Goal: Information Seeking & Learning: Learn about a topic

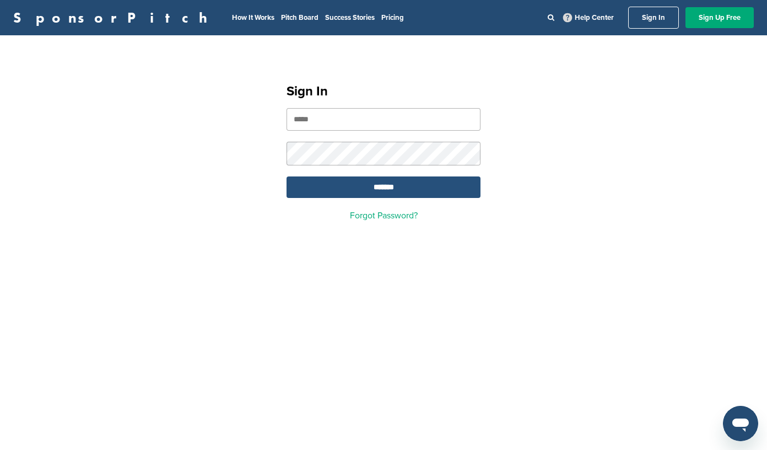
type input "**********"
click at [382, 191] on input "*******" at bounding box center [384, 186] width 194 height 21
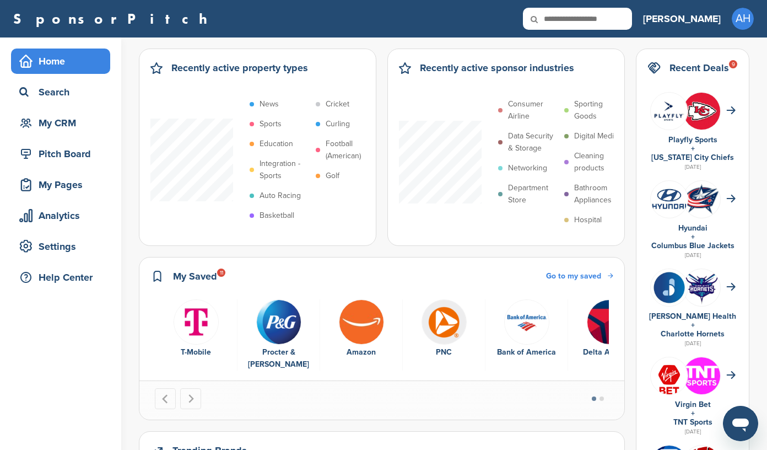
click at [560, 18] on icon at bounding box center [541, 19] width 37 height 23
click at [616, 18] on input "text" at bounding box center [577, 19] width 109 height 22
type input "****"
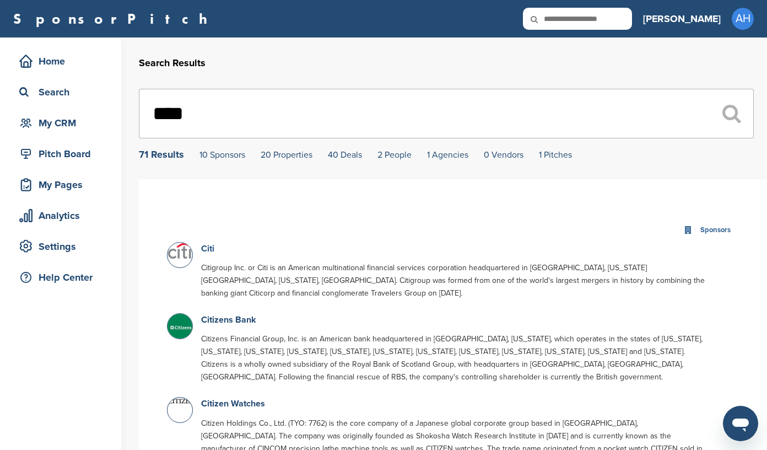
click at [206, 250] on link "Citi" at bounding box center [207, 248] width 13 height 11
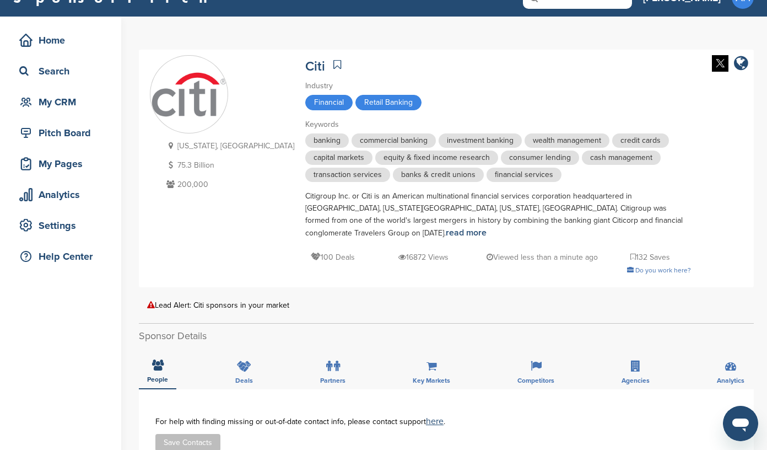
scroll to position [33, 0]
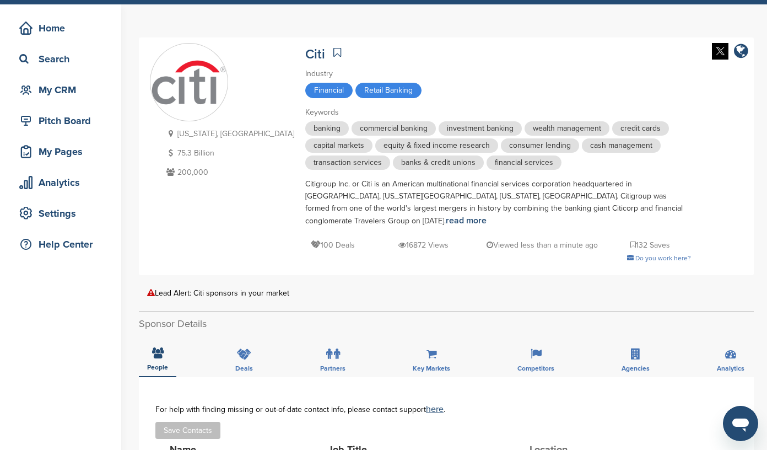
click at [196, 289] on div "Lead Alert: Citi sponsors in your market" at bounding box center [446, 293] width 598 height 8
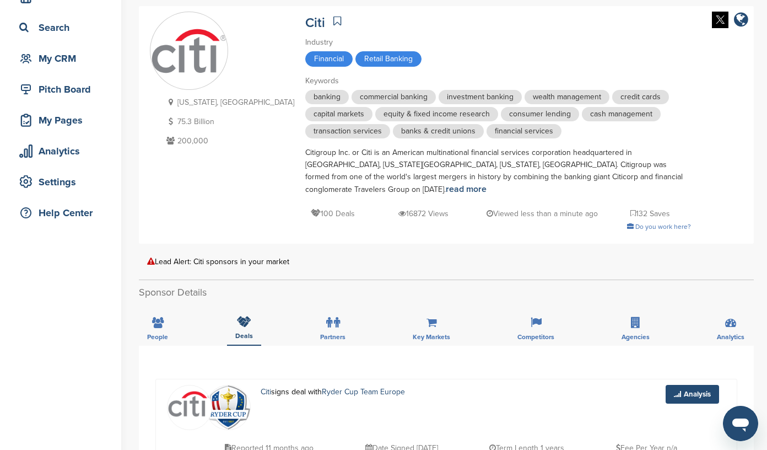
scroll to position [62, 0]
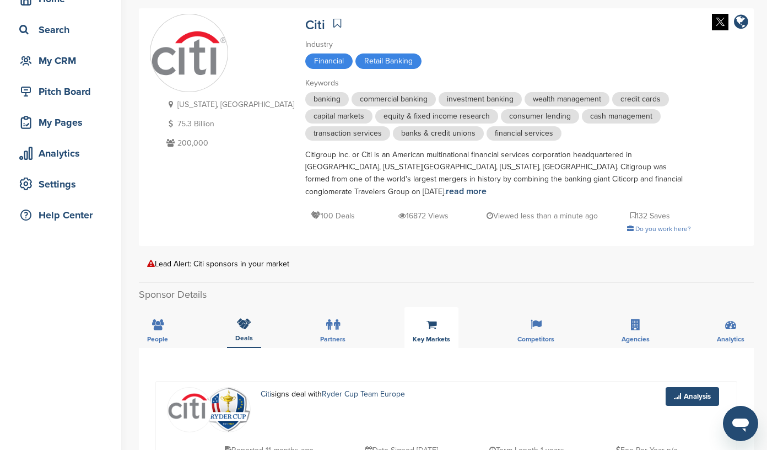
click at [439, 317] on div "Key Markets" at bounding box center [431, 327] width 54 height 41
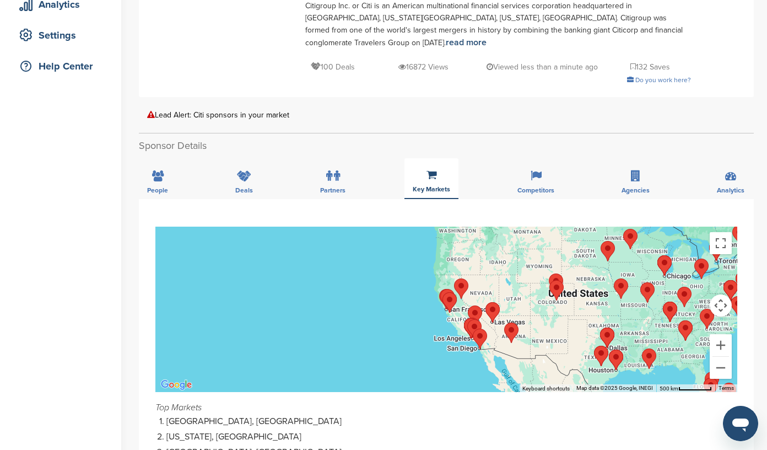
scroll to position [225, 0]
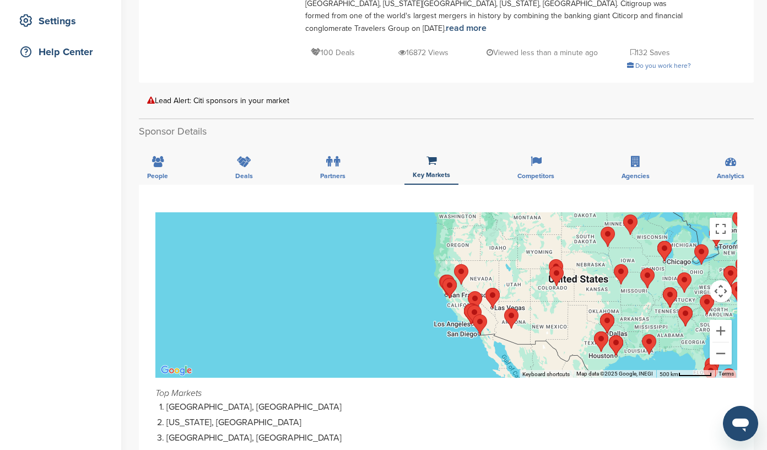
click at [726, 280] on button "Map camera controls" at bounding box center [721, 291] width 22 height 22
click at [691, 280] on button "Move right" at bounding box center [693, 291] width 22 height 22
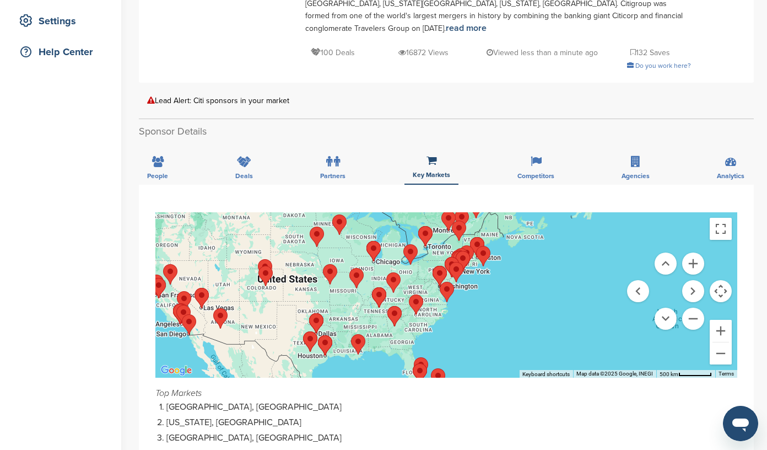
click at [721, 282] on button "Map camera controls" at bounding box center [721, 291] width 22 height 22
click at [720, 320] on button "Zoom in" at bounding box center [721, 331] width 22 height 22
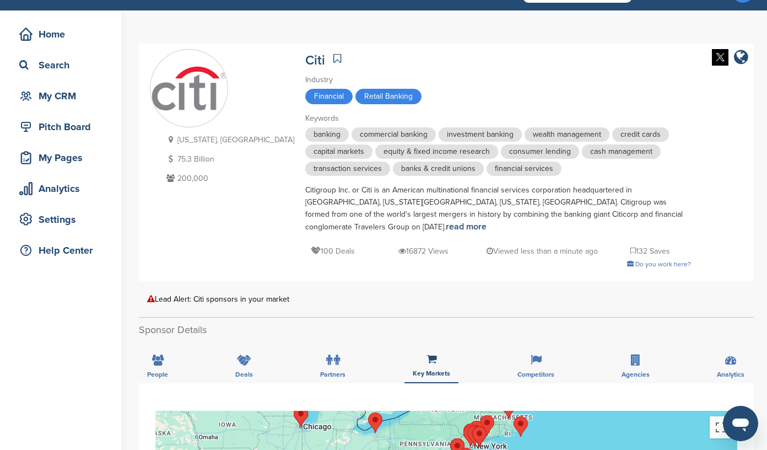
scroll to position [0, 0]
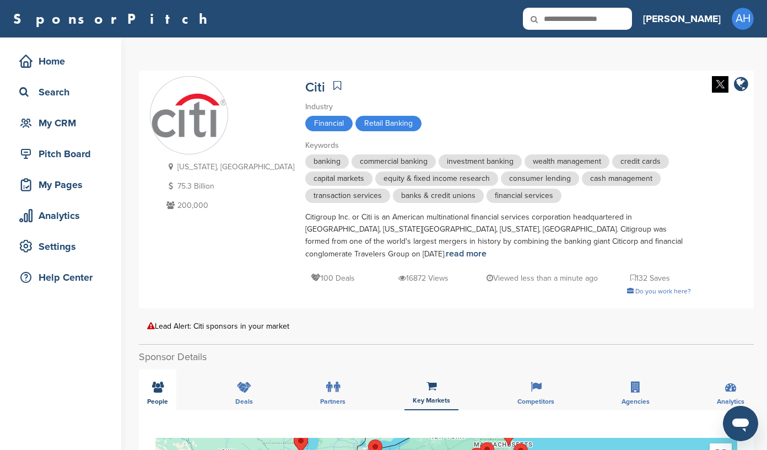
click at [155, 381] on icon at bounding box center [158, 386] width 12 height 11
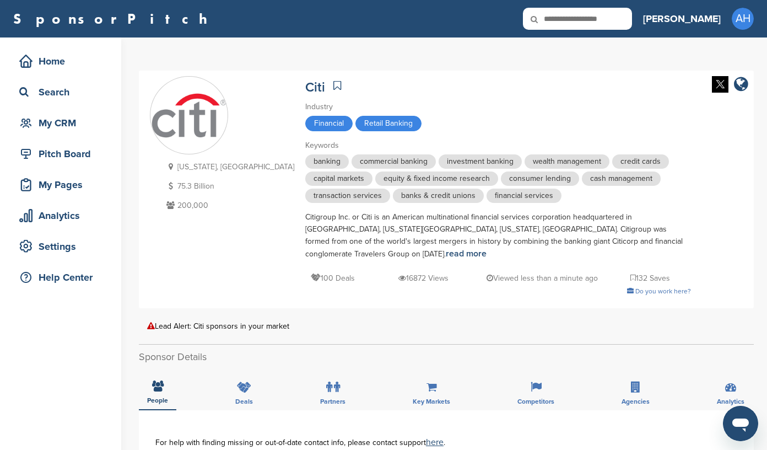
click at [333, 85] on icon at bounding box center [337, 85] width 8 height 11
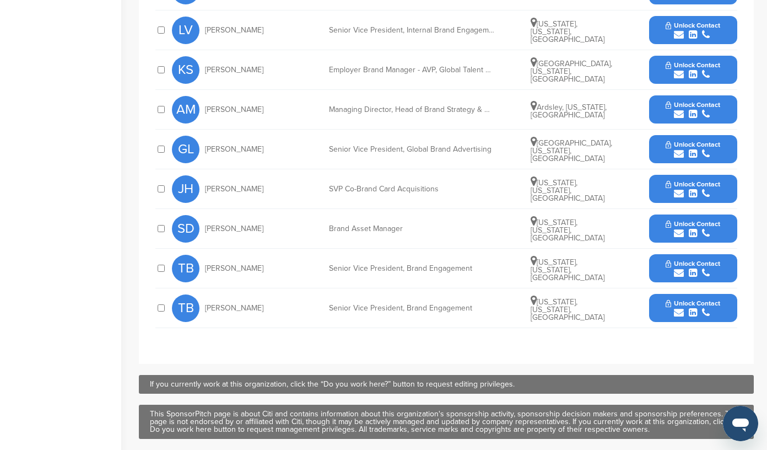
scroll to position [366, 0]
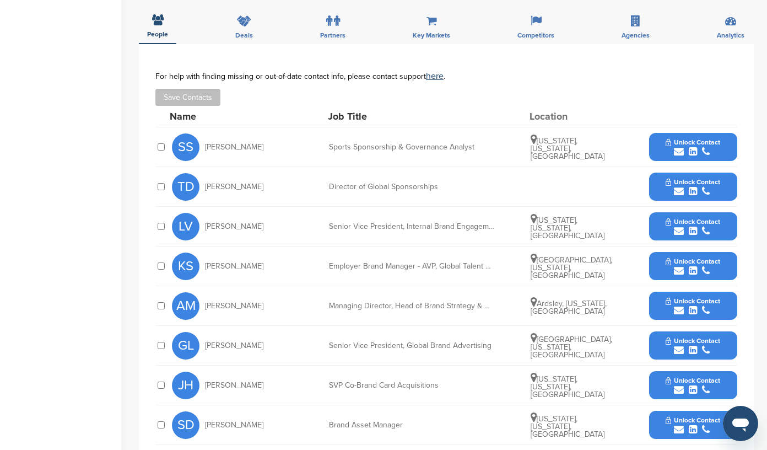
click at [707, 186] on icon "submit" at bounding box center [706, 191] width 8 height 10
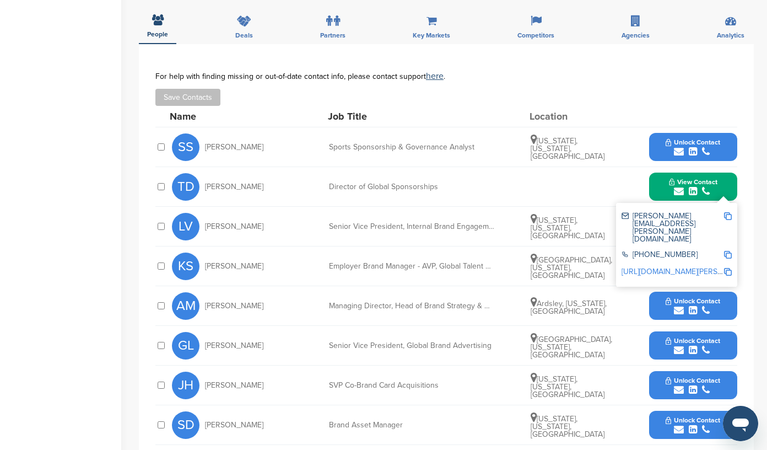
click at [688, 267] on link "https://www.linkedin.com/in/tina-r-davis-734a646" at bounding box center [718, 271] width 193 height 9
click at [176, 89] on button "Save Contacts" at bounding box center [187, 97] width 65 height 17
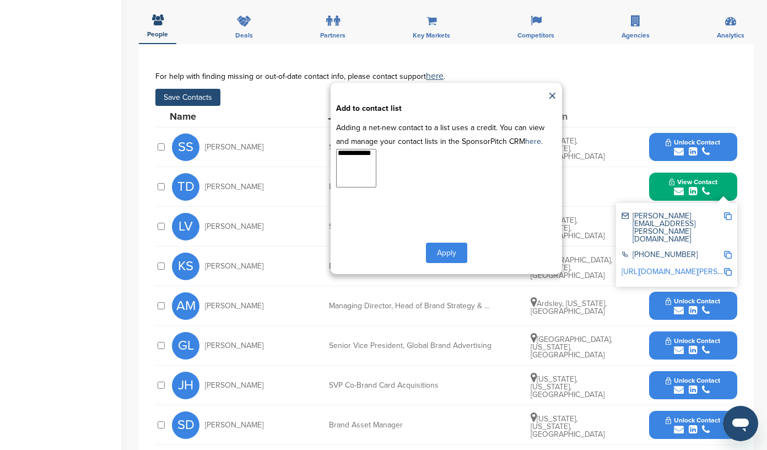
click at [441, 242] on button "Apply" at bounding box center [446, 252] width 41 height 20
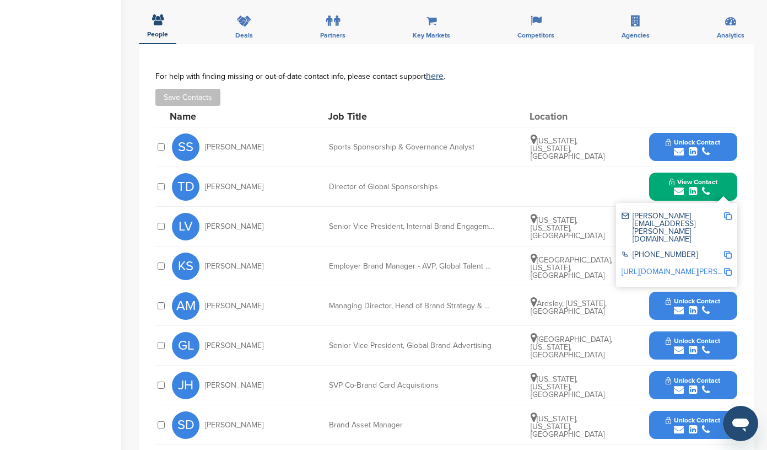
click at [727, 212] on img at bounding box center [728, 216] width 8 height 8
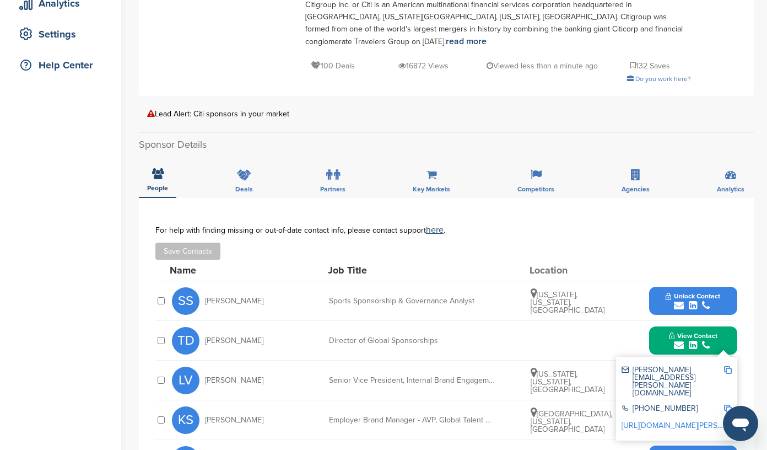
scroll to position [226, 0]
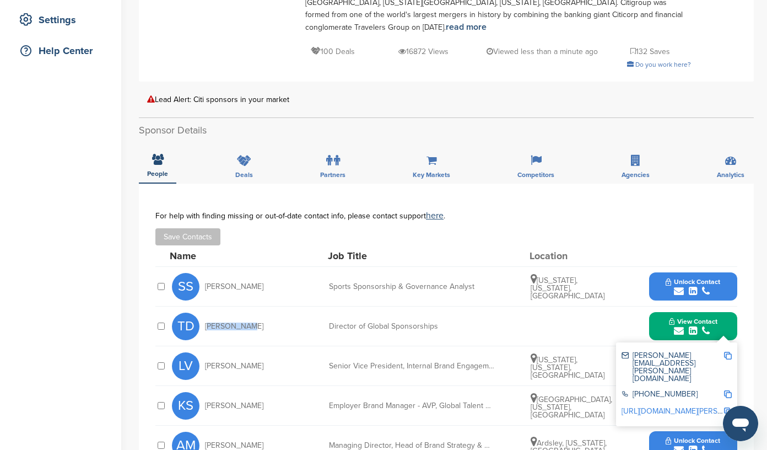
drag, startPoint x: 243, startPoint y: 310, endPoint x: 207, endPoint y: 309, distance: 36.4
click at [207, 312] on div "TD Tina Davis" at bounding box center [232, 326] width 121 height 28
copy span "Tina Davis"
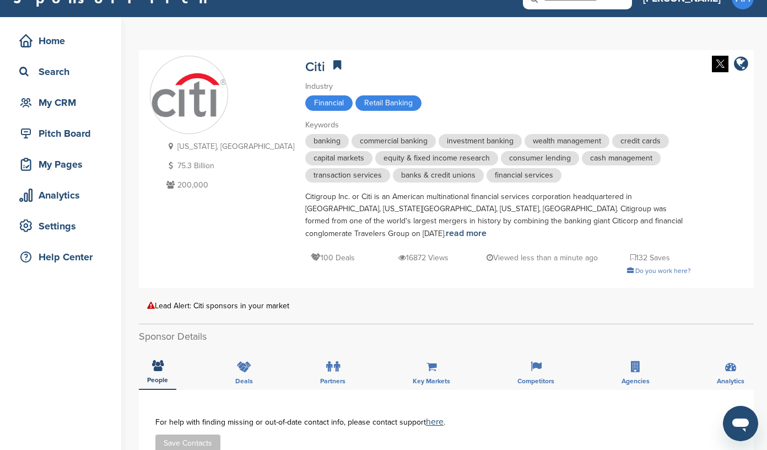
scroll to position [0, 0]
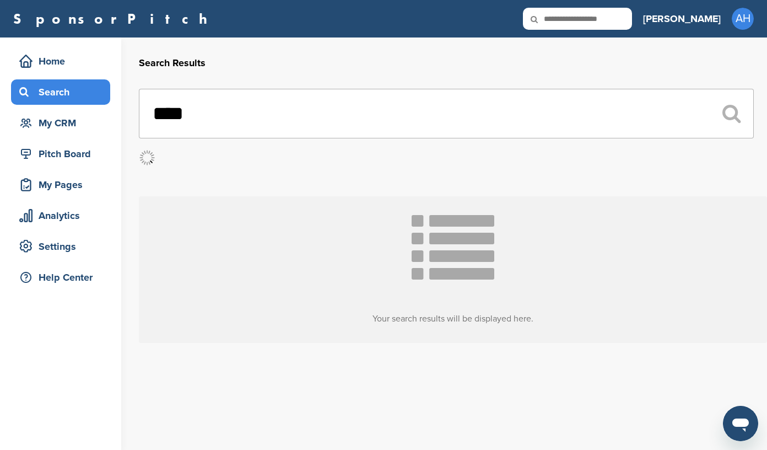
click at [52, 87] on div "Search" at bounding box center [64, 92] width 94 height 20
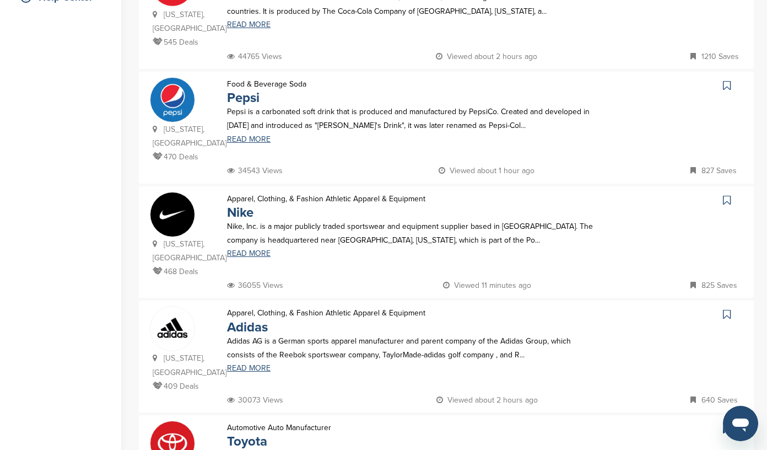
scroll to position [264, 0]
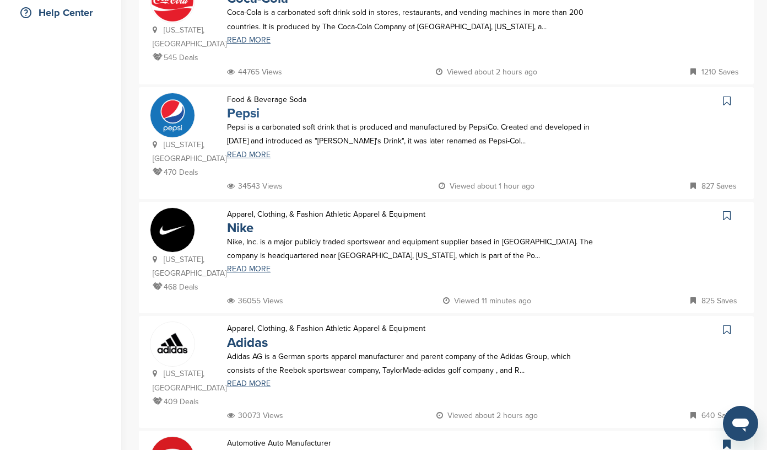
click at [248, 105] on link "Pepsi" at bounding box center [243, 113] width 33 height 16
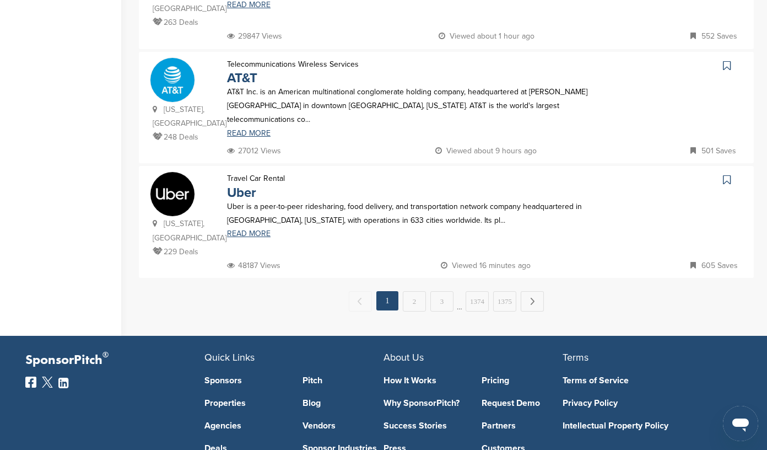
scroll to position [1103, 0]
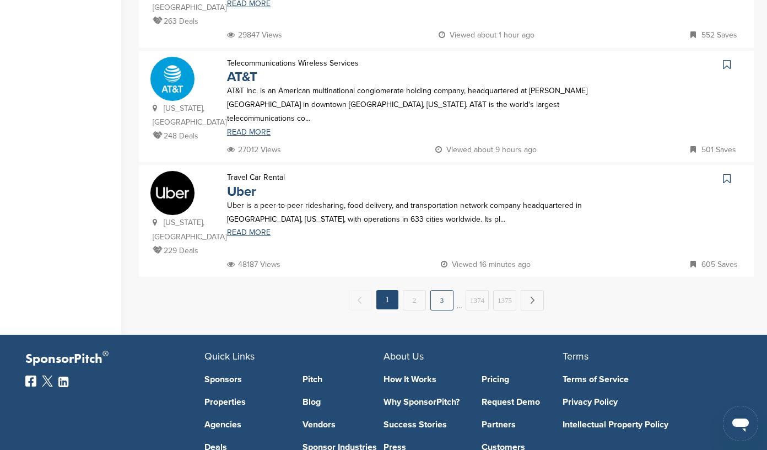
click at [441, 290] on link "3" at bounding box center [441, 300] width 23 height 20
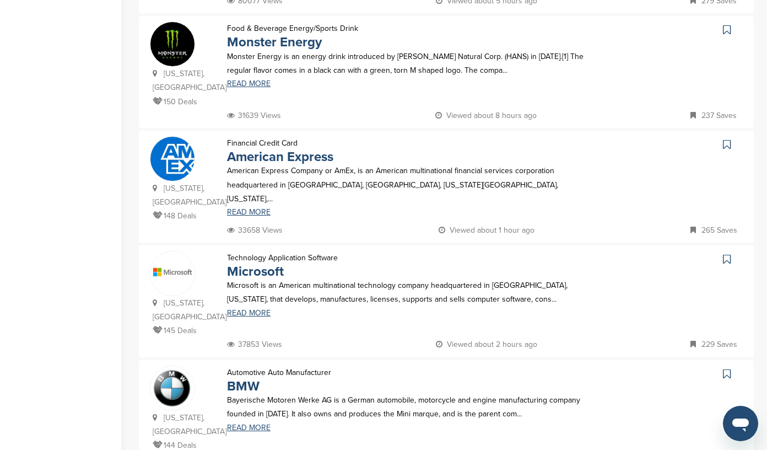
scroll to position [683, 0]
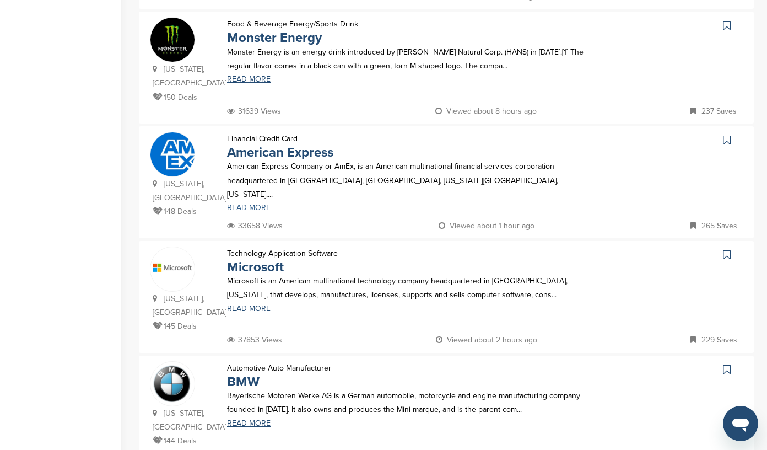
click at [262, 204] on link "READ MORE" at bounding box center [413, 208] width 373 height 8
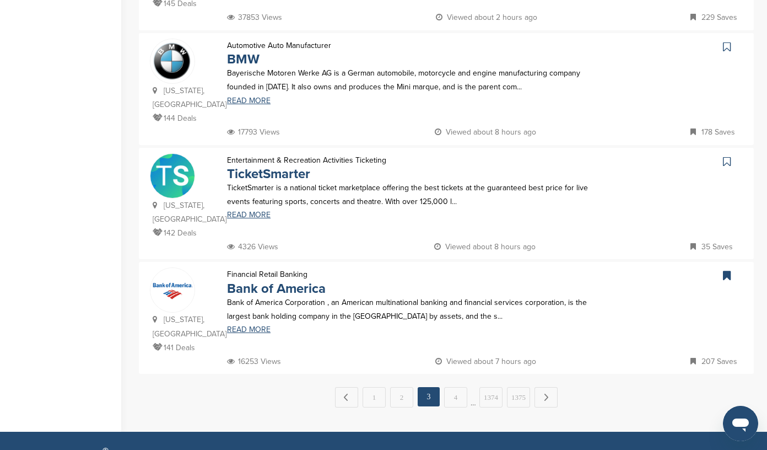
scroll to position [1007, 0]
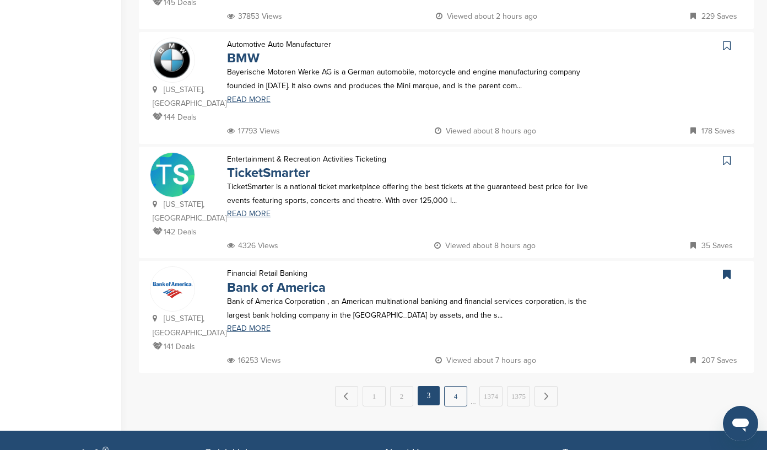
click at [456, 386] on link "4" at bounding box center [455, 396] width 23 height 20
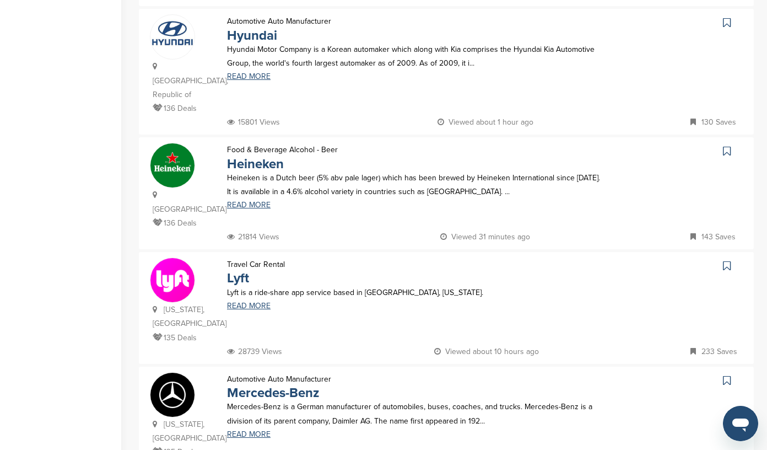
scroll to position [574, 0]
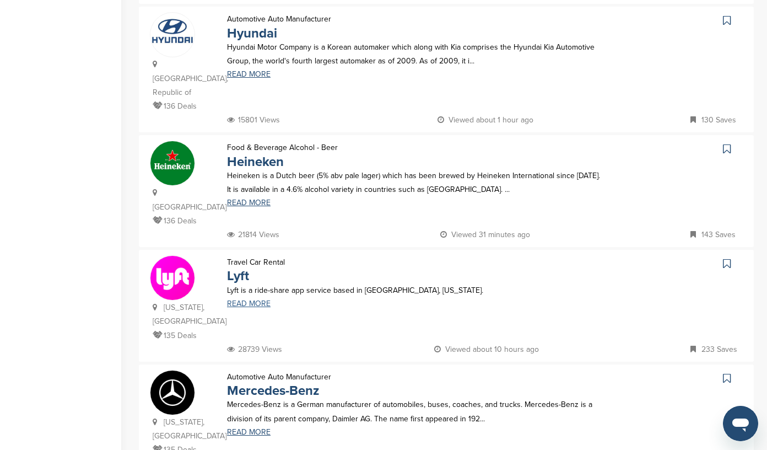
click at [250, 300] on link "READ MORE" at bounding box center [413, 304] width 373 height 8
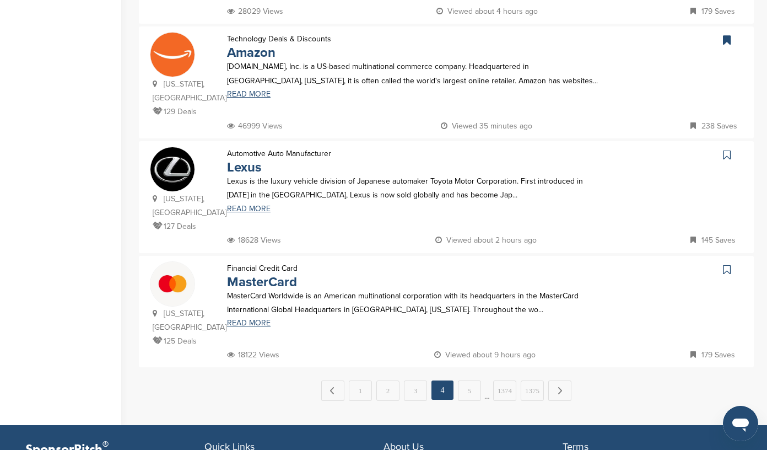
scroll to position [1025, 0]
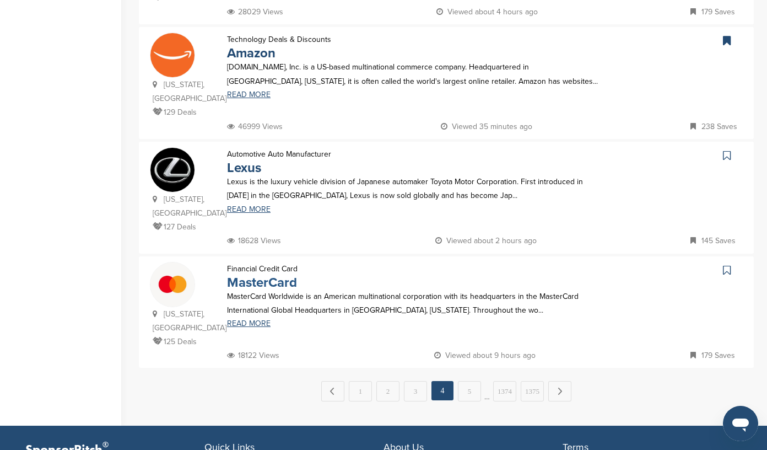
click at [240, 274] on link "MasterCard" at bounding box center [262, 282] width 70 height 16
click at [467, 381] on link "5" at bounding box center [469, 391] width 23 height 20
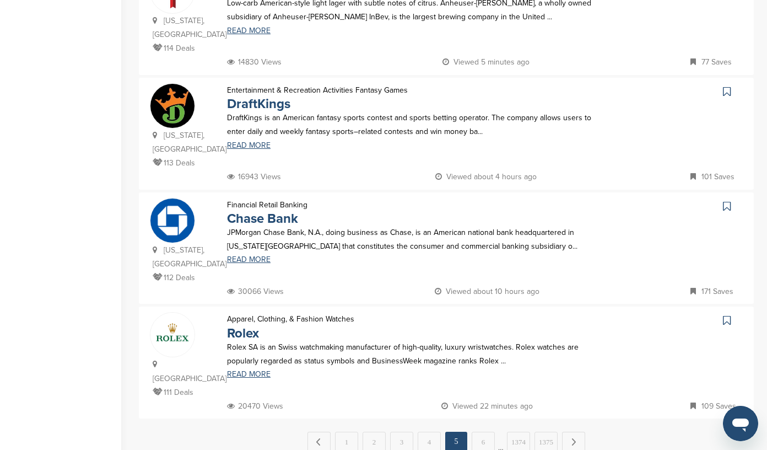
scroll to position [961, 0]
click at [256, 255] on link "READ MORE" at bounding box center [413, 259] width 373 height 8
click at [480, 431] on link "6" at bounding box center [483, 441] width 23 height 20
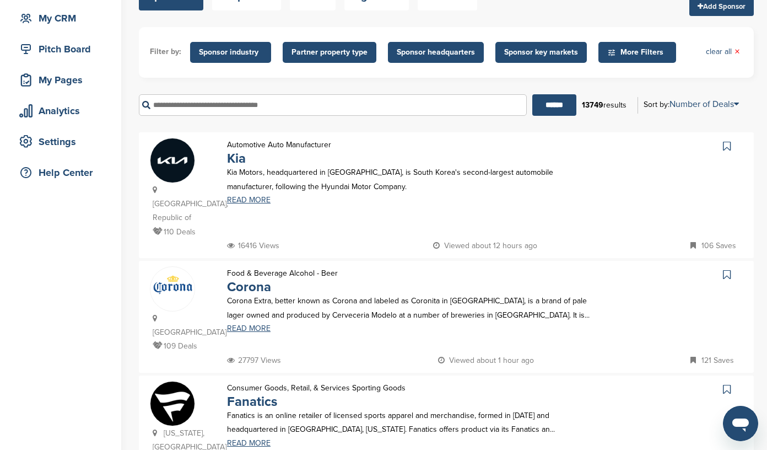
scroll to position [106, 0]
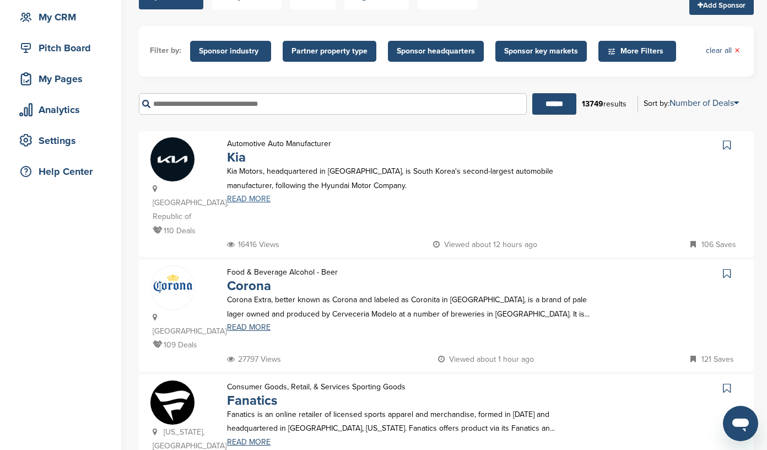
click at [251, 200] on link "READ MORE" at bounding box center [413, 199] width 373 height 8
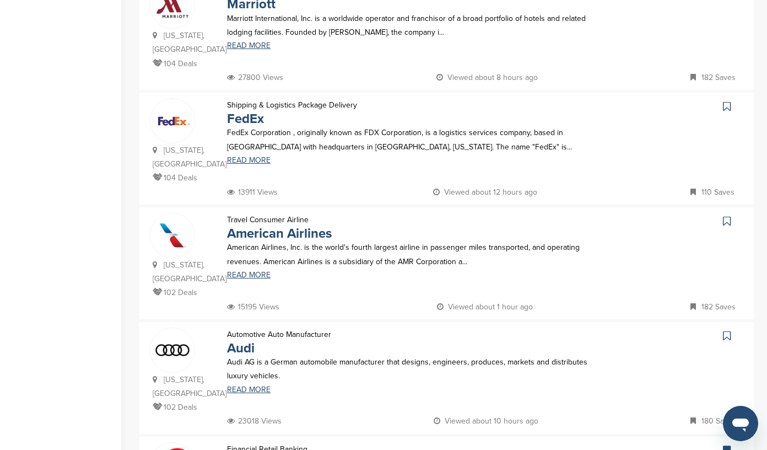
scroll to position [849, 0]
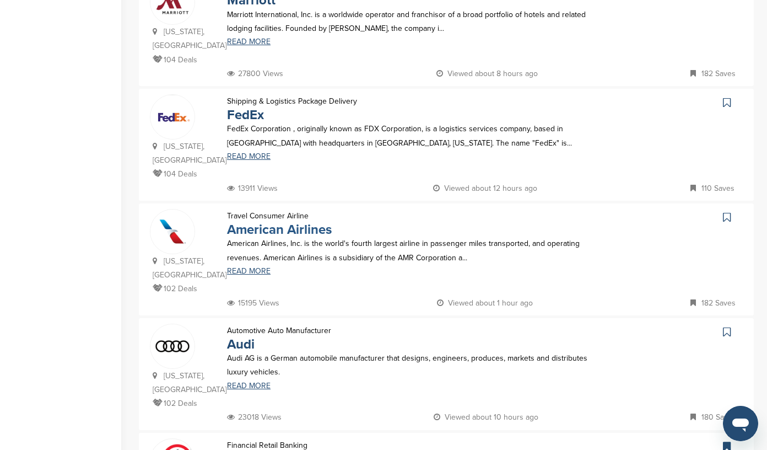
click at [236, 221] on link "American Airlines" at bounding box center [279, 229] width 105 height 16
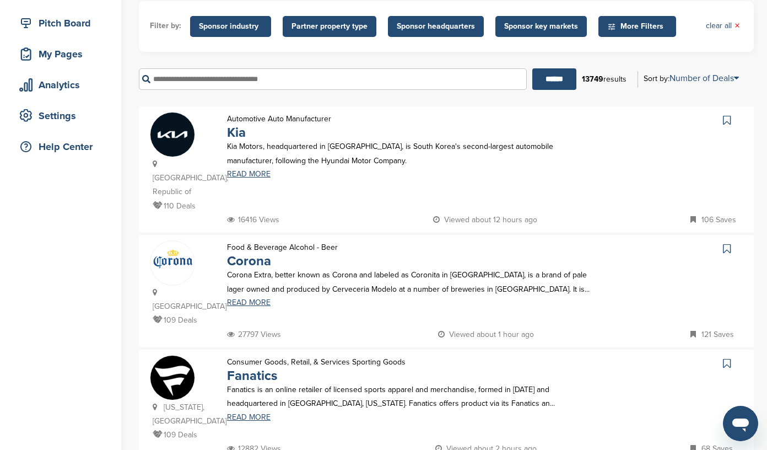
scroll to position [138, 0]
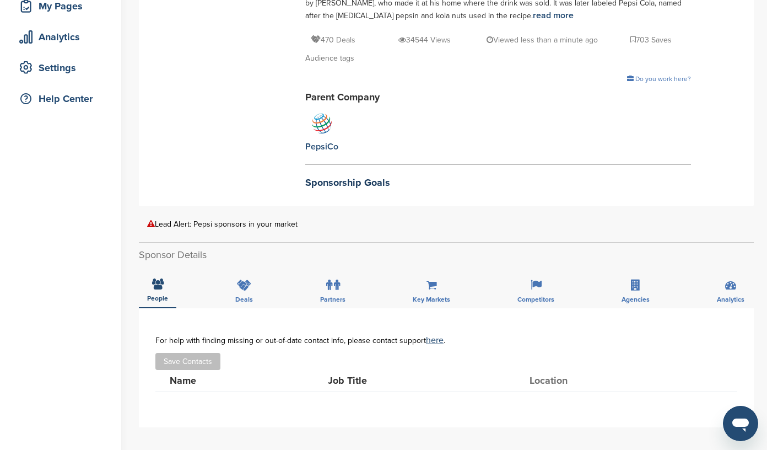
scroll to position [180, 0]
click at [151, 221] on icon at bounding box center [151, 223] width 8 height 8
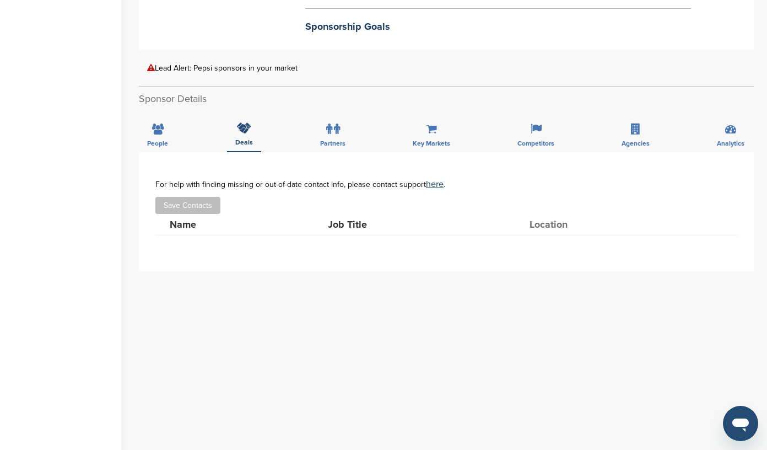
scroll to position [332, 0]
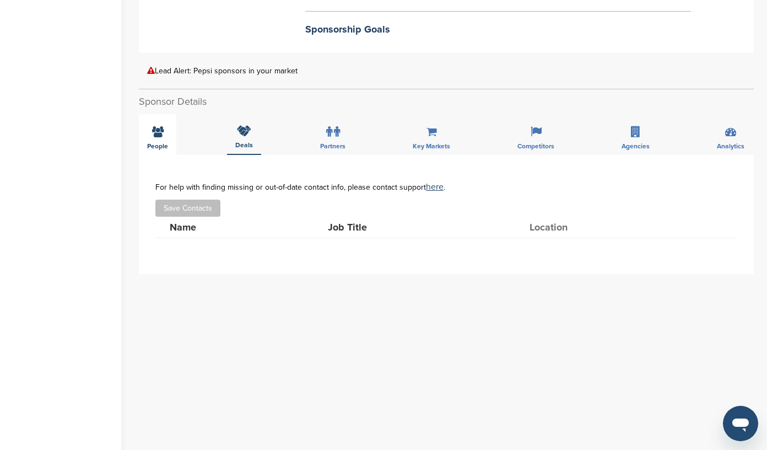
click at [157, 139] on div "People" at bounding box center [157, 134] width 37 height 41
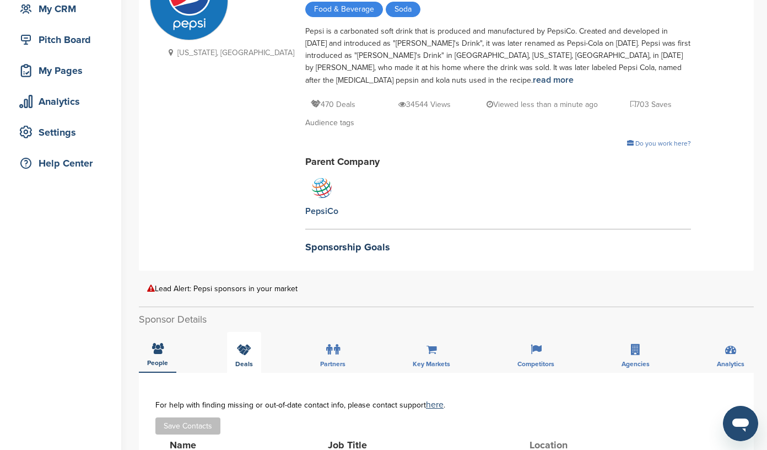
scroll to position [68, 0]
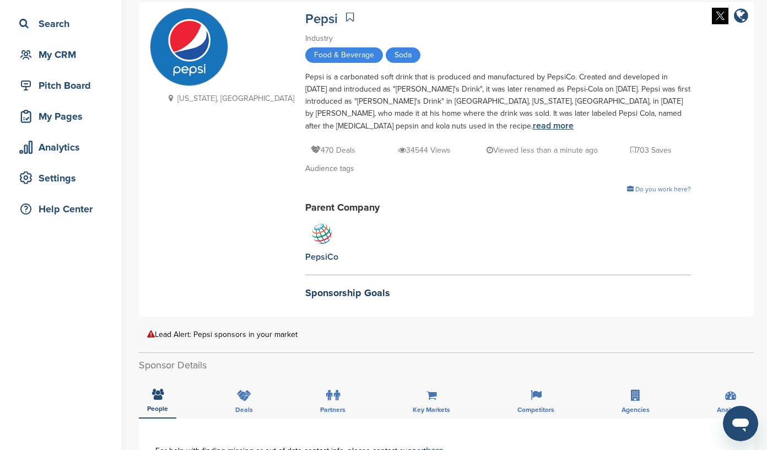
click at [533, 126] on link "read more" at bounding box center [553, 125] width 41 height 11
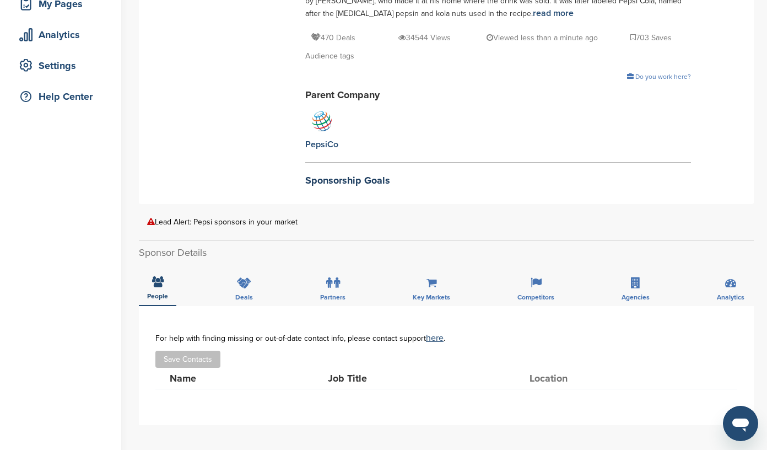
scroll to position [181, 0]
click at [335, 277] on icon at bounding box center [337, 282] width 6 height 11
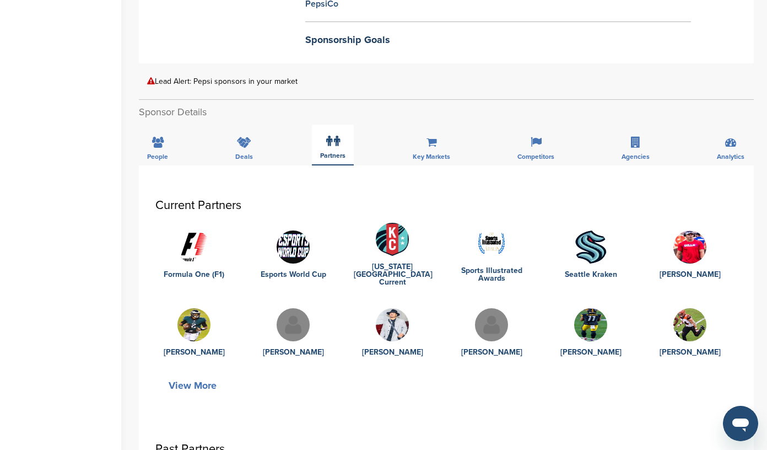
scroll to position [320, 0]
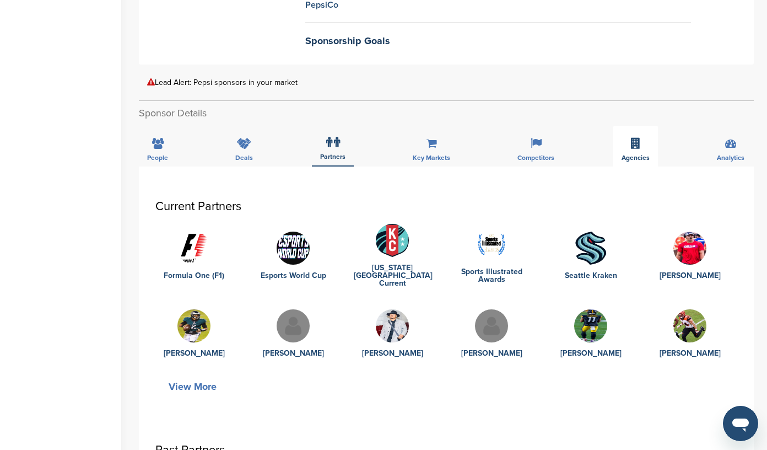
click at [635, 144] on icon at bounding box center [635, 143] width 9 height 11
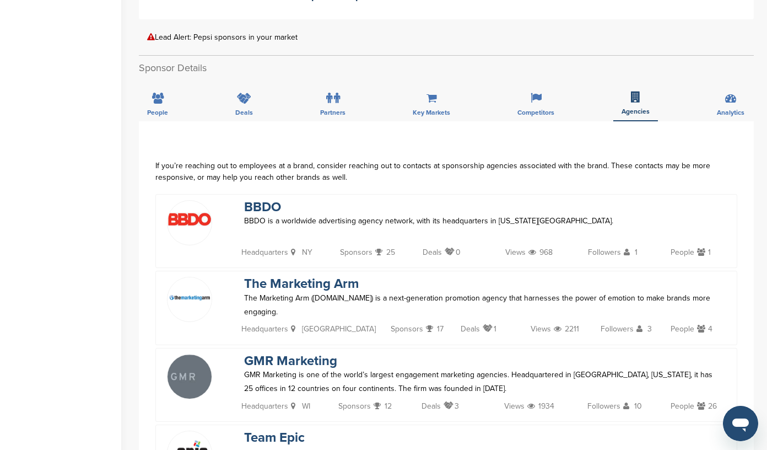
scroll to position [362, 0]
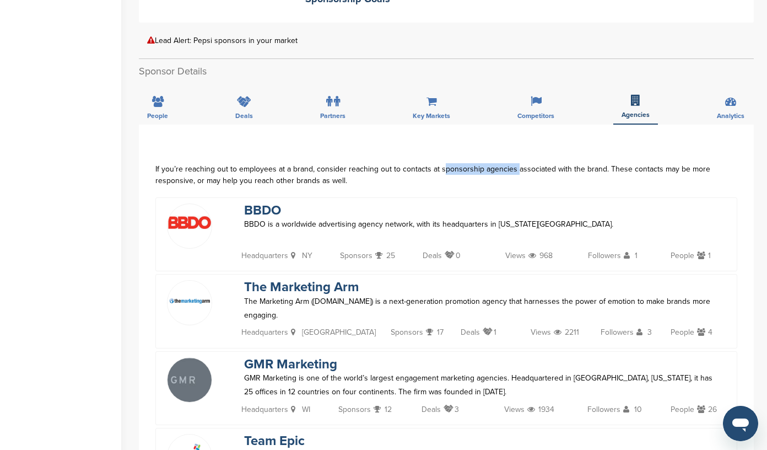
drag, startPoint x: 438, startPoint y: 168, endPoint x: 511, endPoint y: 167, distance: 73.3
click at [511, 167] on div "If you’re reaching out to employees at a brand, consider reaching out to contac…" at bounding box center [446, 174] width 582 height 23
copy div "sponsorship agencies"
click at [258, 287] on link "The Marketing Arm" at bounding box center [301, 287] width 115 height 16
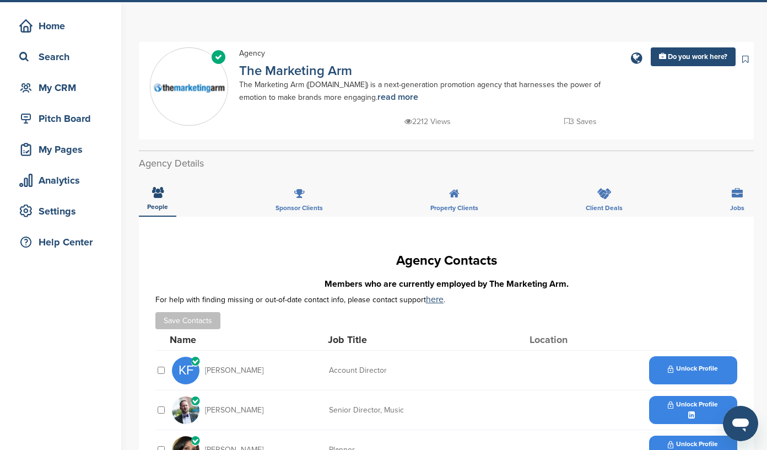
scroll to position [122, 0]
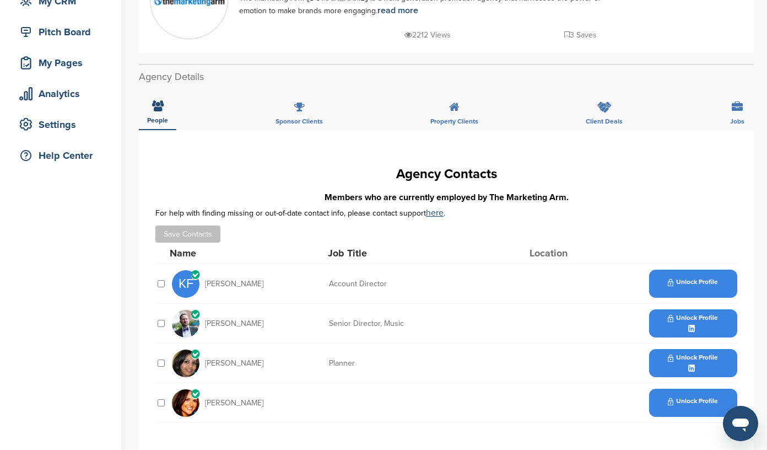
click at [682, 326] on div "Unlock Profile" at bounding box center [693, 323] width 88 height 28
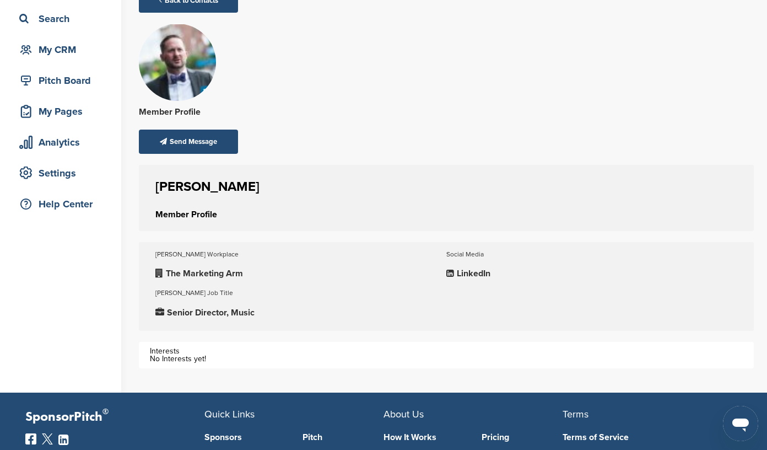
scroll to position [75, 0]
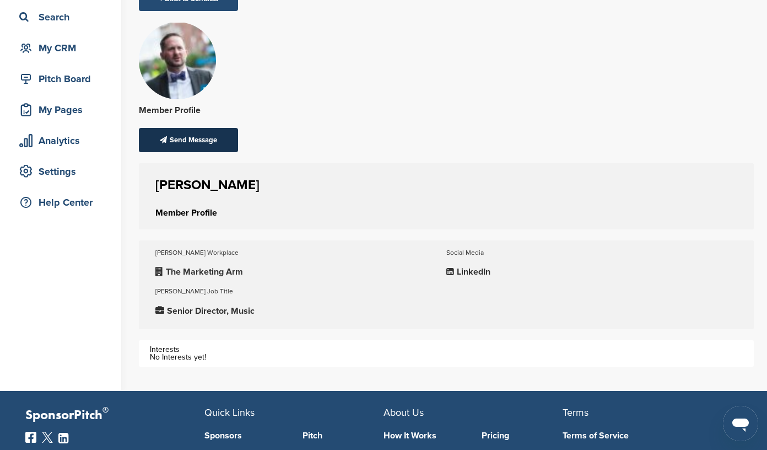
click at [176, 140] on div "Send Message" at bounding box center [188, 140] width 99 height 24
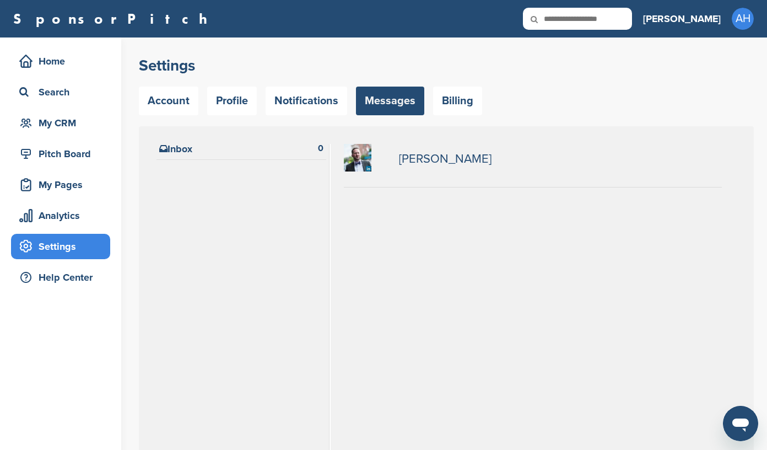
click at [360, 221] on div at bounding box center [533, 326] width 378 height 251
click at [440, 160] on link "[PERSON_NAME]" at bounding box center [445, 159] width 93 height 12
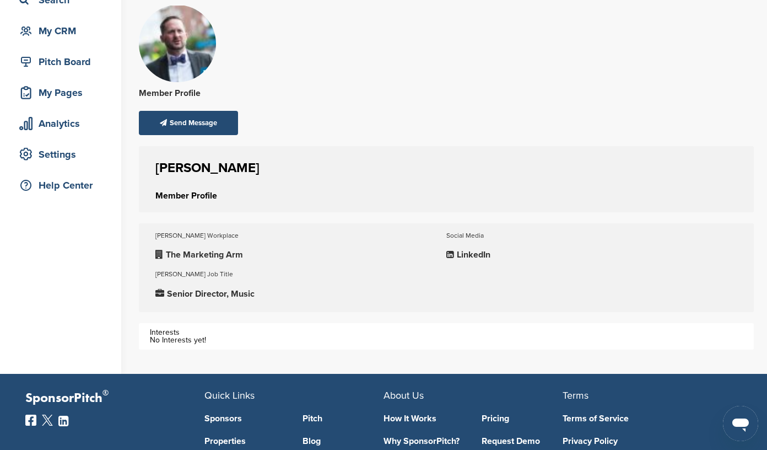
scroll to position [95, 0]
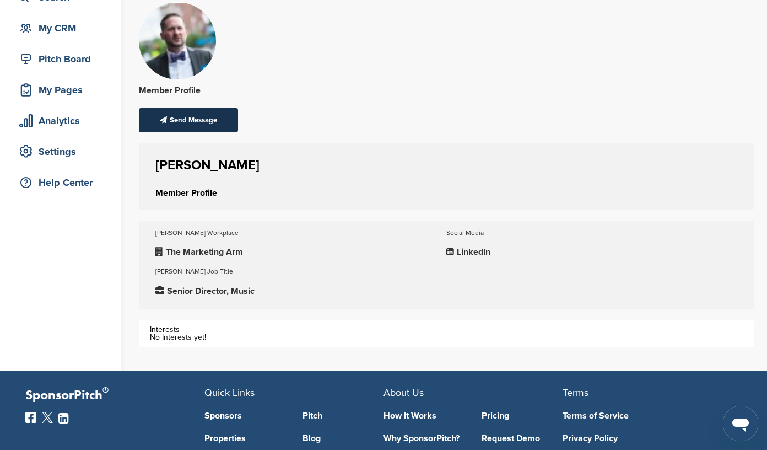
click at [205, 120] on div "Send Message" at bounding box center [188, 120] width 99 height 24
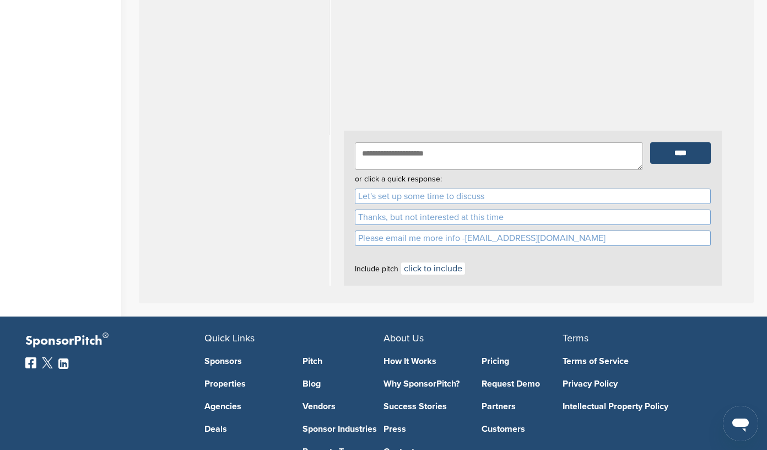
scroll to position [321, 0]
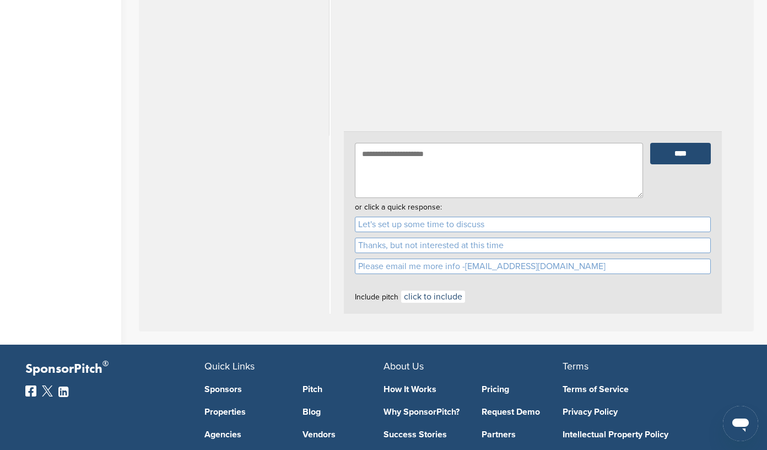
click at [364, 154] on textarea at bounding box center [499, 170] width 289 height 55
paste textarea "**********"
drag, startPoint x: 408, startPoint y: 192, endPoint x: 363, endPoint y: 172, distance: 49.1
click at [363, 172] on textarea "To enrich screen reader interactions, please activate Accessibility in Grammarl…" at bounding box center [499, 170] width 289 height 55
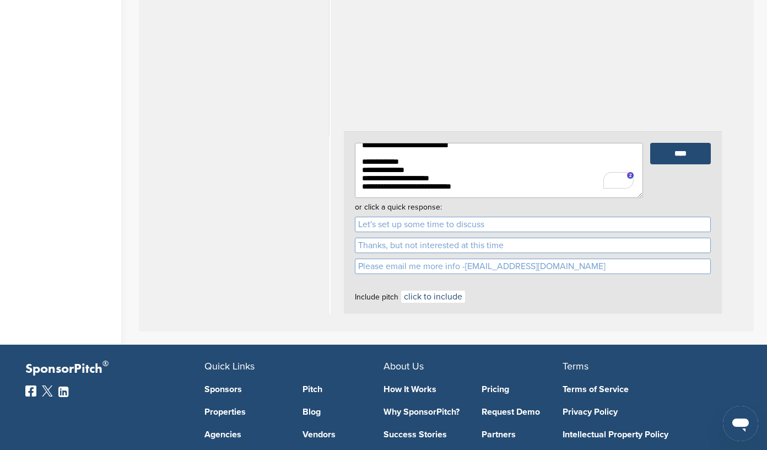
scroll to position [0, 0]
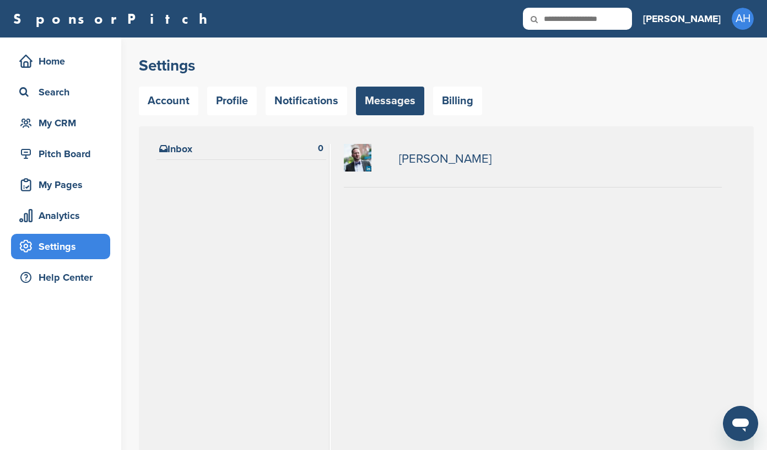
click at [480, 156] on h2 "[PERSON_NAME]" at bounding box center [533, 159] width 378 height 30
drag, startPoint x: 480, startPoint y: 156, endPoint x: 401, endPoint y: 153, distance: 78.9
click at [401, 153] on h2 "[PERSON_NAME]" at bounding box center [533, 159] width 378 height 30
copy link "[PERSON_NAME]"
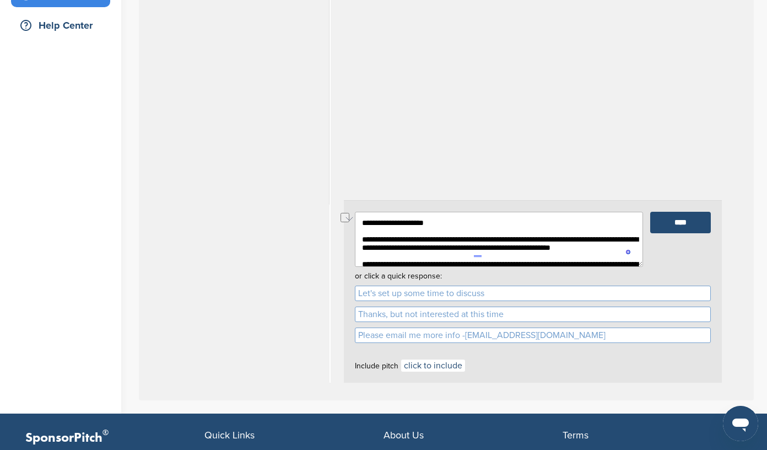
drag, startPoint x: 441, startPoint y: 223, endPoint x: 380, endPoint y: 223, distance: 61.2
click at [380, 223] on textarea "To enrich screen reader interactions, please activate Accessibility in Grammarl…" at bounding box center [499, 239] width 289 height 55
paste textarea "To enrich screen reader interactions, please activate Accessibility in Grammarl…"
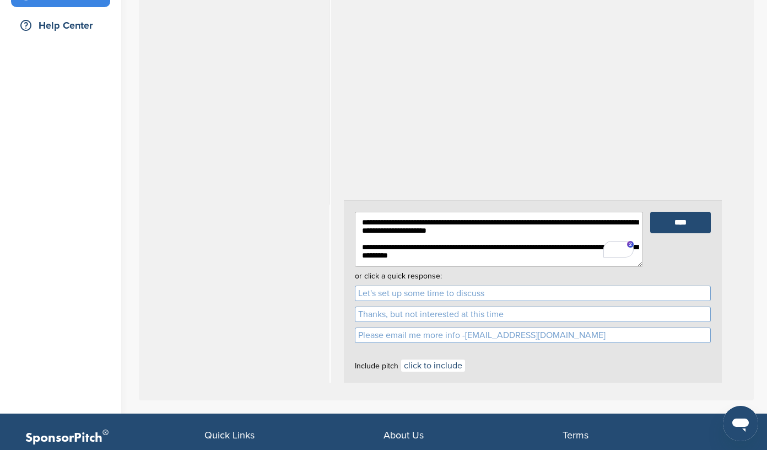
click at [365, 236] on textarea "To enrich screen reader interactions, please activate Accessibility in Grammarl…" at bounding box center [499, 239] width 289 height 55
click at [362, 245] on textarea "To enrich screen reader interactions, please activate Accessibility in Grammarl…" at bounding box center [499, 239] width 289 height 55
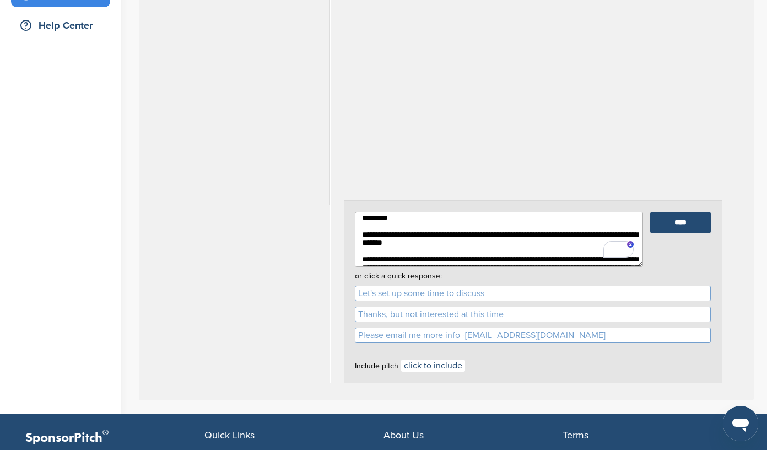
click at [362, 235] on textarea "To enrich screen reader interactions, please activate Accessibility in Grammarl…" at bounding box center [499, 239] width 289 height 55
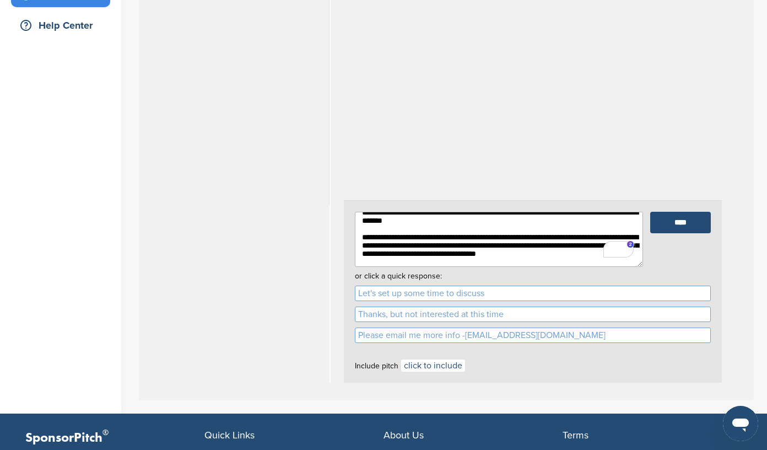
click at [361, 240] on textarea "To enrich screen reader interactions, please activate Accessibility in Grammarl…" at bounding box center [499, 239] width 289 height 55
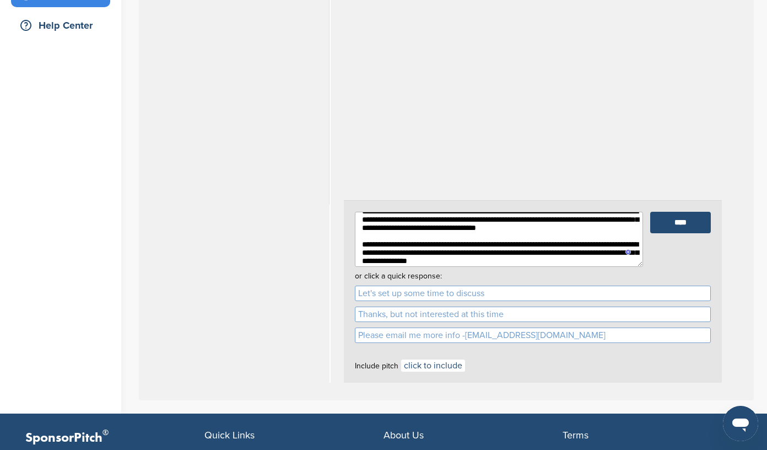
click at [361, 241] on textarea "To enrich screen reader interactions, please activate Accessibility in Grammarl…" at bounding box center [499, 239] width 289 height 55
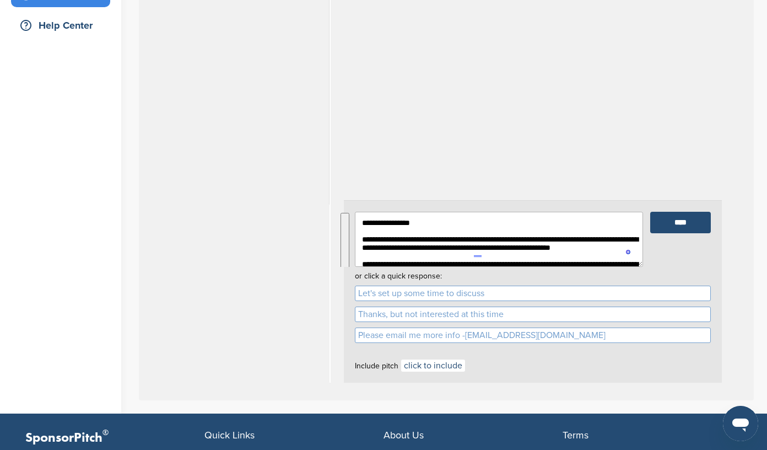
drag, startPoint x: 489, startPoint y: 256, endPoint x: 355, endPoint y: 188, distance: 149.8
click at [355, 188] on div "Ryan Heuser **** or click a quick response: Let's set up some time to discuss T…" at bounding box center [532, 137] width 406 height 490
type textarea "**********"
click at [679, 259] on div "**** or click a quick response: Let's set up some time to discuss Thanks, but n…" at bounding box center [533, 291] width 378 height 182
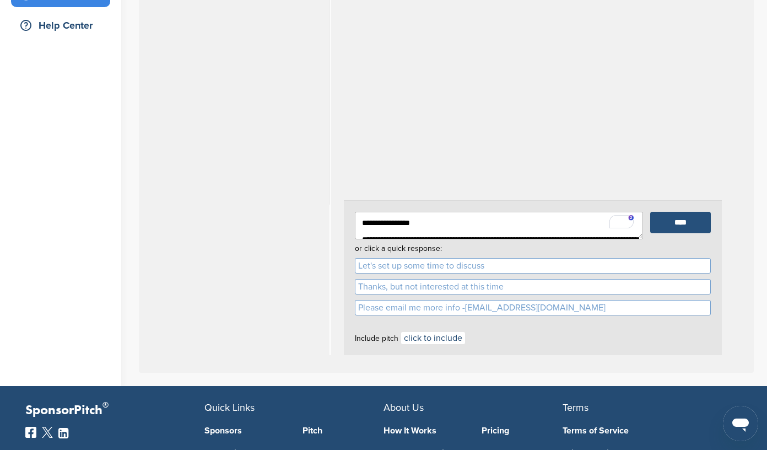
click at [676, 220] on input "****" at bounding box center [680, 222] width 61 height 21
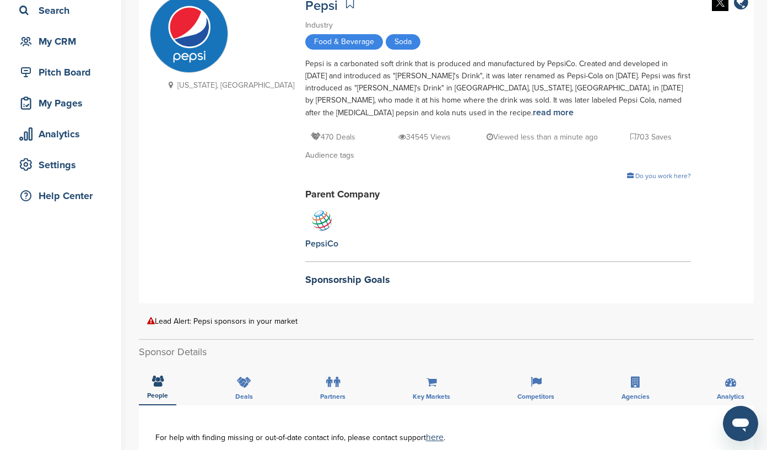
scroll to position [82, 0]
click at [634, 380] on icon at bounding box center [635, 381] width 9 height 11
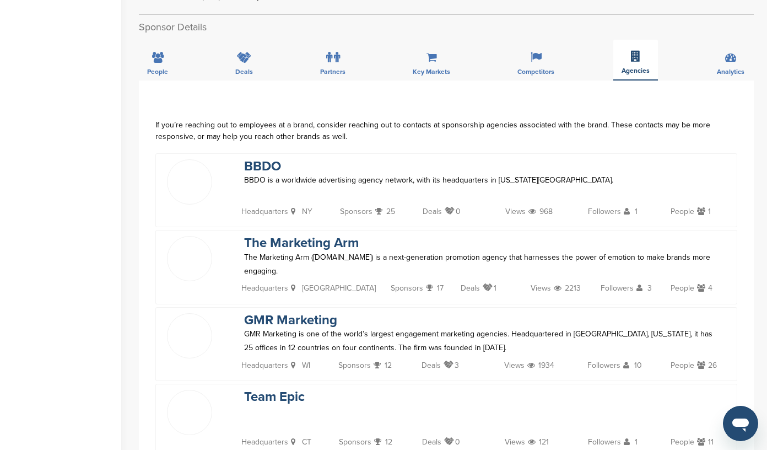
scroll to position [438, 0]
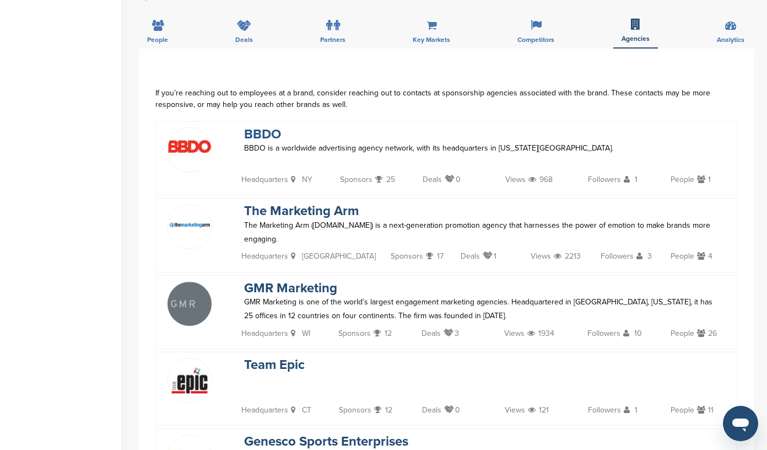
click at [255, 134] on link "BBDO" at bounding box center [262, 134] width 37 height 16
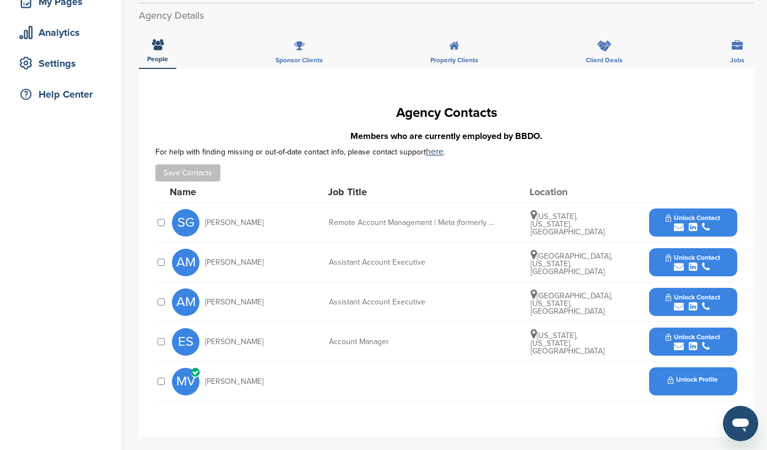
scroll to position [186, 0]
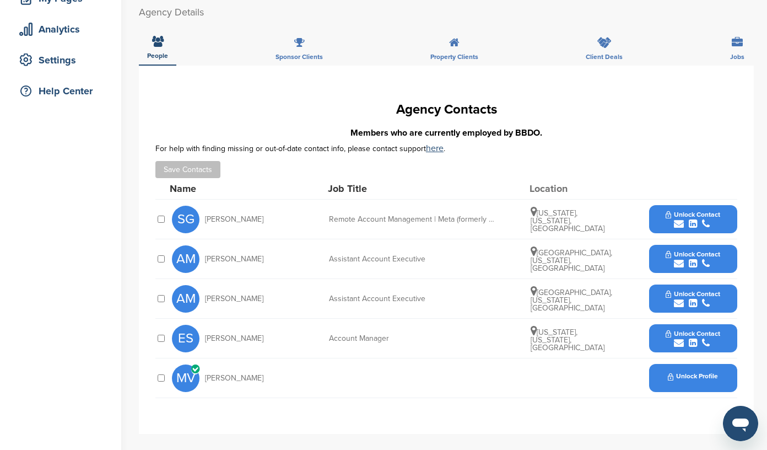
click at [710, 219] on div "submit" at bounding box center [693, 224] width 55 height 10
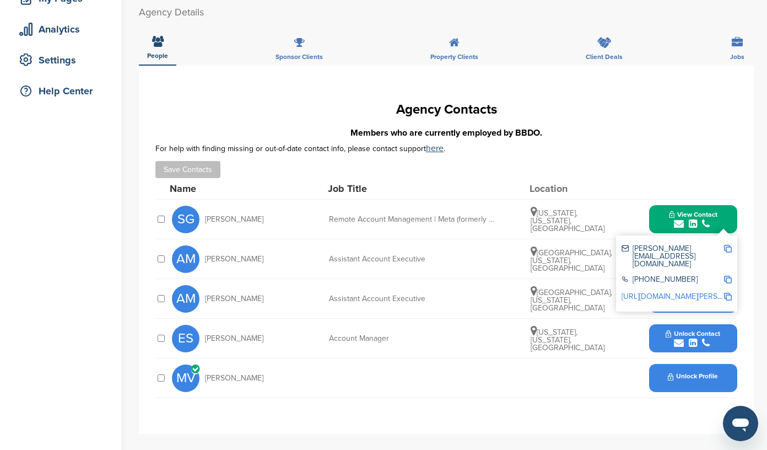
click at [727, 245] on img at bounding box center [728, 249] width 8 height 8
drag, startPoint x: 258, startPoint y: 212, endPoint x: 206, endPoint y: 209, distance: 52.4
click at [206, 209] on div "[PERSON_NAME]" at bounding box center [232, 220] width 121 height 28
copy span "[PERSON_NAME]"
click at [622, 166] on div "Save Contacts" at bounding box center [446, 169] width 582 height 17
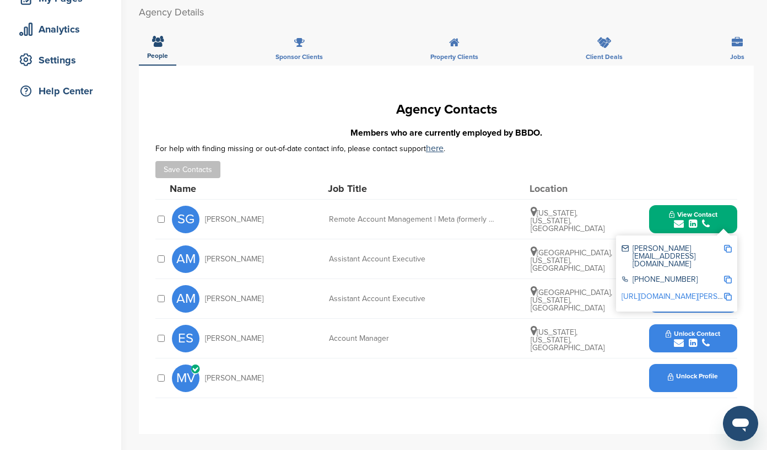
click at [506, 245] on div "AM [PERSON_NAME] Assistant Account Executive [GEOGRAPHIC_DATA], [US_STATE], [GE…" at bounding box center [454, 258] width 565 height 39
click at [709, 219] on icon "submit" at bounding box center [706, 224] width 8 height 10
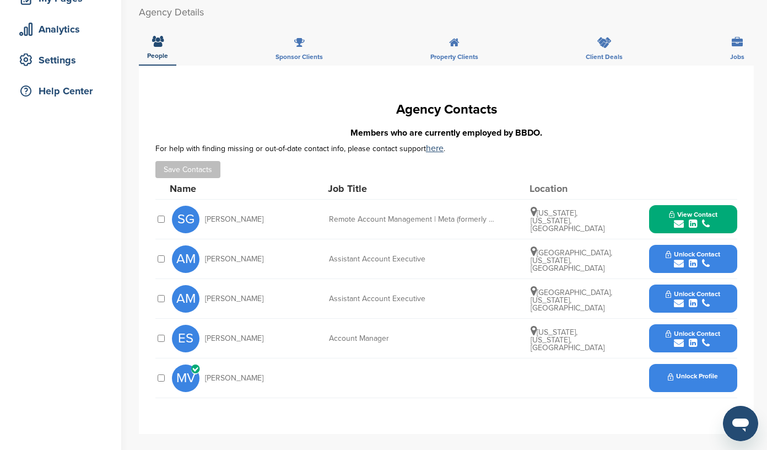
click at [682, 258] on icon "submit" at bounding box center [679, 263] width 10 height 10
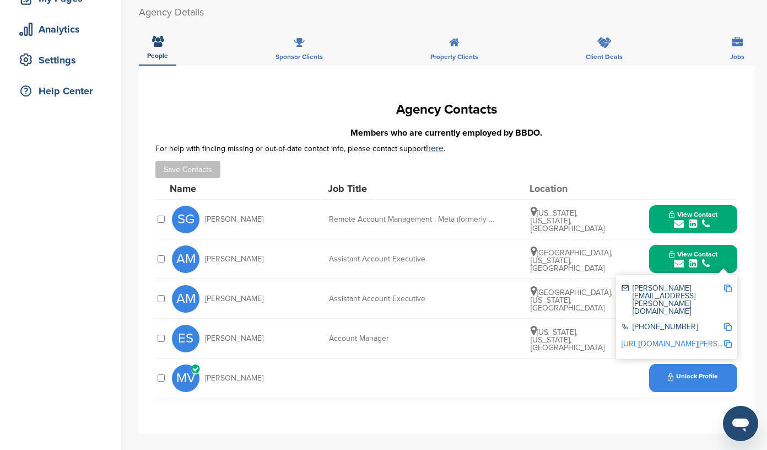
click at [725, 284] on img at bounding box center [728, 288] width 8 height 8
drag, startPoint x: 253, startPoint y: 247, endPoint x: 209, endPoint y: 245, distance: 43.6
click at [209, 245] on div "AM [PERSON_NAME]" at bounding box center [232, 259] width 121 height 28
copy span "[PERSON_NAME]"
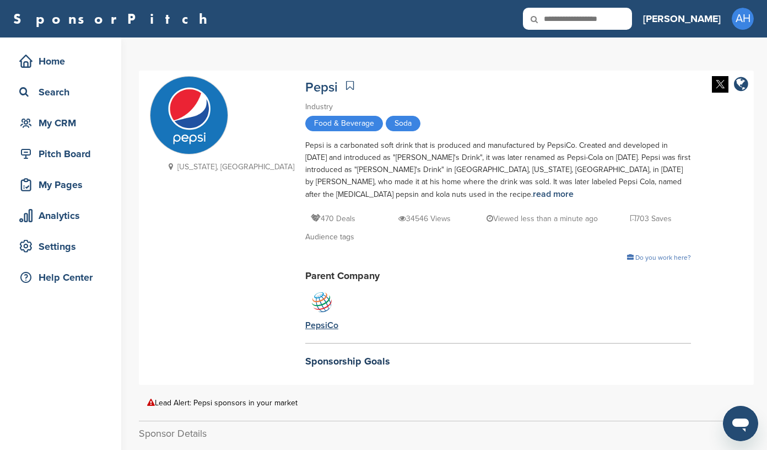
click at [305, 326] on div "PepsiCo" at bounding box center [321, 325] width 33 height 12
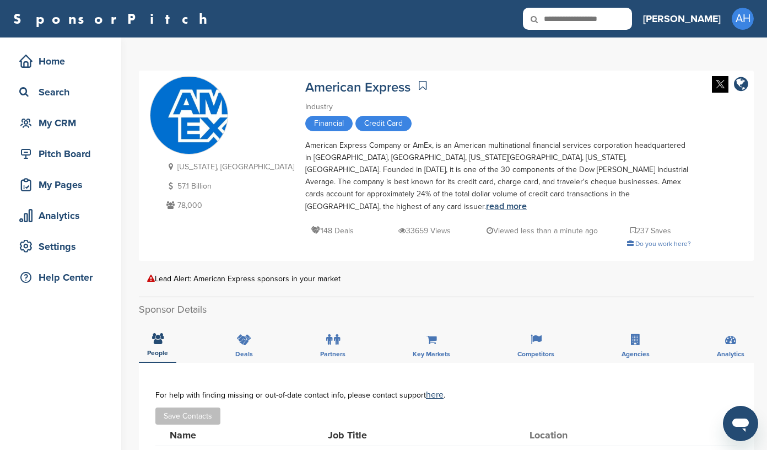
click at [486, 201] on link "read more" at bounding box center [506, 206] width 41 height 11
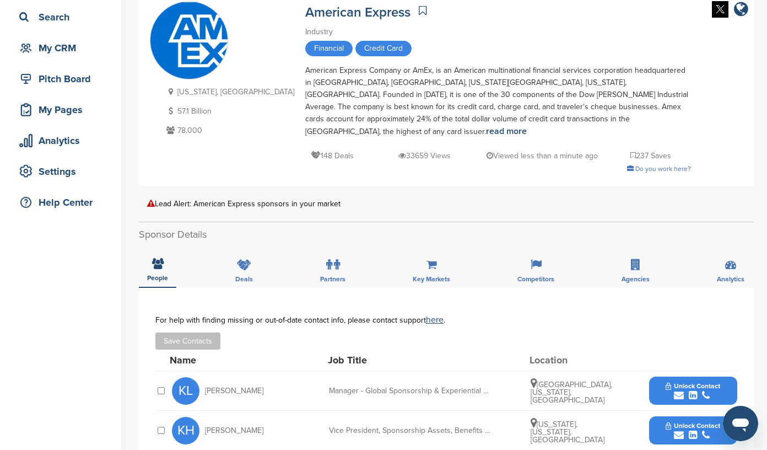
scroll to position [80, 0]
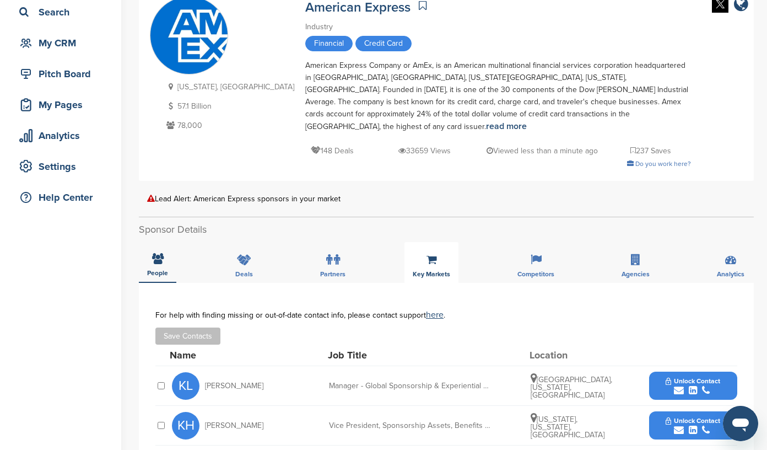
click at [430, 254] on icon at bounding box center [431, 259] width 10 height 11
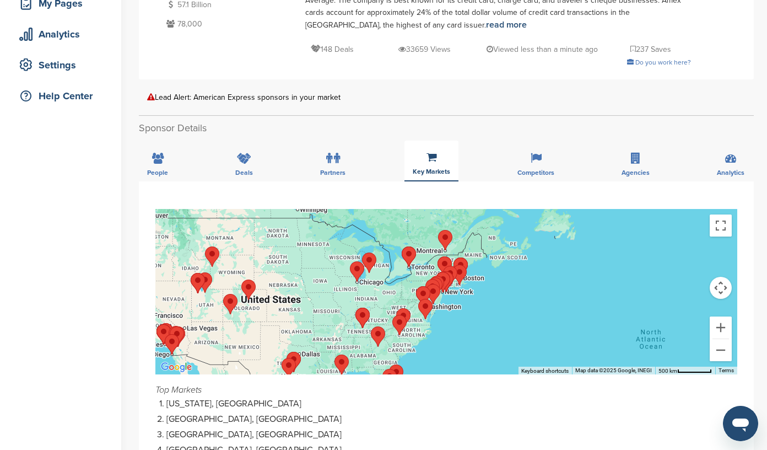
scroll to position [192, 0]
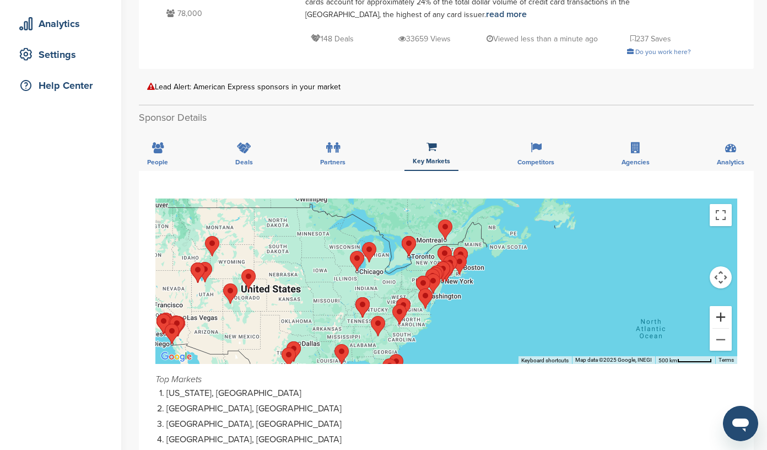
click at [721, 306] on button "Zoom in" at bounding box center [721, 317] width 22 height 22
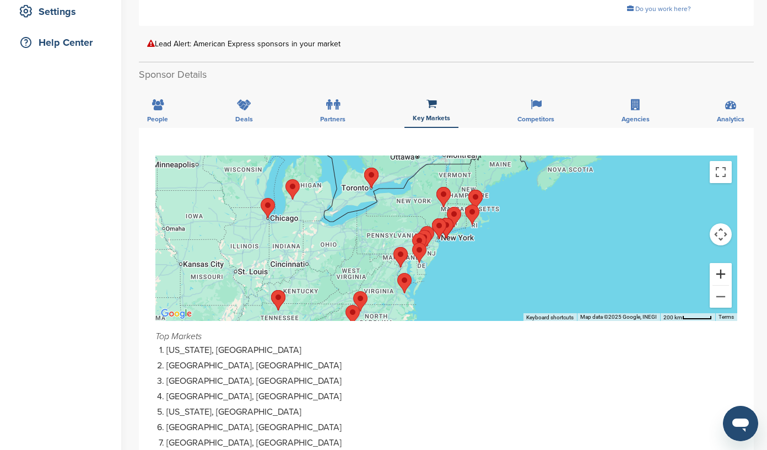
scroll to position [235, 0]
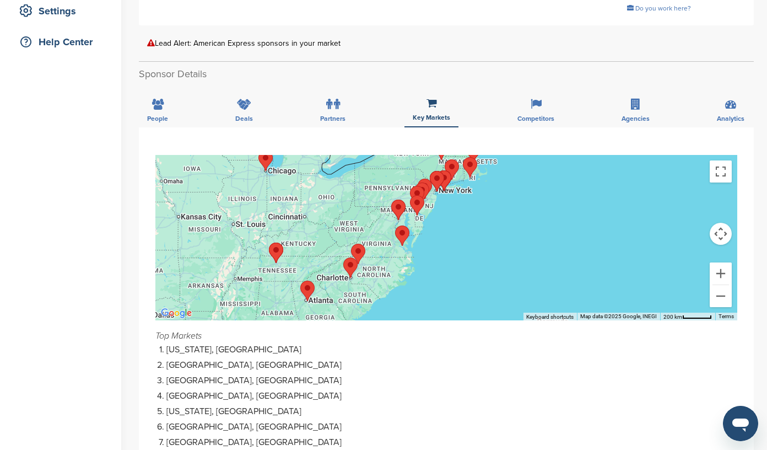
drag, startPoint x: 669, startPoint y: 264, endPoint x: 667, endPoint y: 216, distance: 48.0
click at [667, 216] on div at bounding box center [446, 237] width 582 height 165
click at [722, 262] on button "Zoom in" at bounding box center [721, 273] width 22 height 22
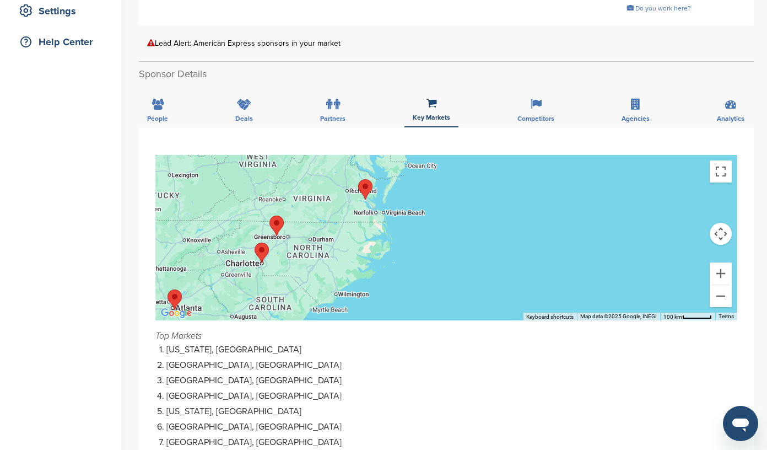
drag, startPoint x: 579, startPoint y: 226, endPoint x: 585, endPoint y: 170, distance: 56.5
click at [724, 262] on button "Zoom in" at bounding box center [721, 273] width 22 height 22
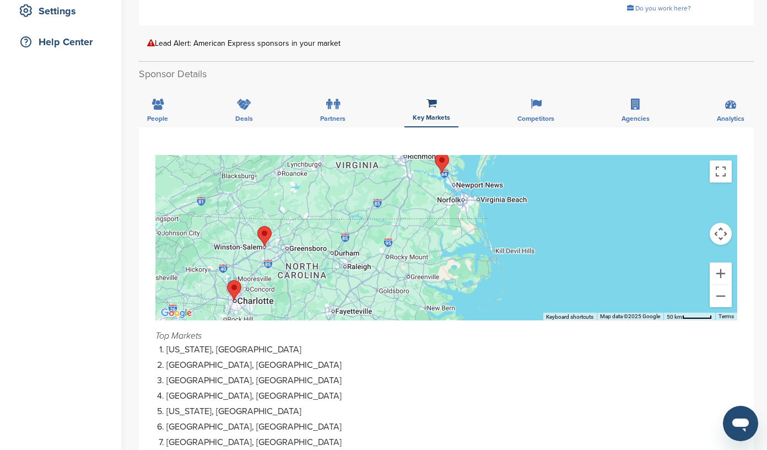
drag, startPoint x: 276, startPoint y: 228, endPoint x: 436, endPoint y: 240, distance: 160.3
click at [436, 240] on div at bounding box center [446, 237] width 582 height 165
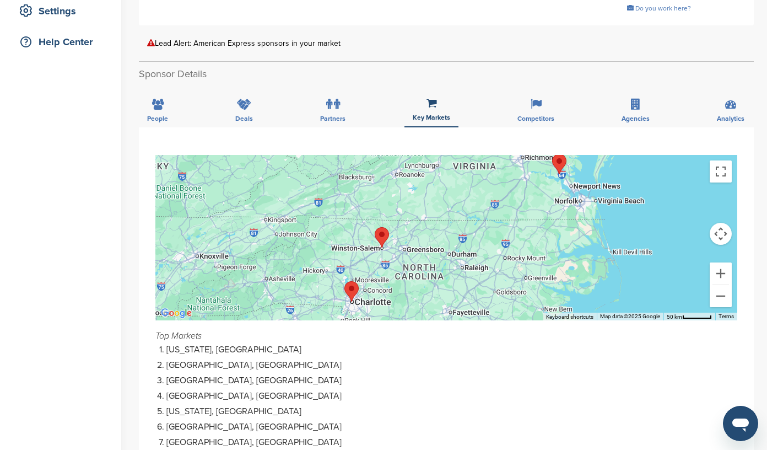
drag, startPoint x: 360, startPoint y: 242, endPoint x: 479, endPoint y: 244, distance: 119.0
click at [479, 244] on div at bounding box center [446, 237] width 582 height 165
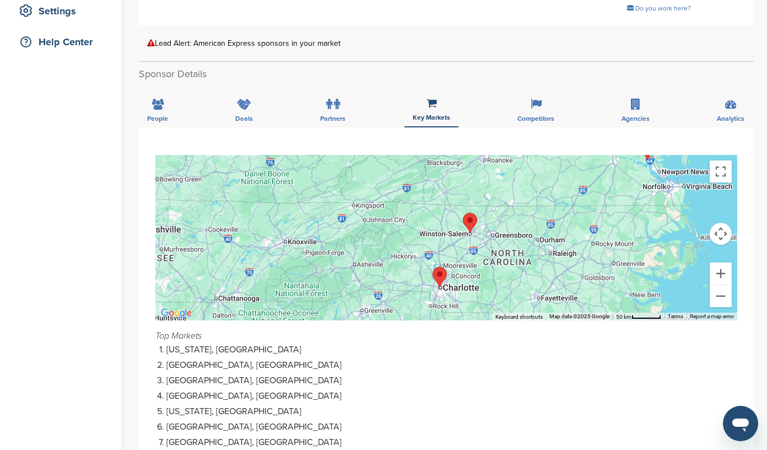
drag, startPoint x: 375, startPoint y: 242, endPoint x: 465, endPoint y: 226, distance: 91.1
click at [465, 226] on div at bounding box center [446, 237] width 582 height 165
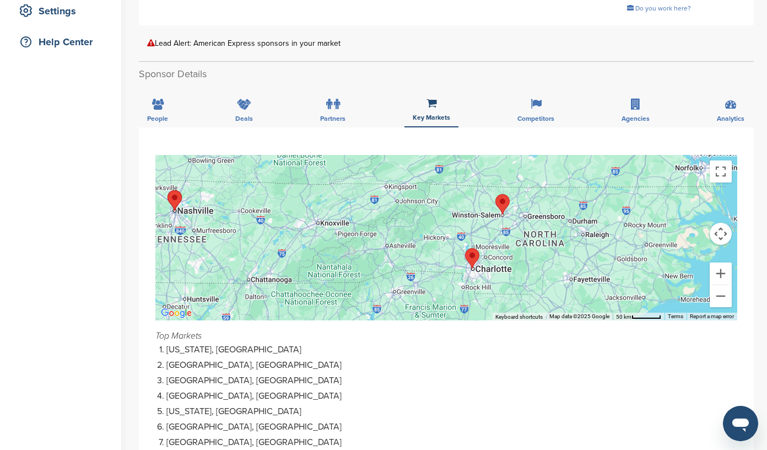
drag, startPoint x: 307, startPoint y: 207, endPoint x: 341, endPoint y: 187, distance: 38.3
click at [341, 187] on div at bounding box center [446, 237] width 582 height 165
click at [721, 262] on button "Zoom in" at bounding box center [721, 273] width 22 height 22
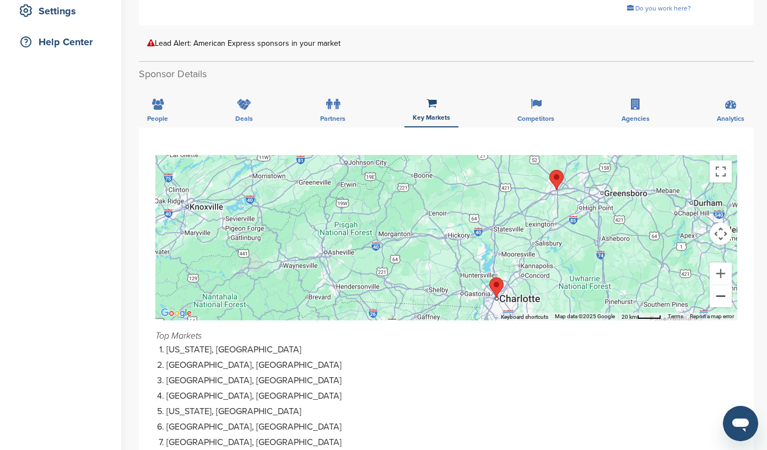
click at [720, 285] on button "Zoom out" at bounding box center [721, 296] width 22 height 22
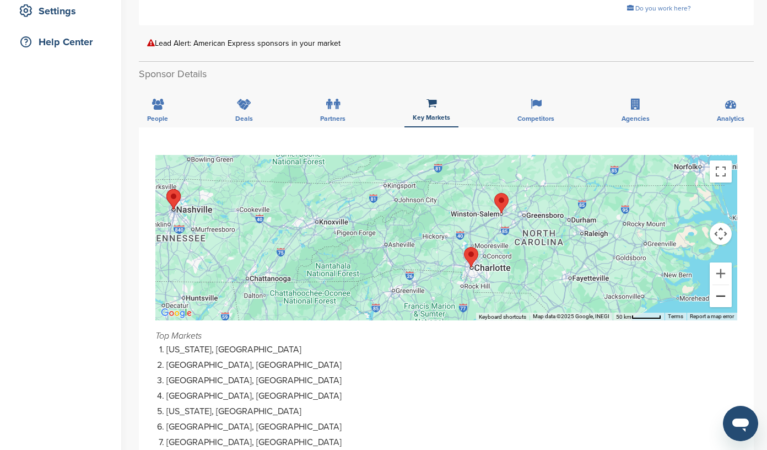
click at [720, 285] on button "Zoom out" at bounding box center [721, 296] width 22 height 22
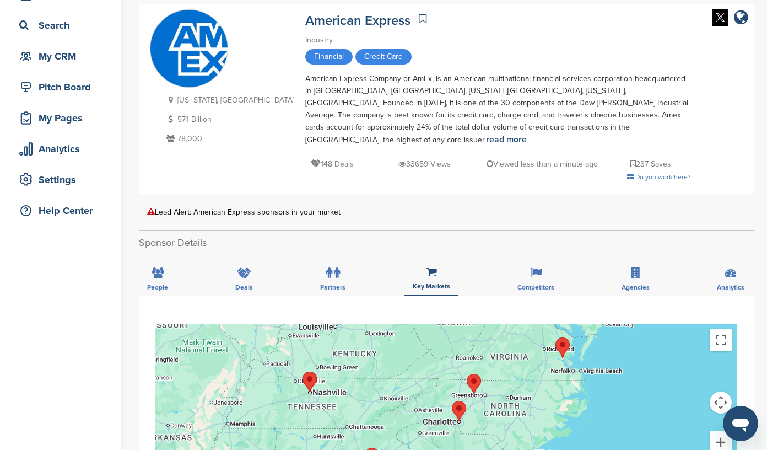
scroll to position [110, 0]
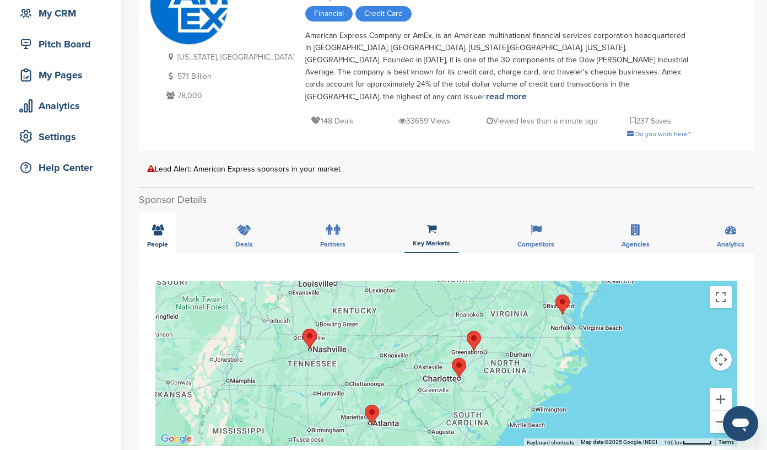
click at [155, 224] on icon at bounding box center [158, 229] width 12 height 11
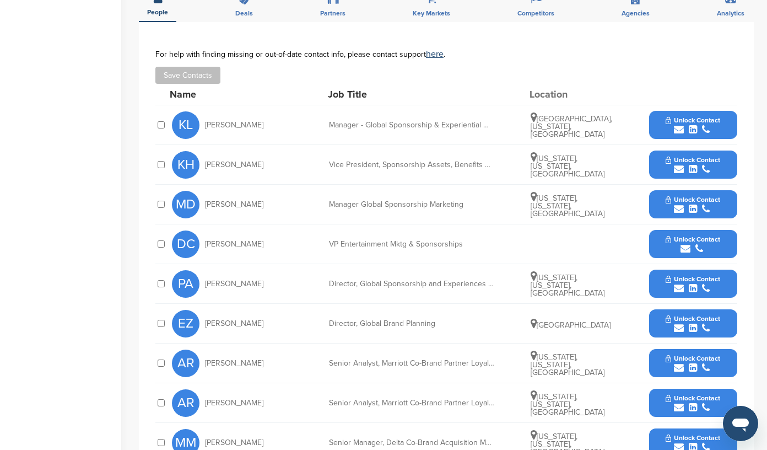
scroll to position [338, 0]
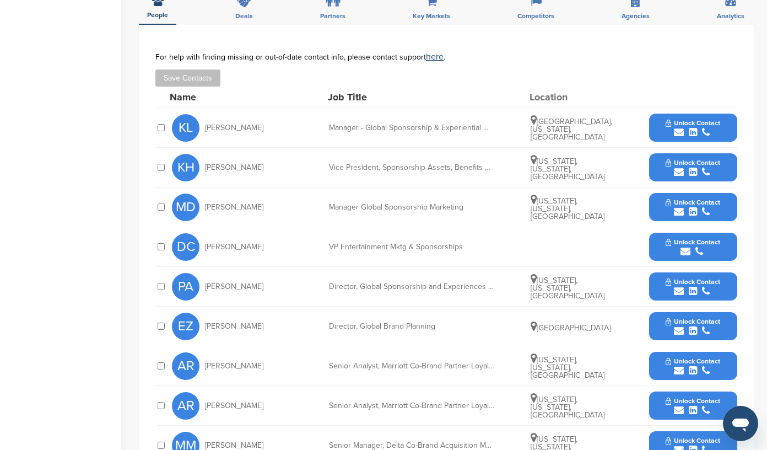
click at [686, 246] on icon "submit" at bounding box center [685, 251] width 10 height 10
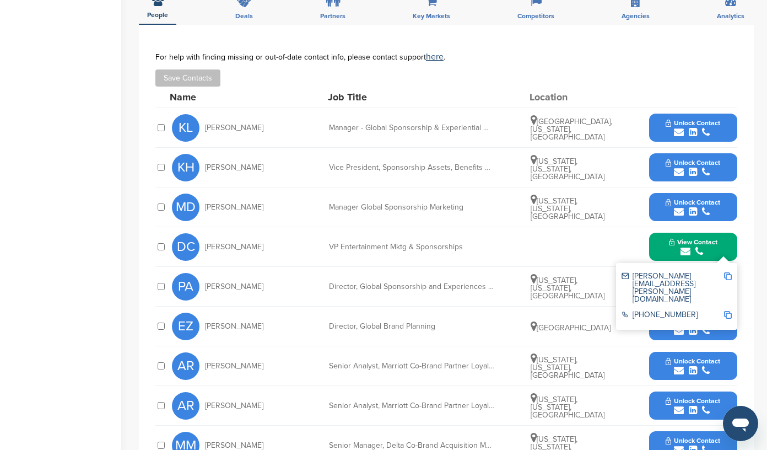
click at [730, 272] on img at bounding box center [728, 276] width 8 height 8
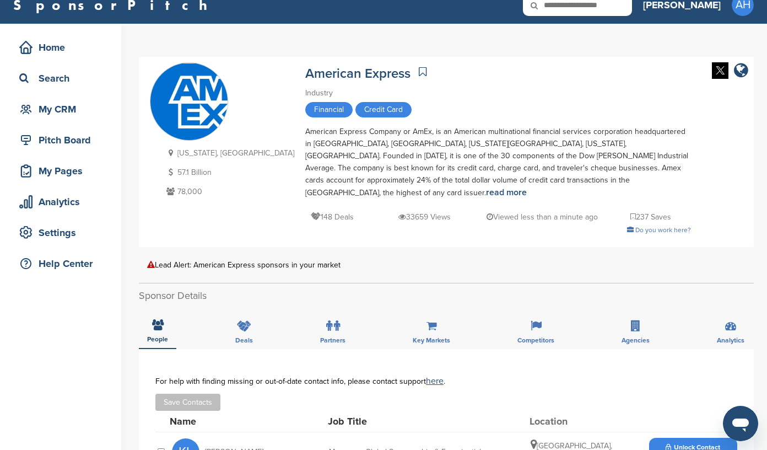
scroll to position [0, 0]
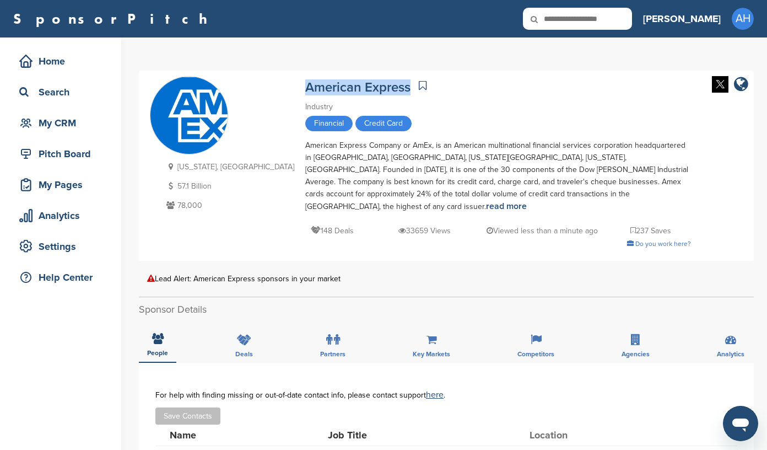
drag, startPoint x: 348, startPoint y: 86, endPoint x: 252, endPoint y: 78, distance: 96.8
click at [305, 78] on div "American Express" at bounding box center [498, 85] width 386 height 19
copy link "American Express"
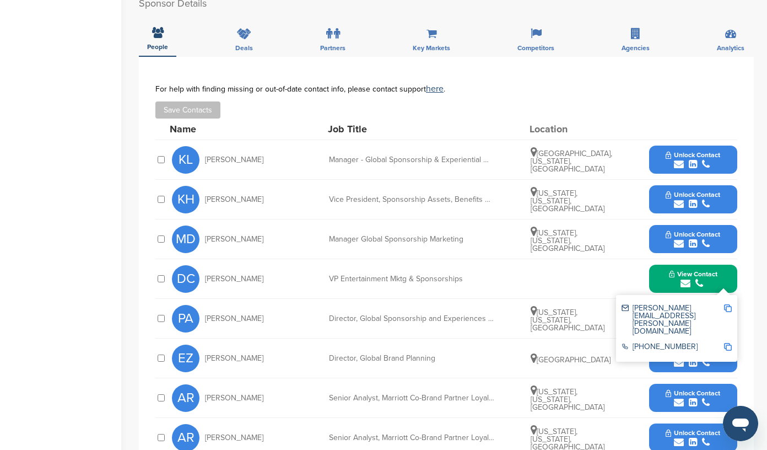
scroll to position [309, 0]
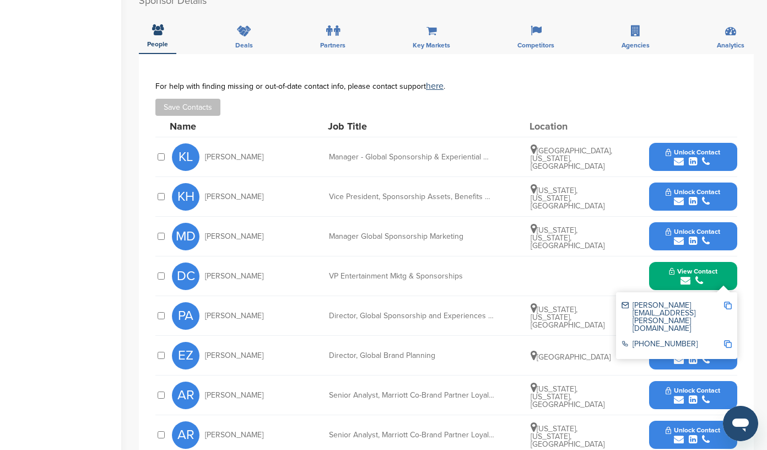
drag, startPoint x: 260, startPoint y: 264, endPoint x: 202, endPoint y: 265, distance: 57.9
click at [202, 265] on div "DC Deborah Curtis" at bounding box center [232, 276] width 121 height 28
copy span "Deborah Curtis"
click at [728, 301] on img at bounding box center [728, 305] width 8 height 8
copy span "Deborah Curtis"
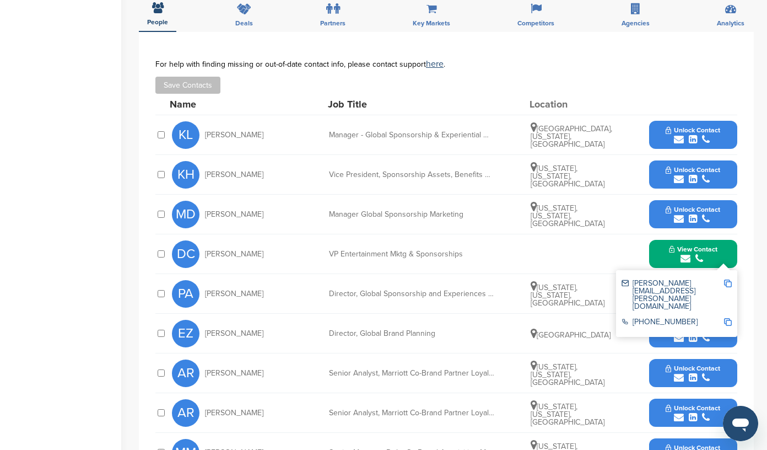
scroll to position [333, 0]
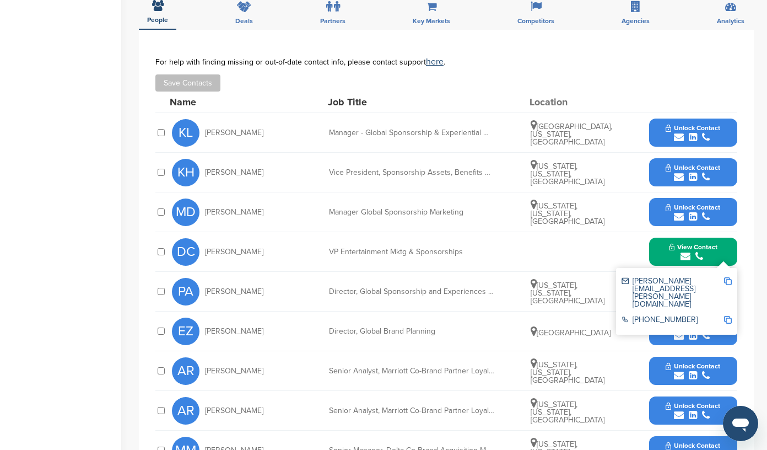
click at [701, 251] on icon "submit" at bounding box center [699, 256] width 8 height 10
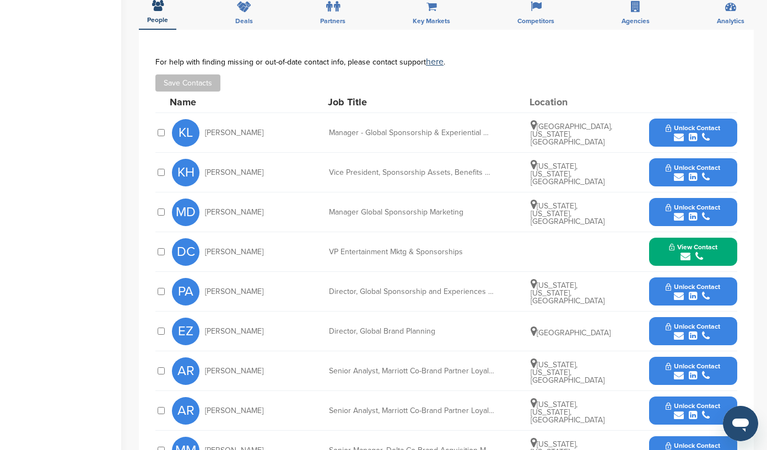
click at [707, 132] on icon "submit" at bounding box center [706, 137] width 8 height 10
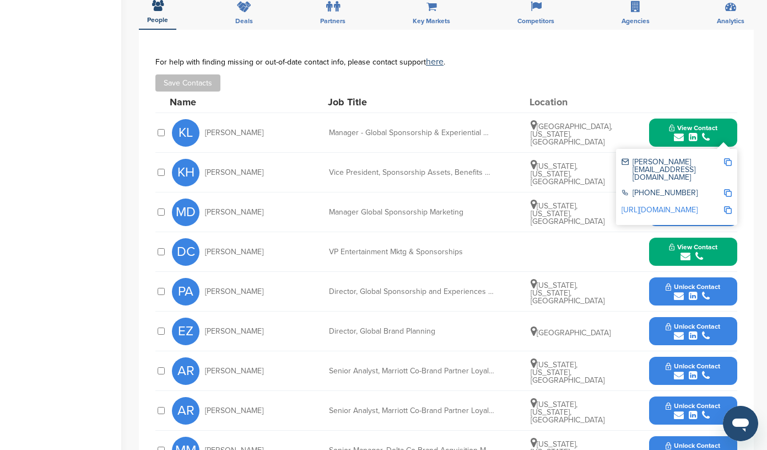
click at [728, 158] on img at bounding box center [728, 162] width 8 height 8
copy span "Deborah Curtis"
drag, startPoint x: 253, startPoint y: 121, endPoint x: 206, endPoint y: 122, distance: 47.9
click at [206, 122] on div "KL Katie Leader" at bounding box center [232, 133] width 121 height 28
copy span "Katie Leader"
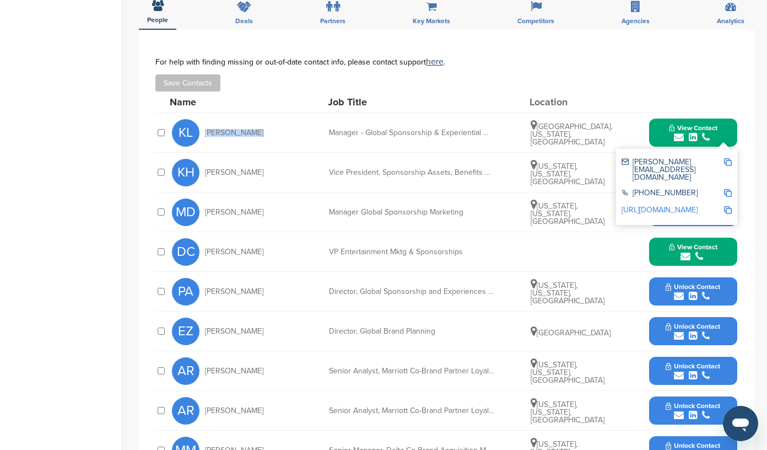
click at [704, 132] on icon "submit" at bounding box center [706, 137] width 8 height 10
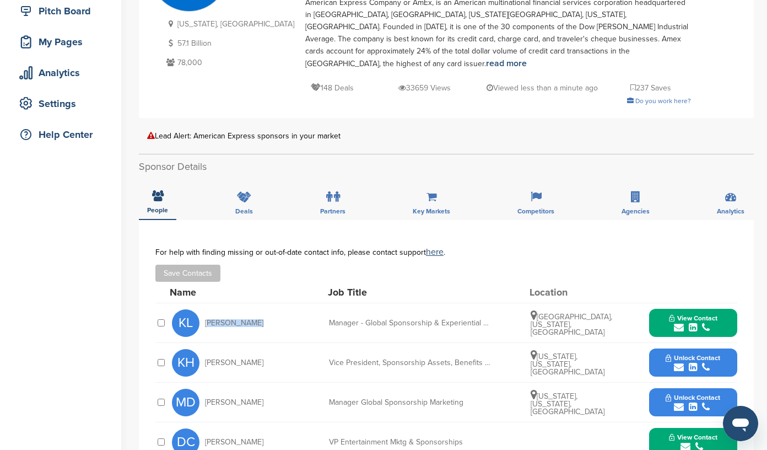
scroll to position [140, 0]
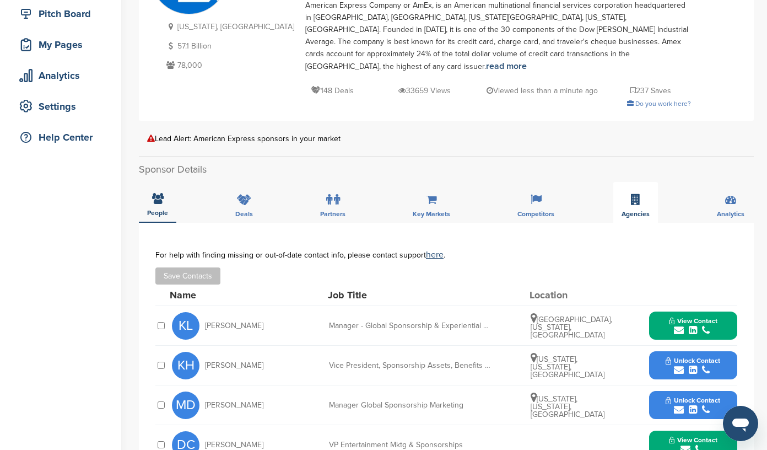
click at [626, 190] on div "Agencies" at bounding box center [635, 202] width 45 height 41
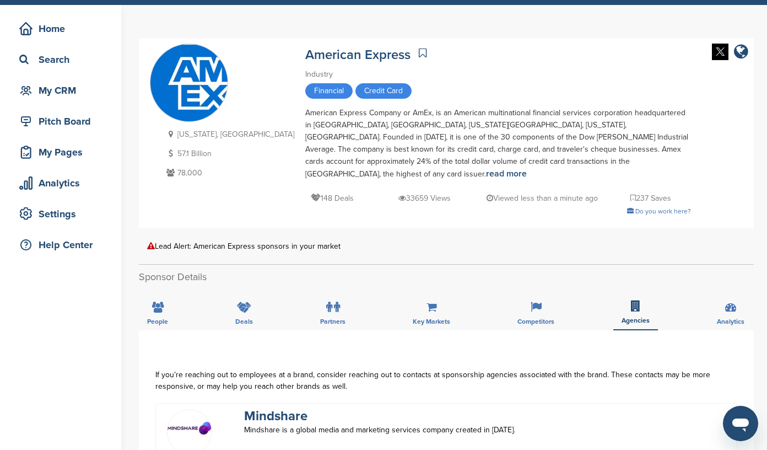
scroll to position [46, 0]
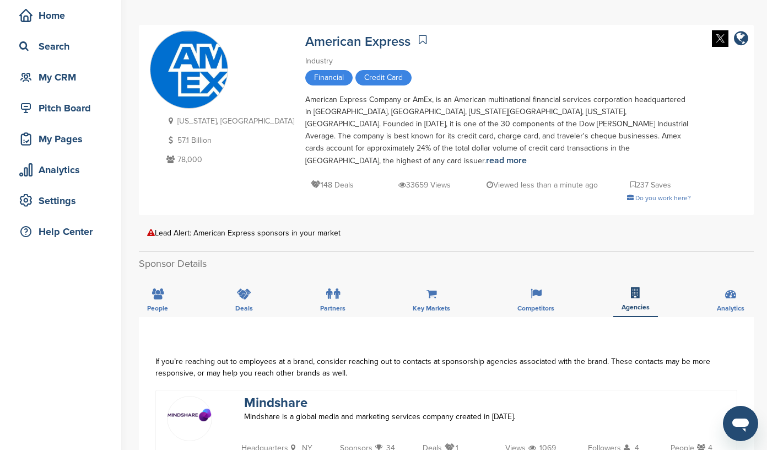
click at [419, 40] on icon at bounding box center [423, 39] width 8 height 11
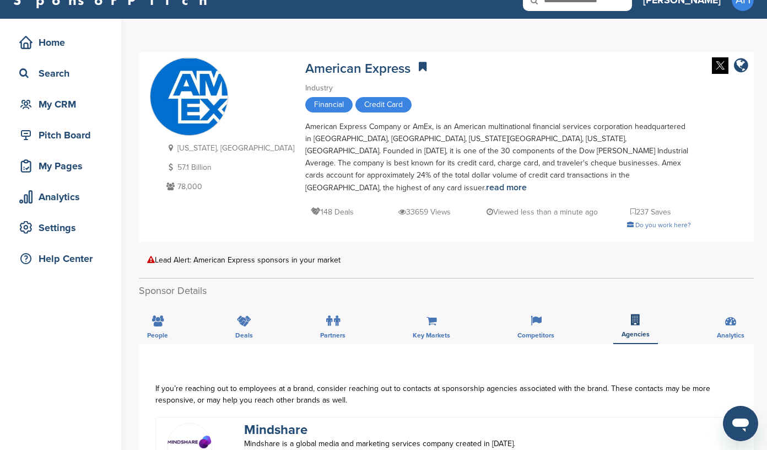
scroll to position [0, 0]
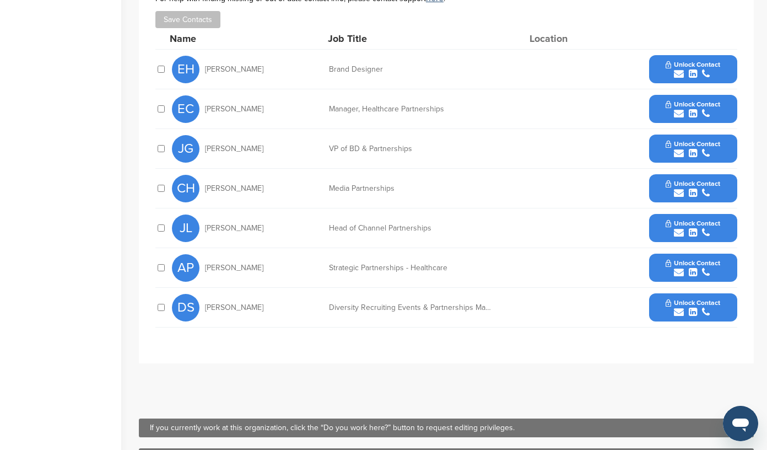
scroll to position [395, 0]
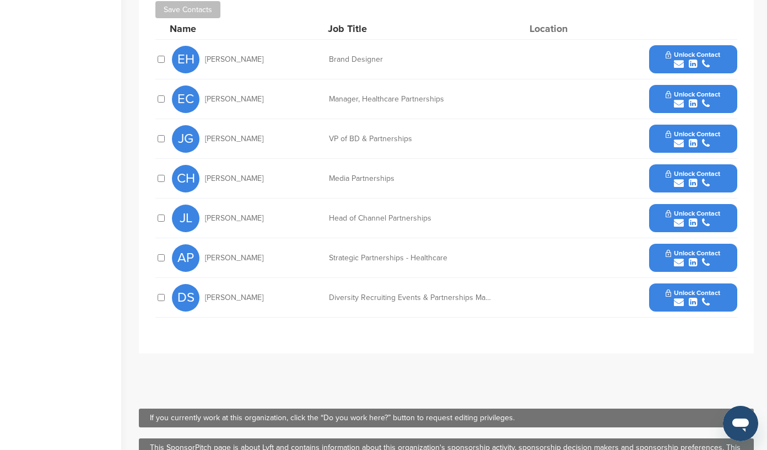
click at [704, 302] on icon "submit" at bounding box center [706, 302] width 8 height 10
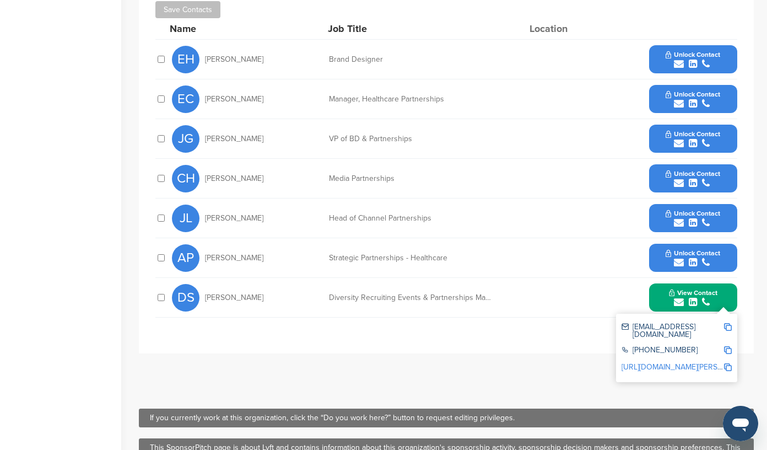
click at [727, 327] on img at bounding box center [728, 327] width 8 height 8
drag, startPoint x: 271, startPoint y: 296, endPoint x: 204, endPoint y: 294, distance: 66.7
click at [204, 294] on div "DS Deshawn Spellman" at bounding box center [232, 298] width 121 height 28
copy span "Deshawn Spellman"
click at [671, 295] on span "View Contact" at bounding box center [693, 293] width 48 height 8
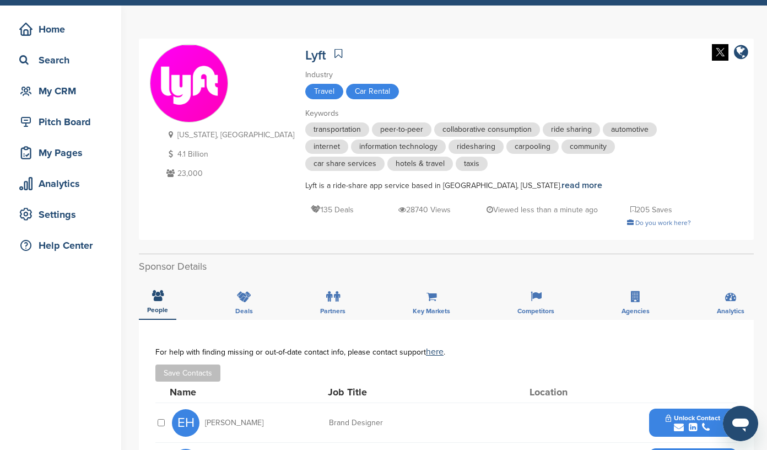
scroll to position [45, 0]
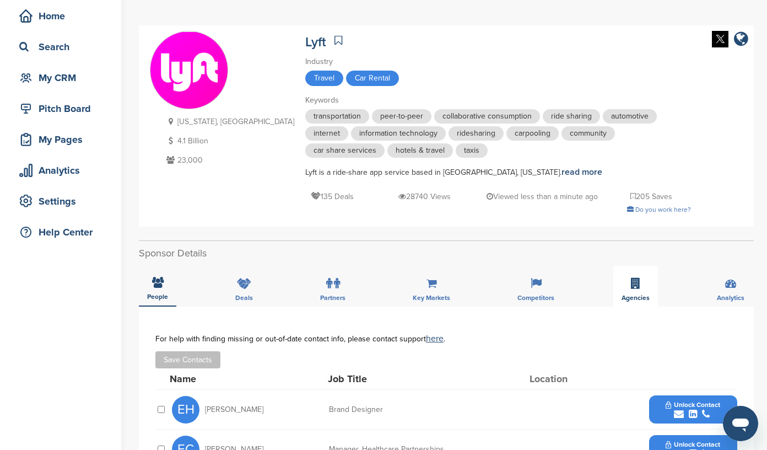
click at [634, 285] on icon at bounding box center [635, 283] width 9 height 11
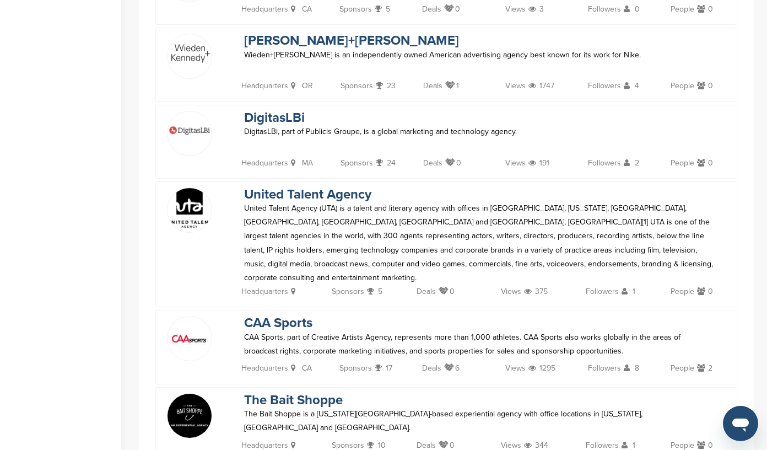
scroll to position [461, 0]
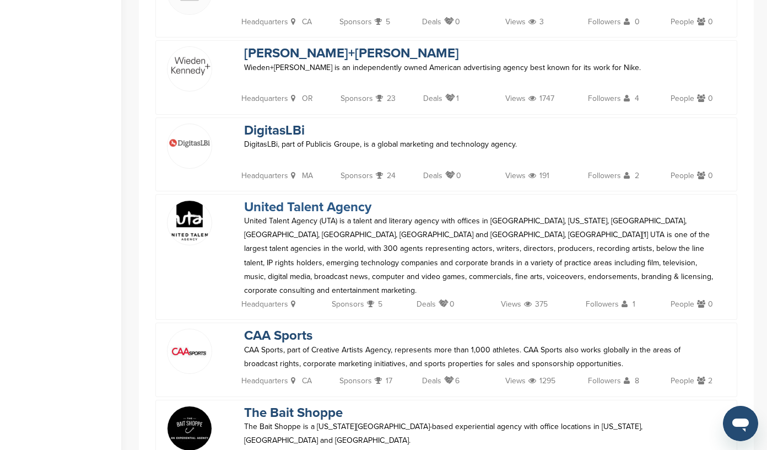
click at [270, 207] on link "United Talent Agency" at bounding box center [307, 207] width 127 height 16
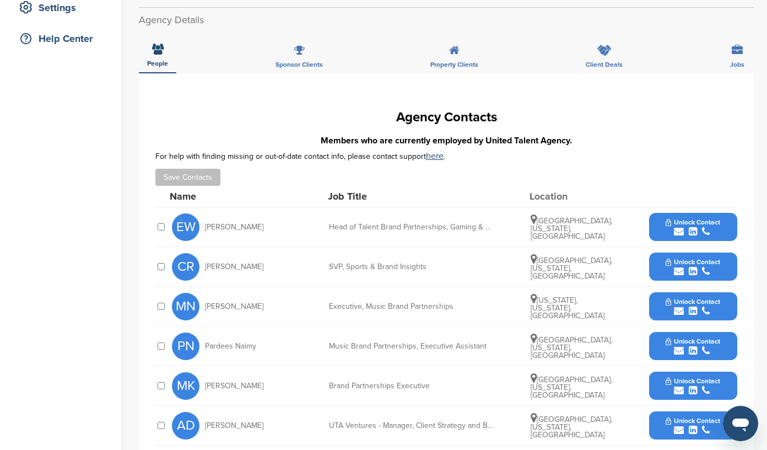
scroll to position [239, 0]
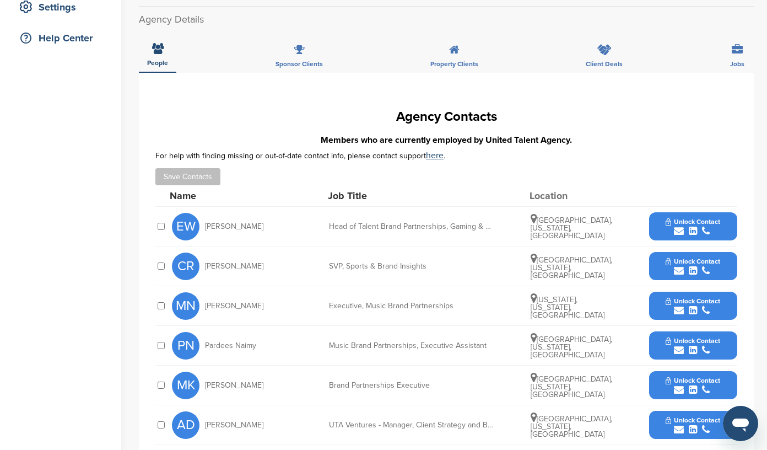
click at [684, 305] on icon "submit" at bounding box center [679, 310] width 10 height 10
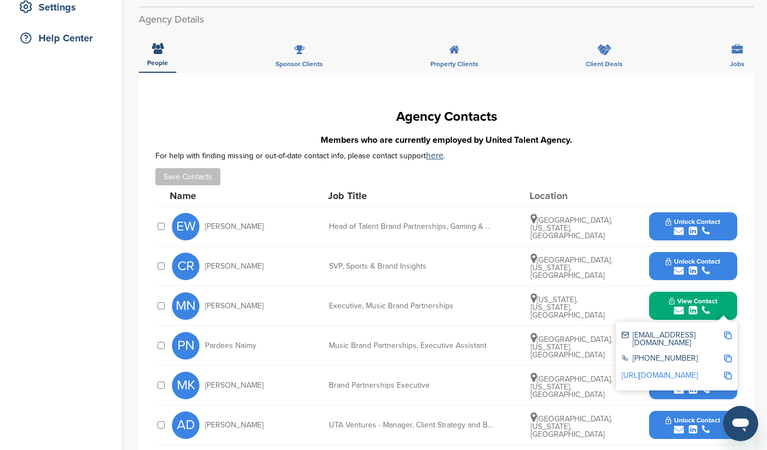
click at [727, 331] on img at bounding box center [728, 335] width 8 height 8
click at [454, 326] on div "PN Pardees Naimy Music Brand Partnerships, Executive Assistant [GEOGRAPHIC_DATA…" at bounding box center [454, 345] width 565 height 39
click at [661, 293] on button "View Contact" at bounding box center [693, 305] width 75 height 33
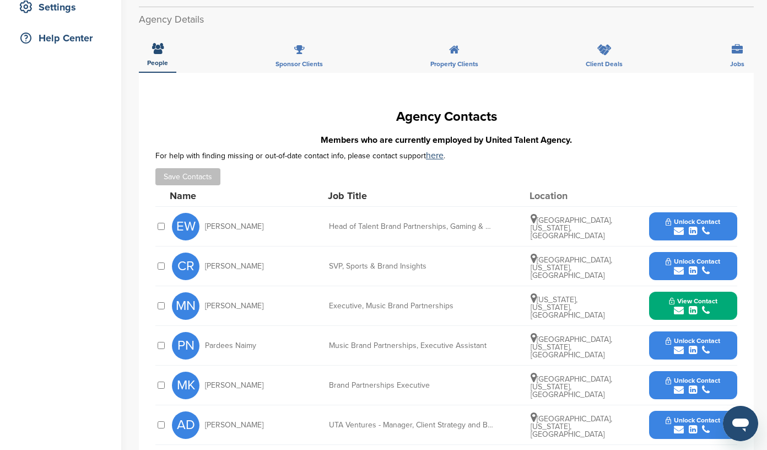
click at [706, 345] on icon "submit" at bounding box center [706, 350] width 8 height 10
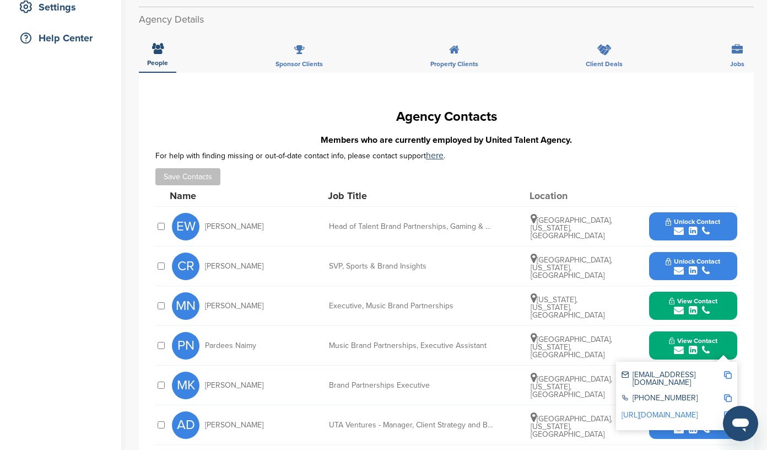
click at [727, 371] on img at bounding box center [728, 375] width 8 height 8
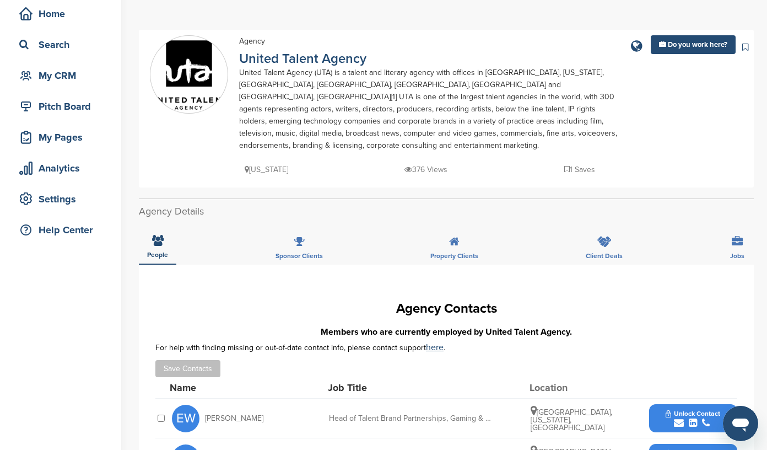
scroll to position [0, 0]
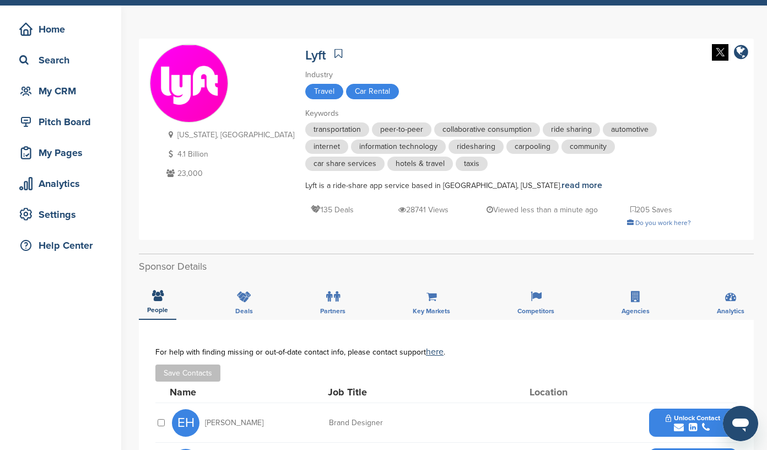
scroll to position [30, 0]
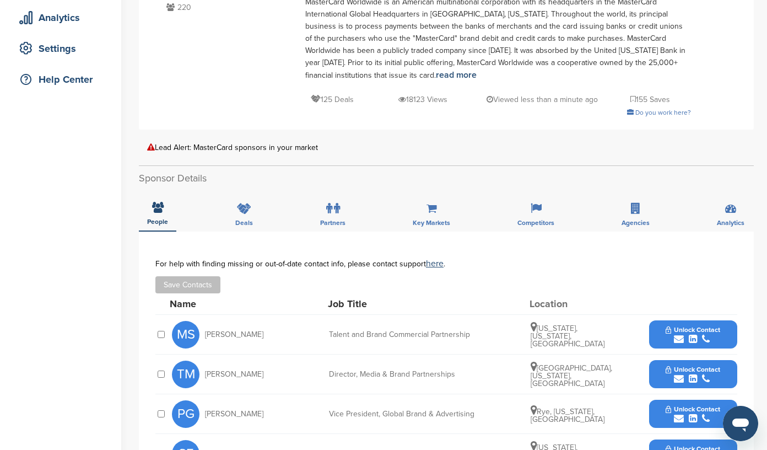
scroll to position [201, 0]
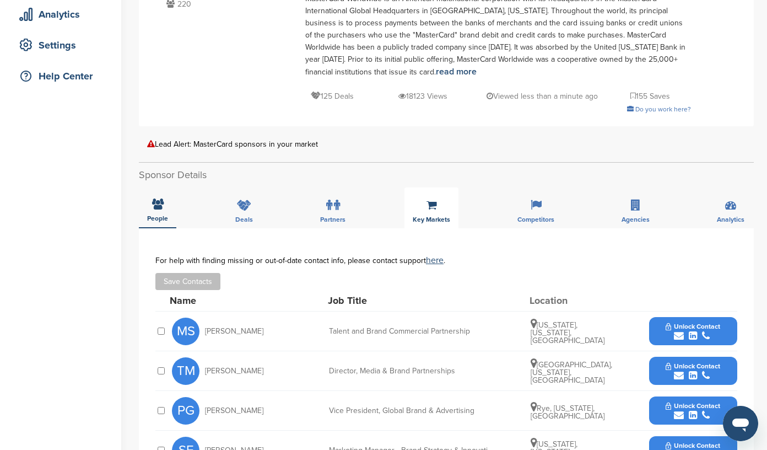
click at [439, 204] on div "Key Markets" at bounding box center [431, 207] width 54 height 41
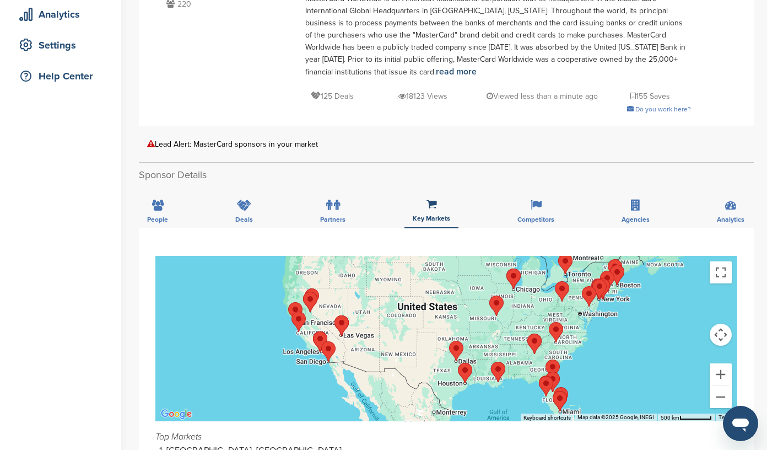
drag, startPoint x: 491, startPoint y: 311, endPoint x: 361, endPoint y: 323, distance: 130.6
click at [361, 323] on div at bounding box center [446, 338] width 582 height 165
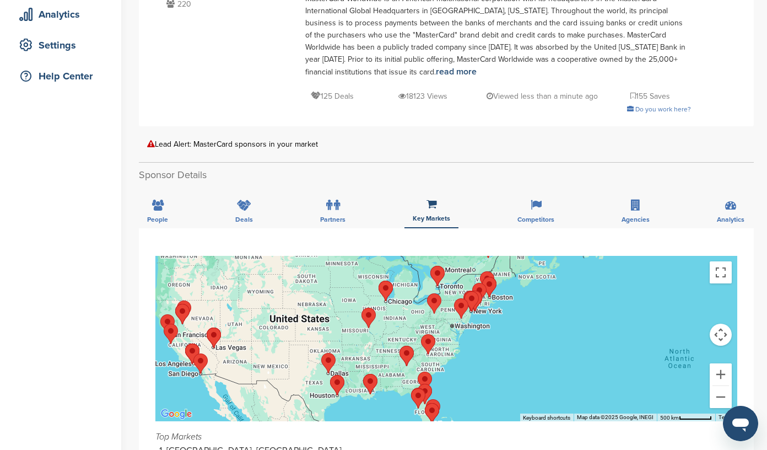
drag, startPoint x: 449, startPoint y: 314, endPoint x: 322, endPoint y: 328, distance: 127.5
click at [322, 328] on div at bounding box center [446, 338] width 582 height 165
click at [722, 372] on button "Zoom in" at bounding box center [721, 374] width 22 height 22
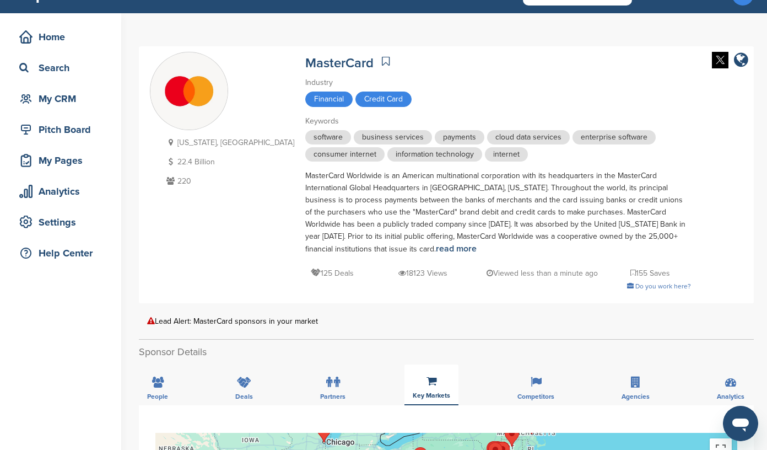
scroll to position [0, 0]
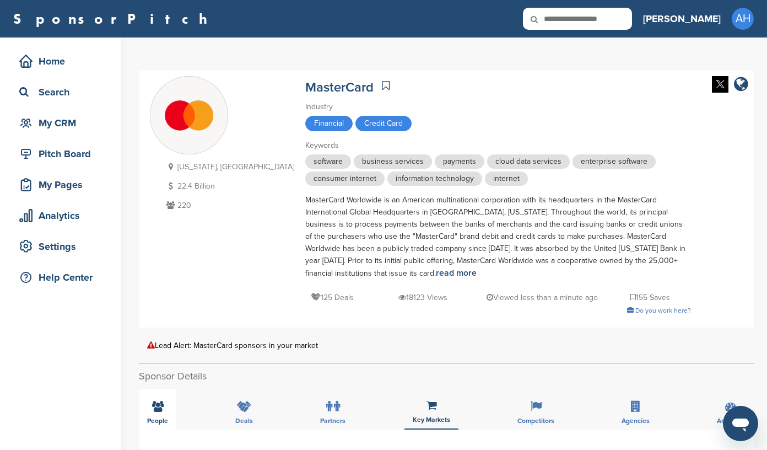
click at [152, 406] on icon at bounding box center [158, 406] width 12 height 11
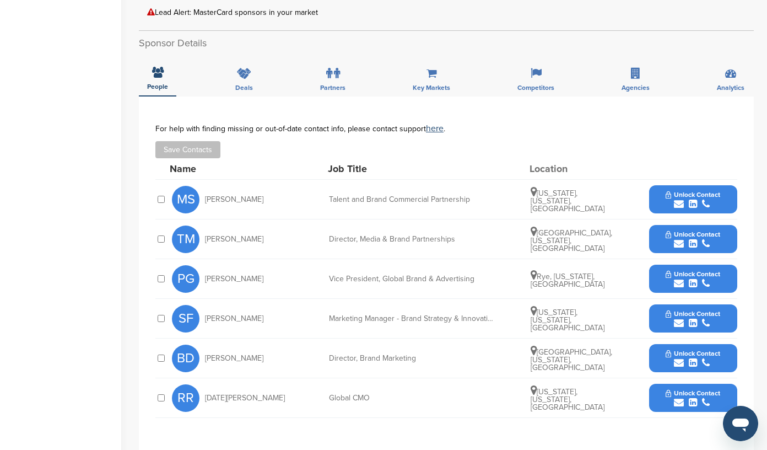
scroll to position [344, 0]
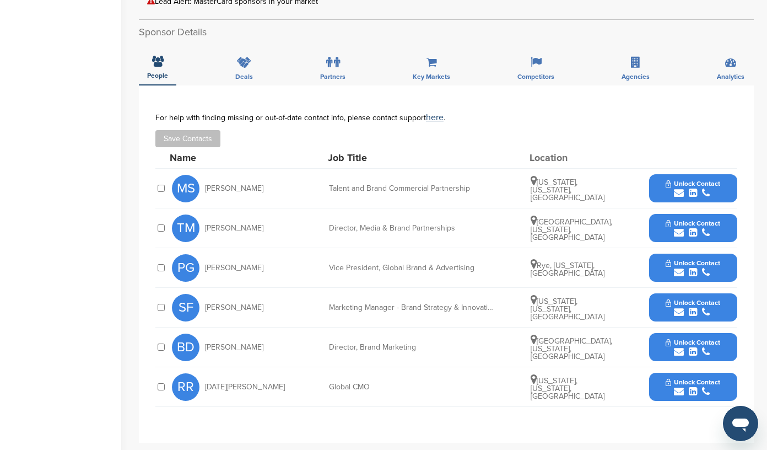
click at [706, 350] on icon "submit" at bounding box center [706, 352] width 8 height 10
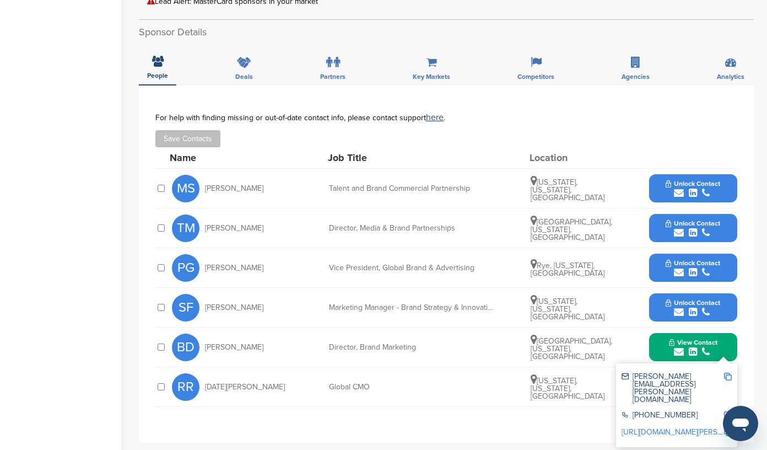
click at [729, 376] on img at bounding box center [728, 376] width 8 height 8
drag, startPoint x: 244, startPoint y: 344, endPoint x: 206, endPoint y: 344, distance: 38.0
click at [206, 344] on div "BD Beth Dolan" at bounding box center [232, 347] width 121 height 28
copy span "Beth Dolan"
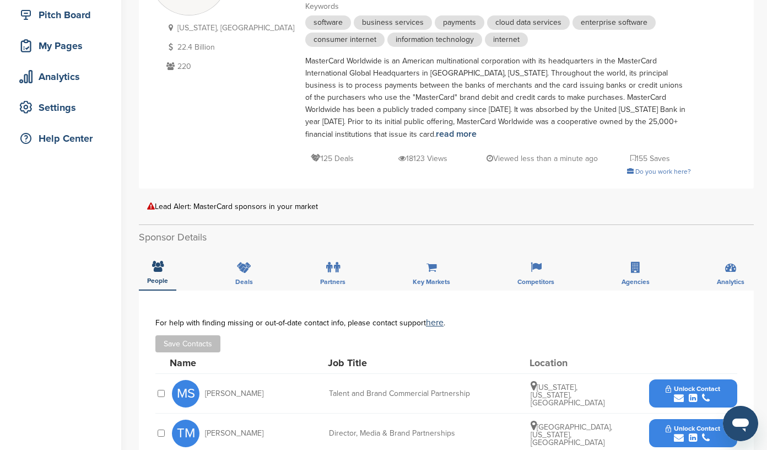
scroll to position [122, 0]
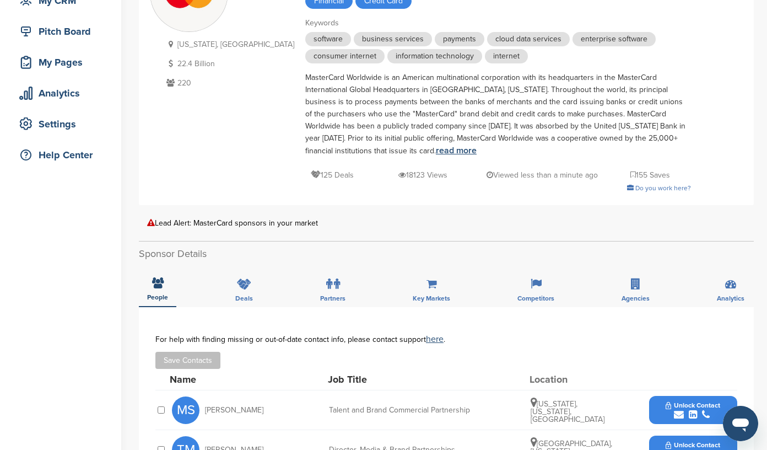
click at [436, 150] on link "read more" at bounding box center [456, 150] width 41 height 11
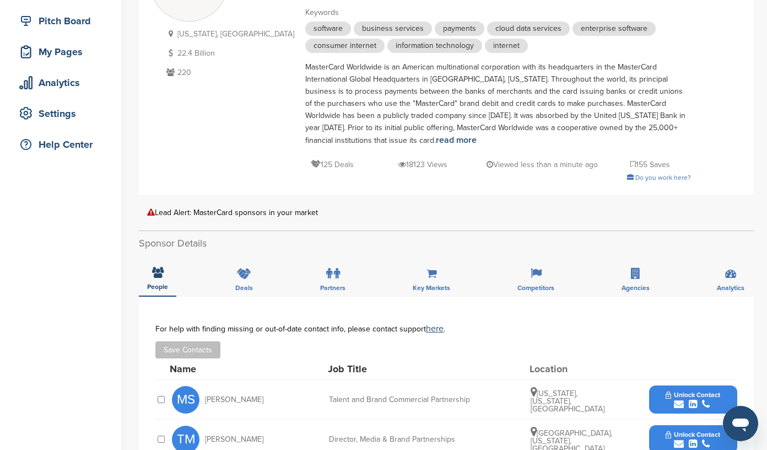
scroll to position [135, 0]
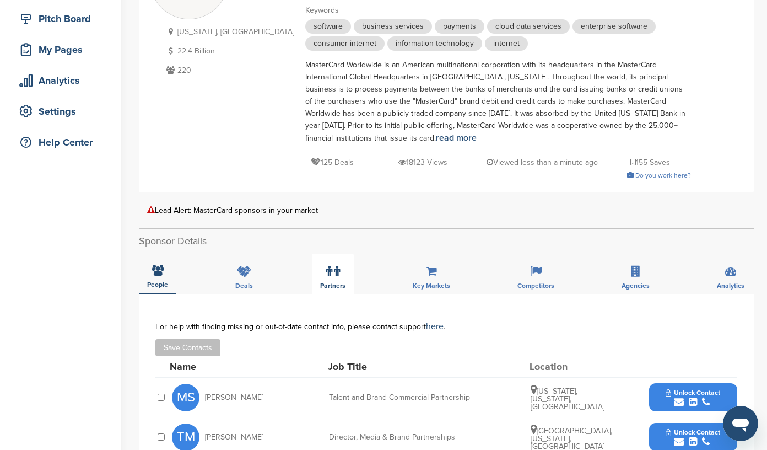
click at [328, 273] on icon at bounding box center [329, 271] width 6 height 11
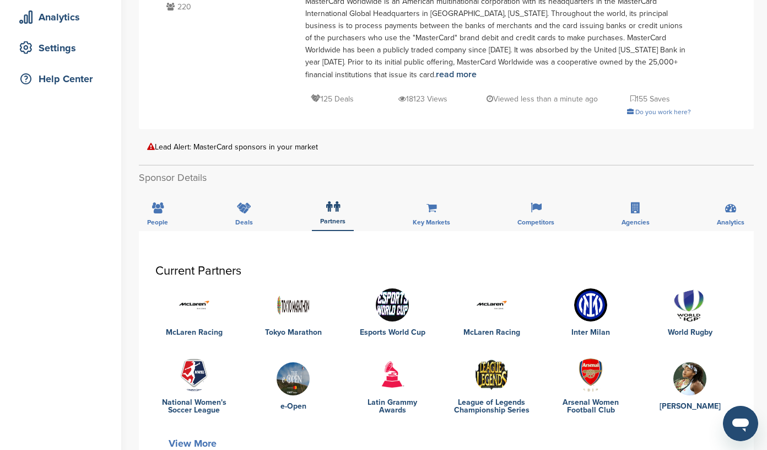
scroll to position [197, 0]
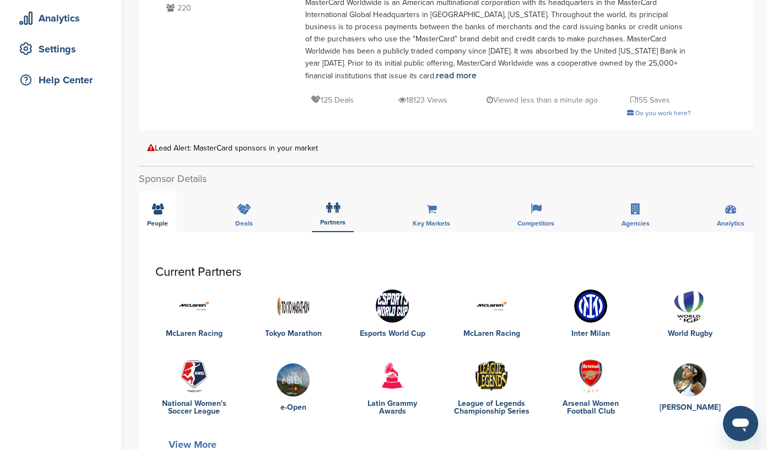
click at [154, 213] on icon at bounding box center [158, 208] width 12 height 11
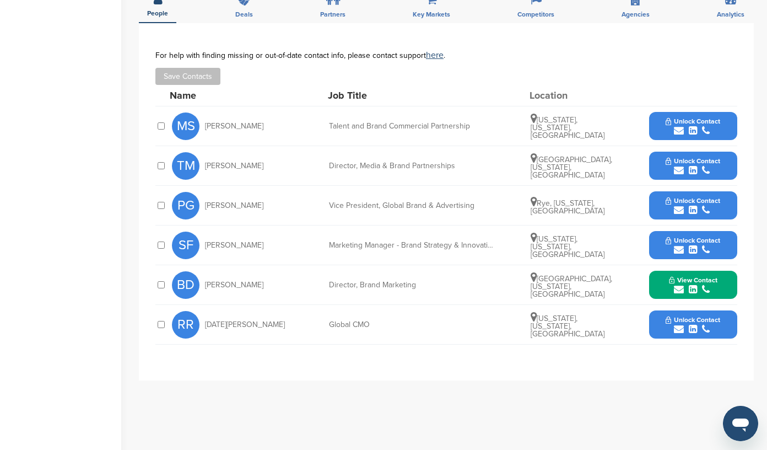
scroll to position [446, 0]
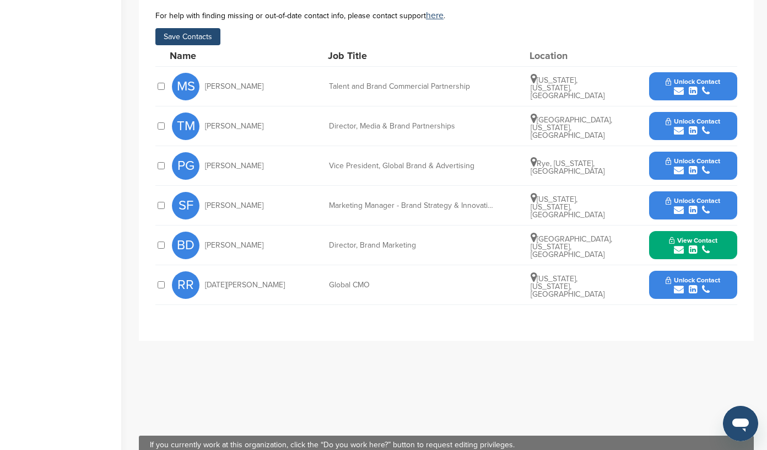
click at [199, 37] on button "Save Contacts" at bounding box center [187, 36] width 65 height 17
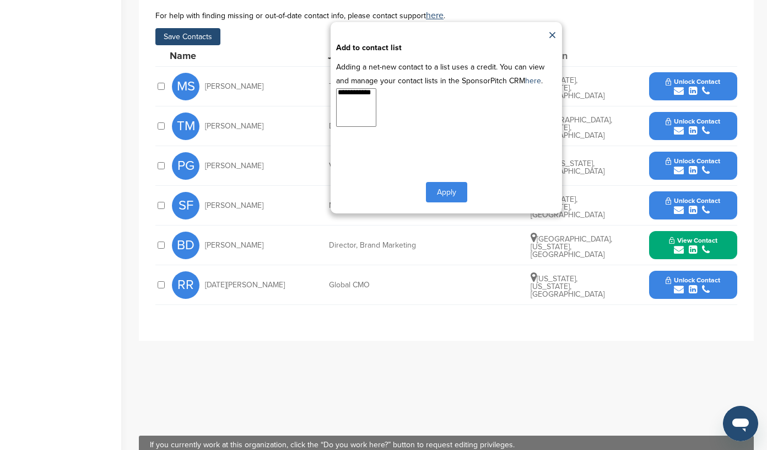
click at [430, 191] on button "Apply" at bounding box center [446, 192] width 41 height 20
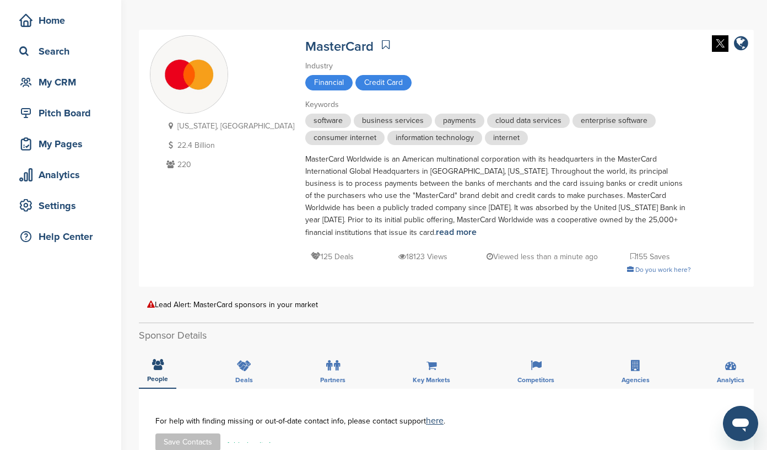
scroll to position [0, 0]
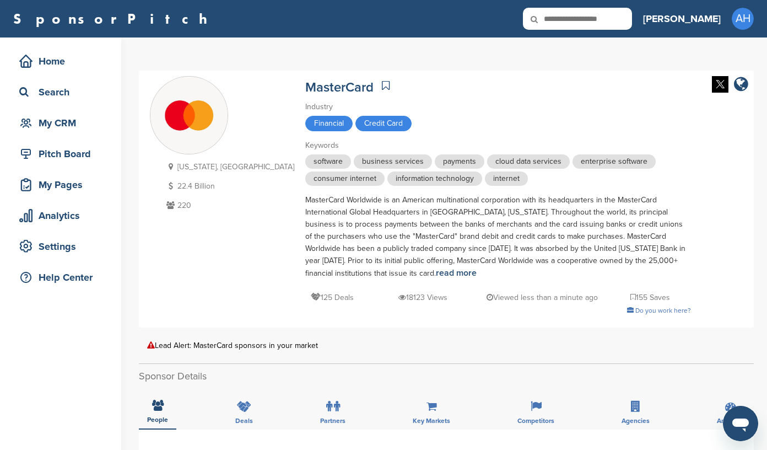
click at [382, 84] on icon at bounding box center [386, 85] width 8 height 11
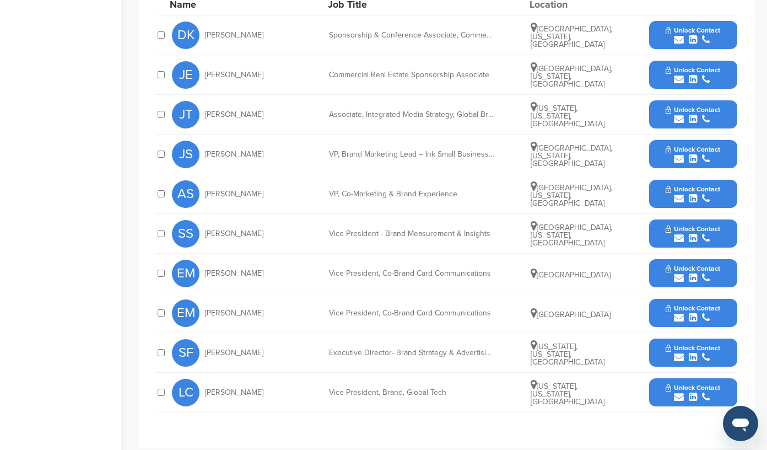
scroll to position [393, 0]
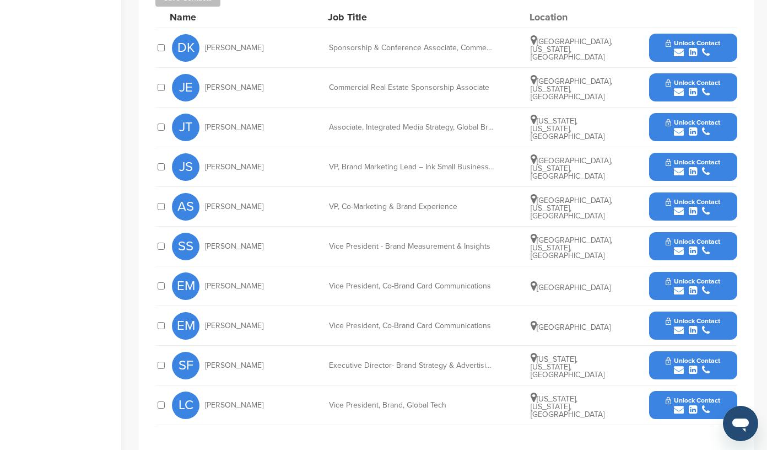
click at [706, 208] on icon "submit" at bounding box center [706, 211] width 8 height 10
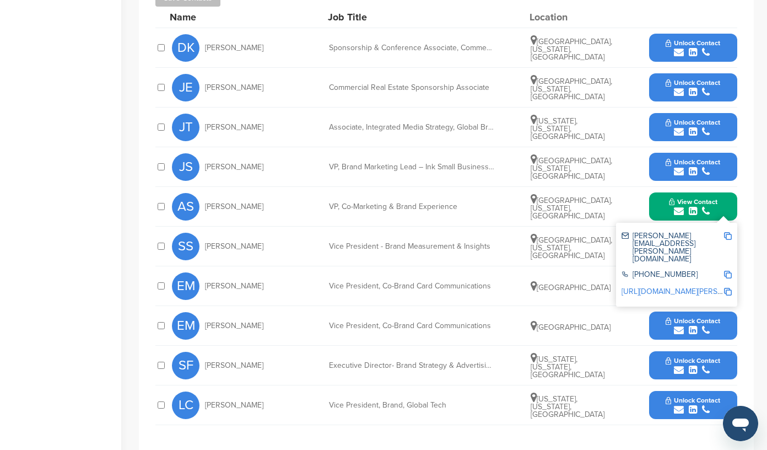
click at [727, 235] on img at bounding box center [728, 236] width 8 height 8
drag, startPoint x: 262, startPoint y: 207, endPoint x: 206, endPoint y: 208, distance: 56.8
click at [206, 208] on div "AS [PERSON_NAME]" at bounding box center [232, 207] width 121 height 28
copy span "[PERSON_NAME]"
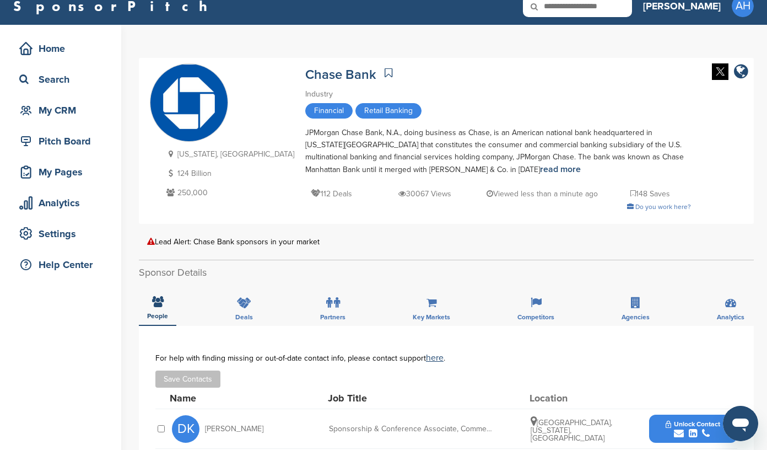
scroll to position [0, 0]
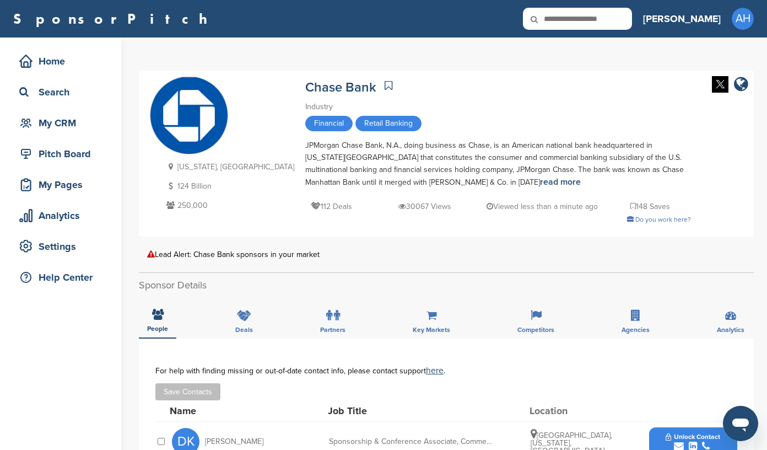
click at [382, 78] on link at bounding box center [388, 85] width 13 height 17
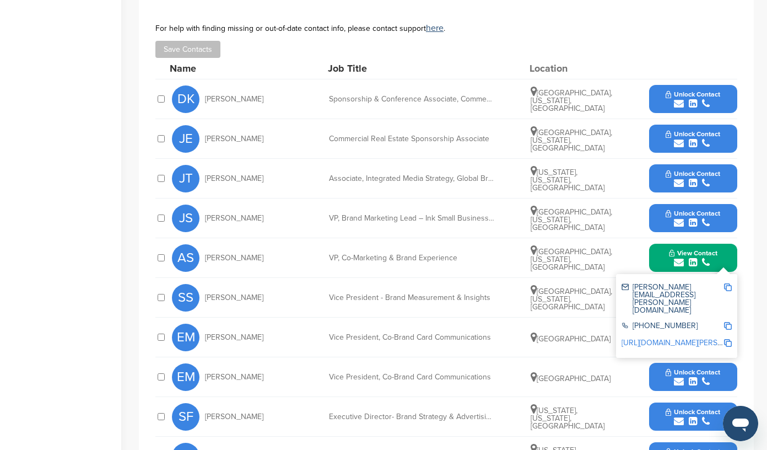
scroll to position [343, 0]
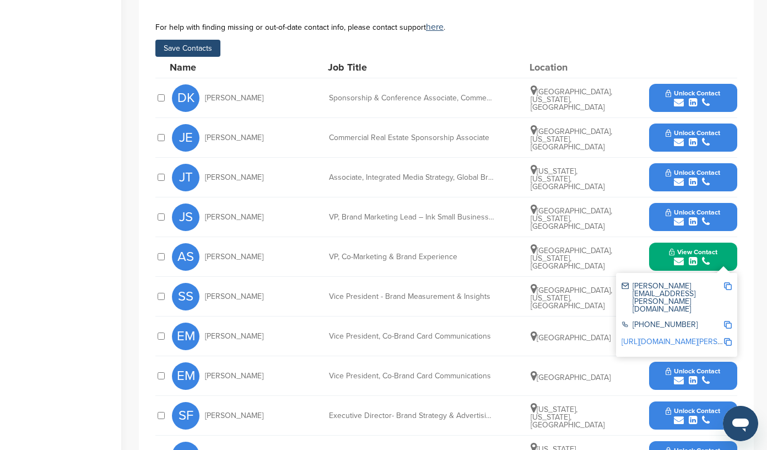
click at [198, 49] on button "Save Contacts" at bounding box center [187, 48] width 65 height 17
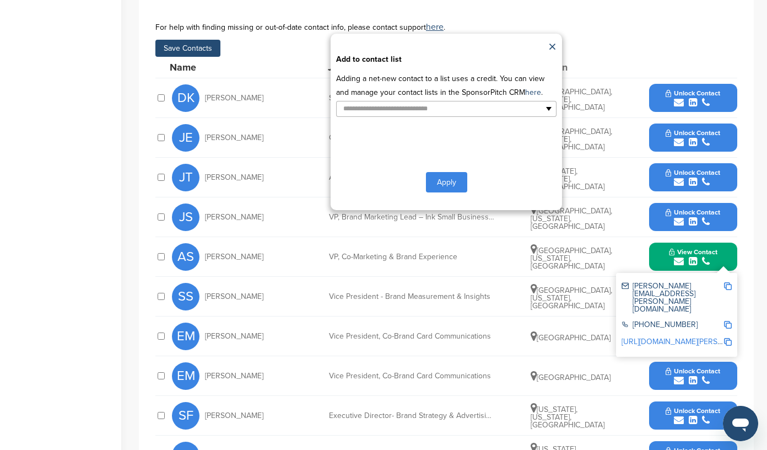
click at [429, 177] on button "Apply" at bounding box center [446, 182] width 41 height 20
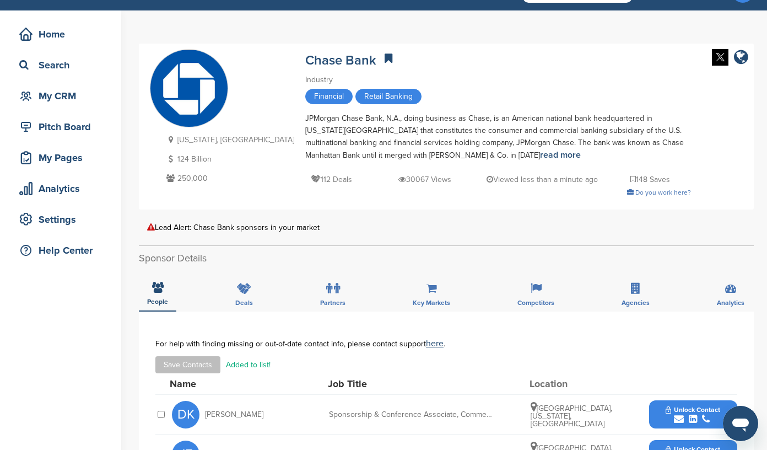
scroll to position [0, 0]
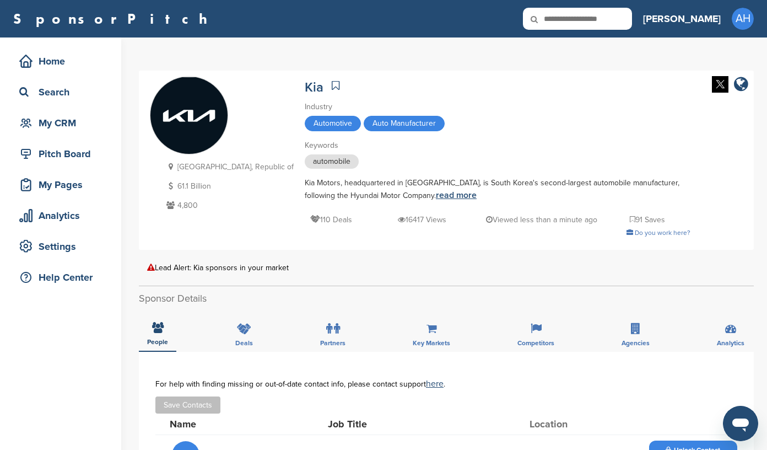
click at [436, 195] on link "read more" at bounding box center [456, 195] width 41 height 11
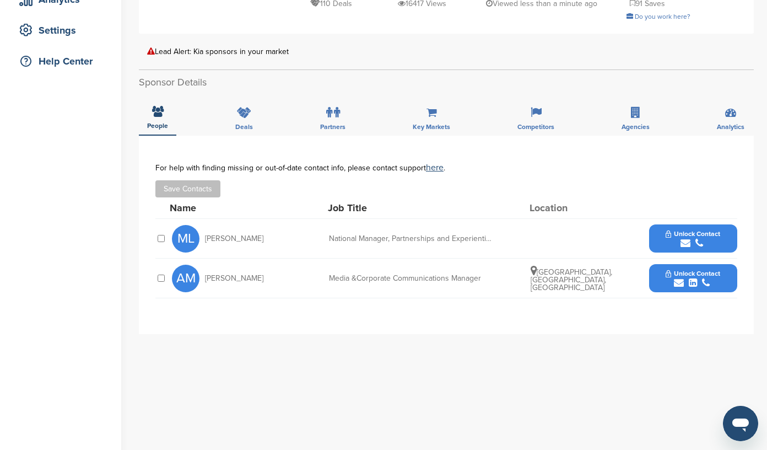
scroll to position [218, 0]
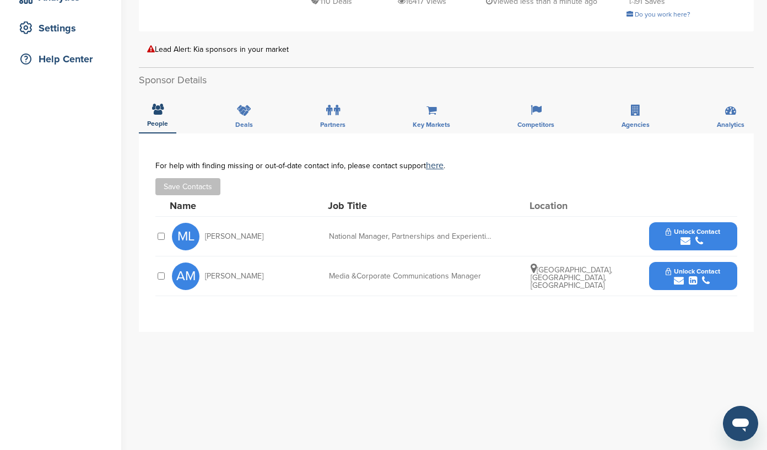
click at [685, 239] on icon "submit" at bounding box center [685, 241] width 10 height 10
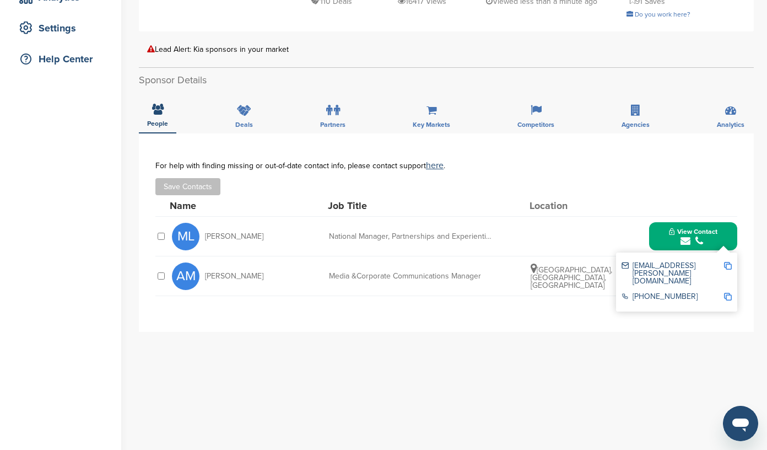
click at [728, 264] on img at bounding box center [728, 266] width 8 height 8
drag, startPoint x: 278, startPoint y: 234, endPoint x: 207, endPoint y: 236, distance: 71.7
click at [207, 236] on div "ML [PERSON_NAME]" at bounding box center [232, 237] width 121 height 28
copy span "[PERSON_NAME]"
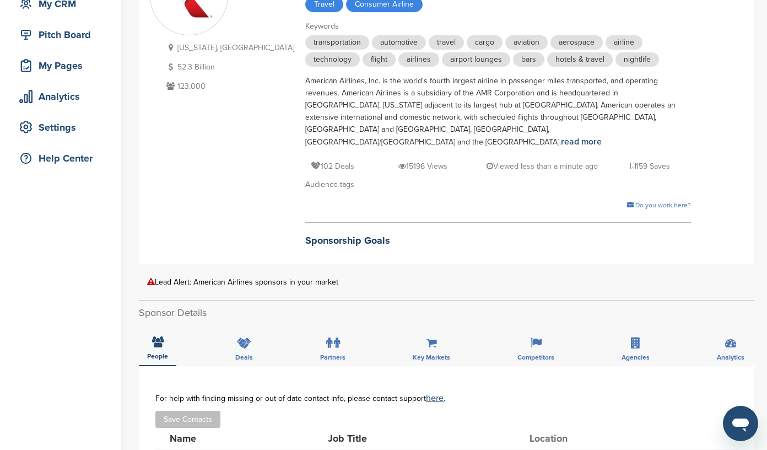
scroll to position [118, 0]
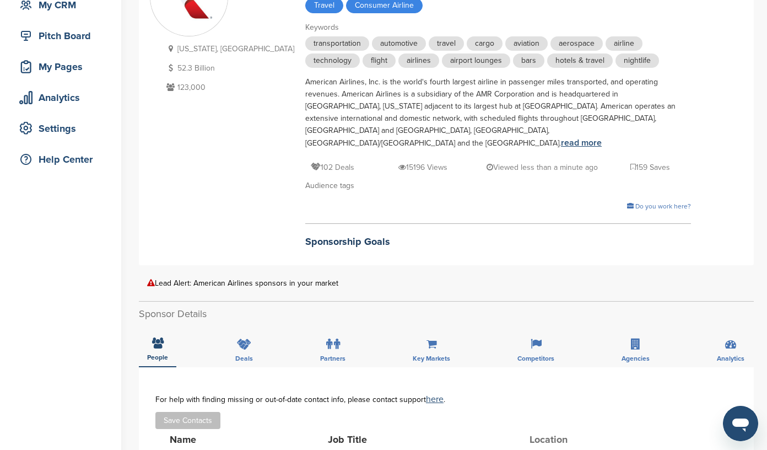
click at [561, 137] on link "read more" at bounding box center [581, 142] width 41 height 11
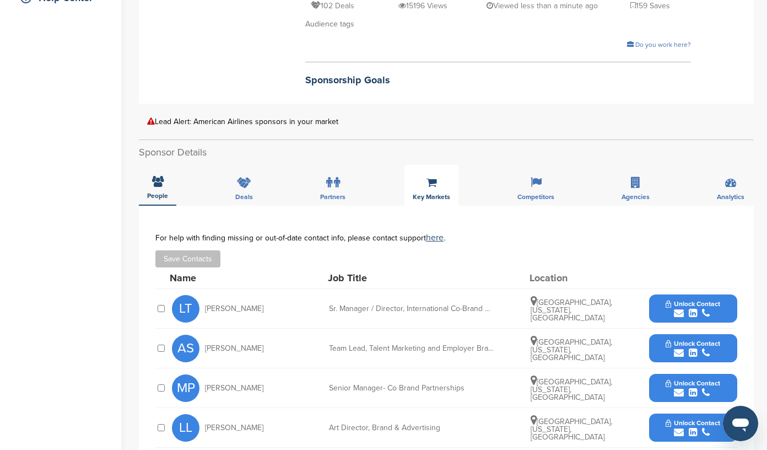
scroll to position [284, 0]
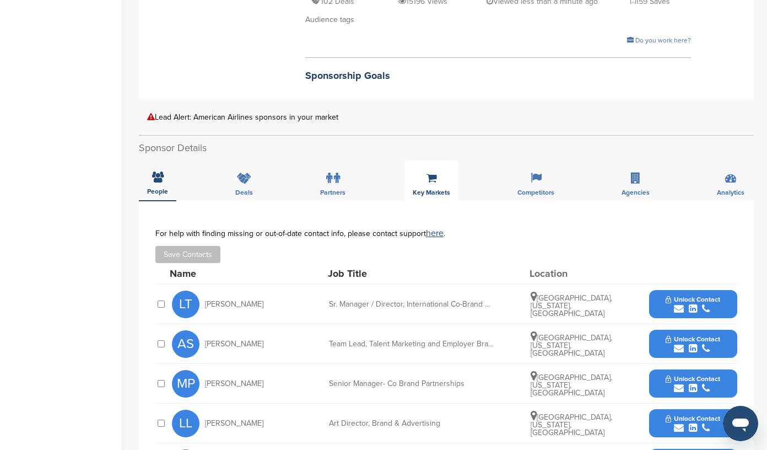
click at [433, 172] on icon at bounding box center [431, 177] width 10 height 11
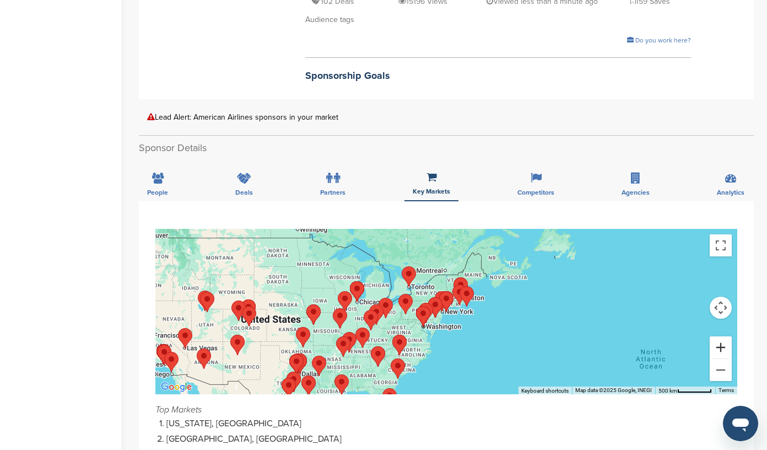
click at [722, 337] on button "Zoom in" at bounding box center [721, 347] width 22 height 22
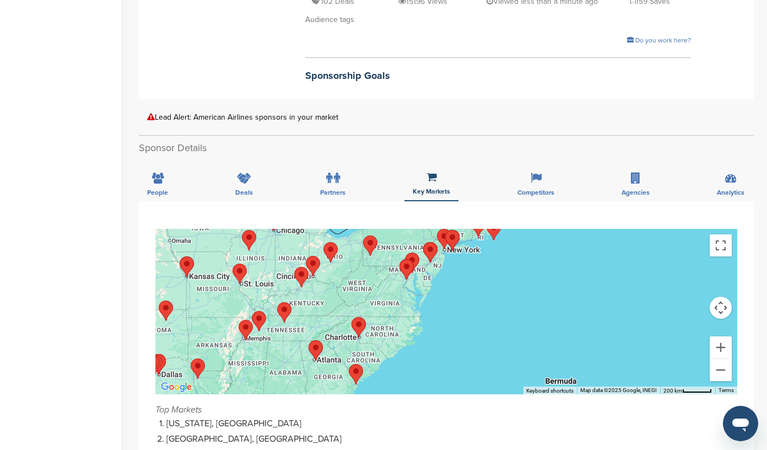
drag, startPoint x: 515, startPoint y: 314, endPoint x: 521, endPoint y: 251, distance: 63.1
click at [521, 251] on div at bounding box center [446, 311] width 582 height 165
click at [334, 172] on icon at bounding box center [337, 177] width 6 height 11
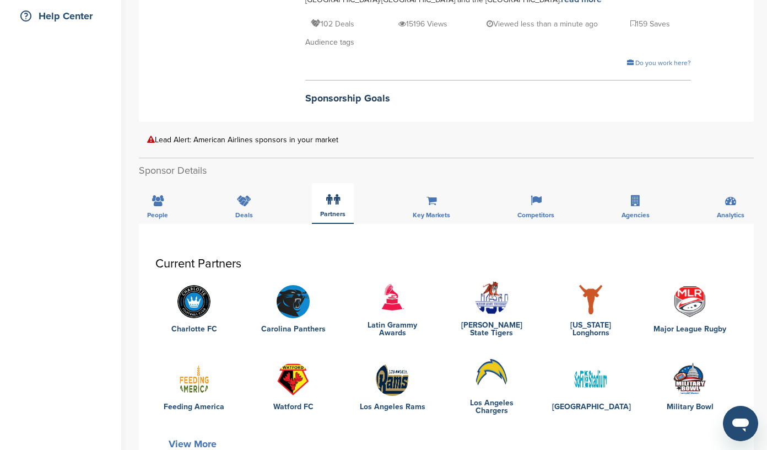
scroll to position [260, 0]
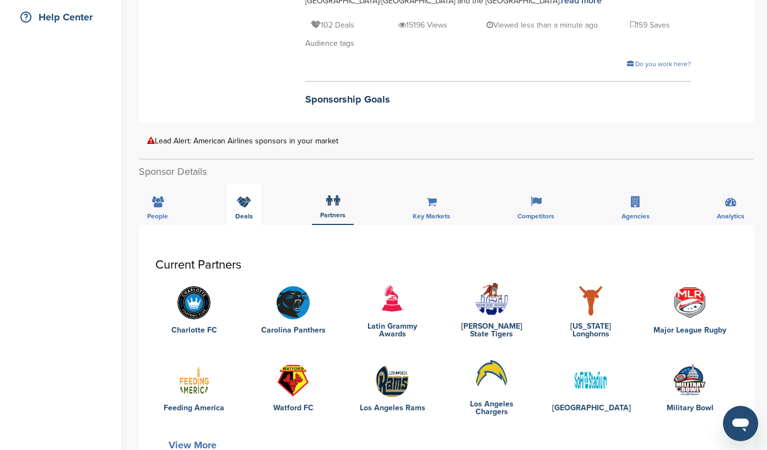
click at [242, 184] on div "Deals" at bounding box center [244, 204] width 34 height 41
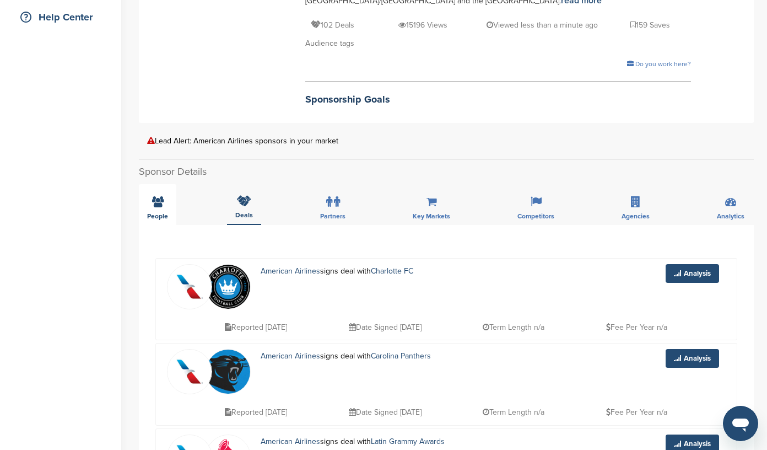
click at [159, 196] on icon at bounding box center [158, 201] width 12 height 11
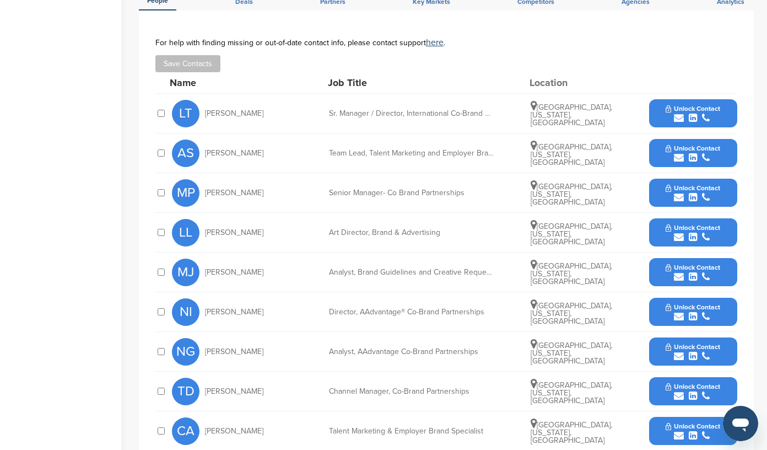
scroll to position [473, 0]
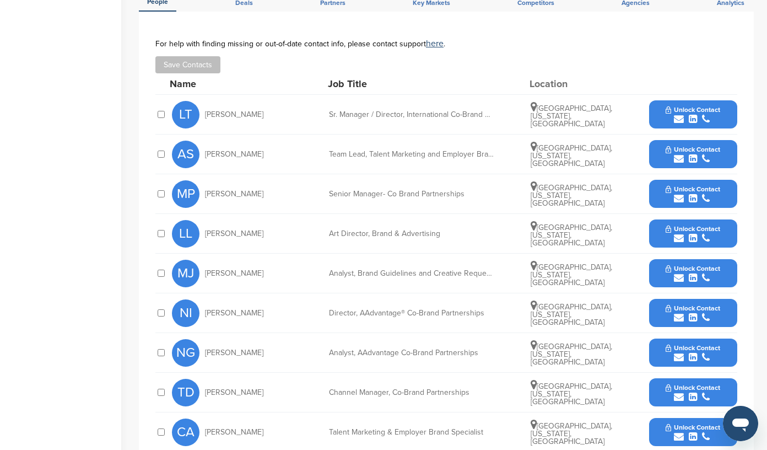
click at [705, 114] on icon "submit" at bounding box center [706, 119] width 8 height 10
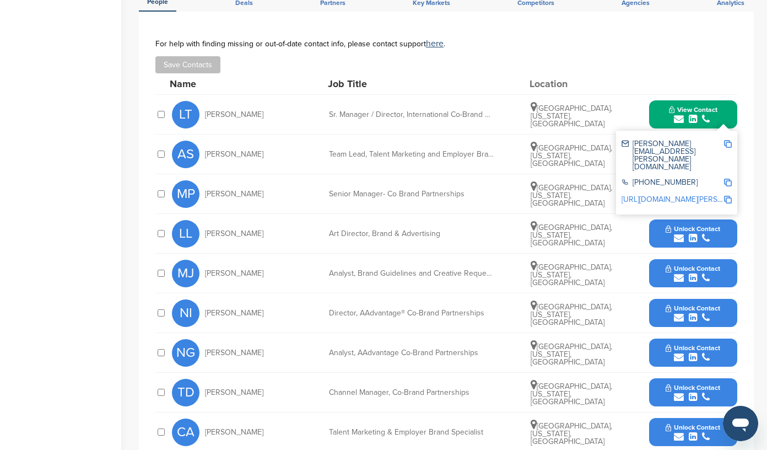
click at [728, 140] on img at bounding box center [728, 144] width 8 height 8
click at [711, 106] on span "View Contact" at bounding box center [693, 110] width 48 height 8
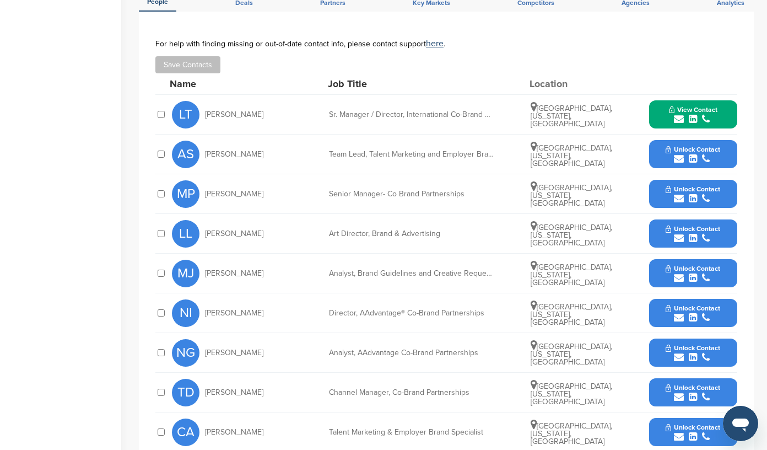
click at [703, 193] on icon "submit" at bounding box center [706, 198] width 8 height 10
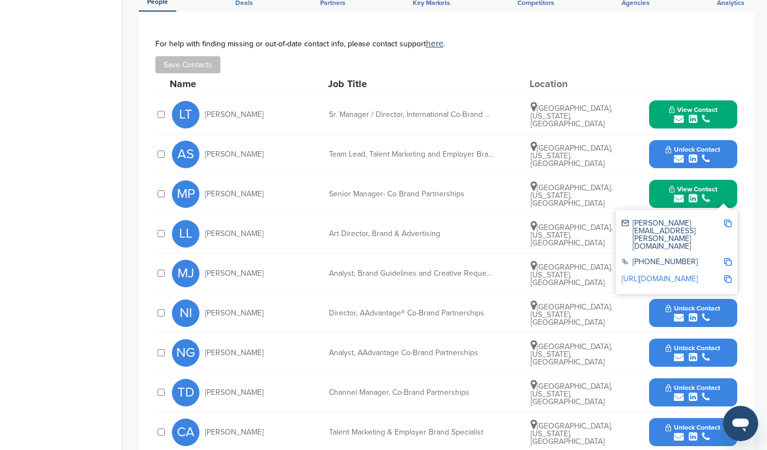
click at [727, 219] on img at bounding box center [728, 223] width 8 height 8
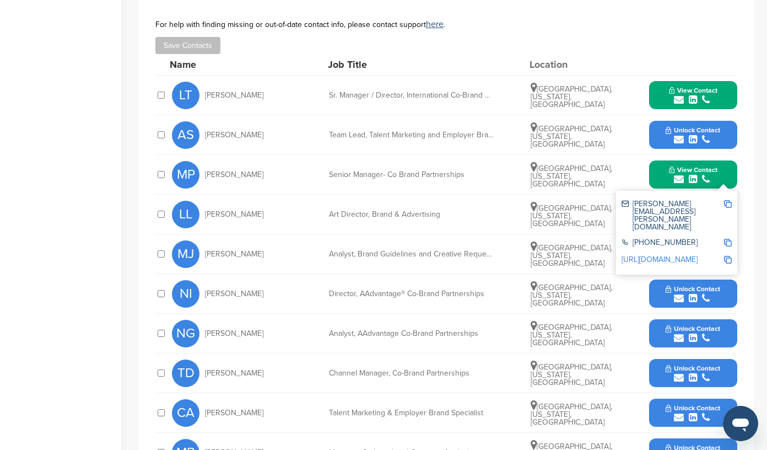
scroll to position [496, 0]
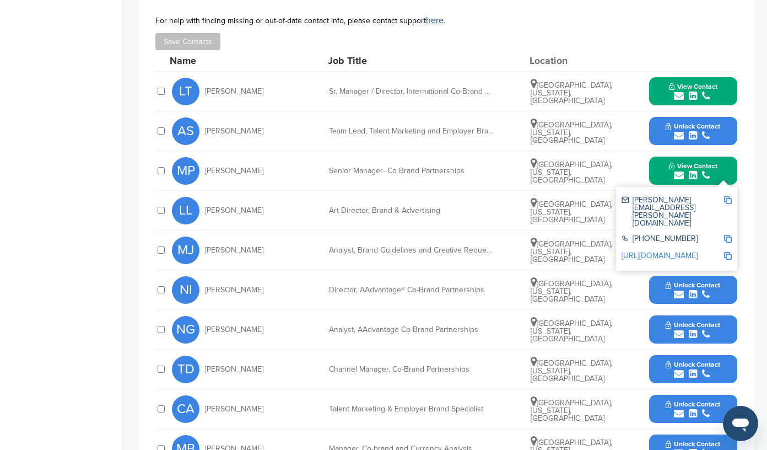
click at [660, 158] on button "View Contact" at bounding box center [693, 170] width 75 height 33
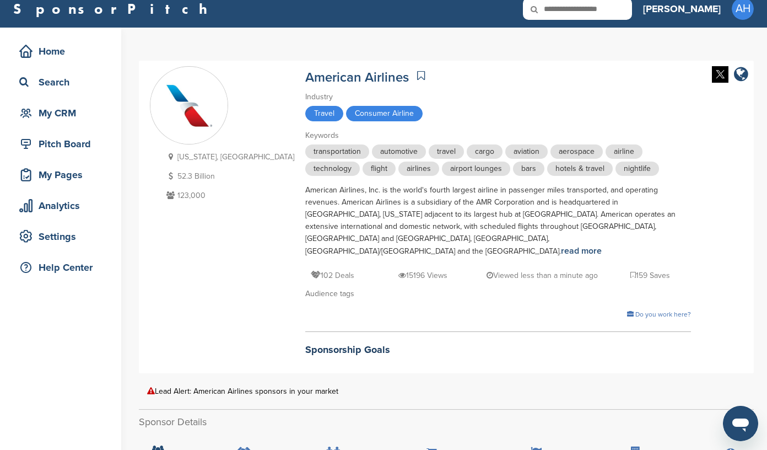
scroll to position [3, 0]
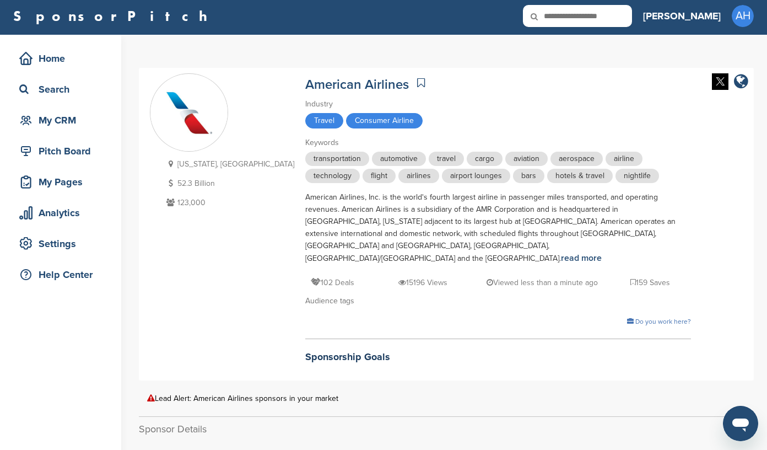
click at [417, 82] on icon at bounding box center [421, 82] width 8 height 11
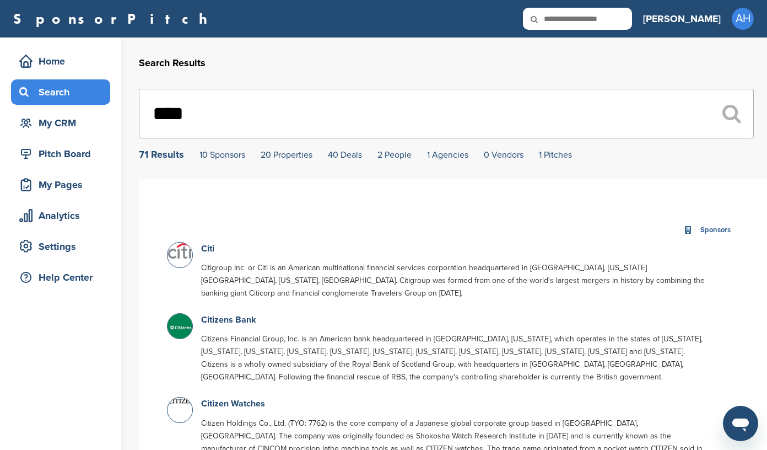
click at [66, 89] on div "Search" at bounding box center [64, 92] width 94 height 20
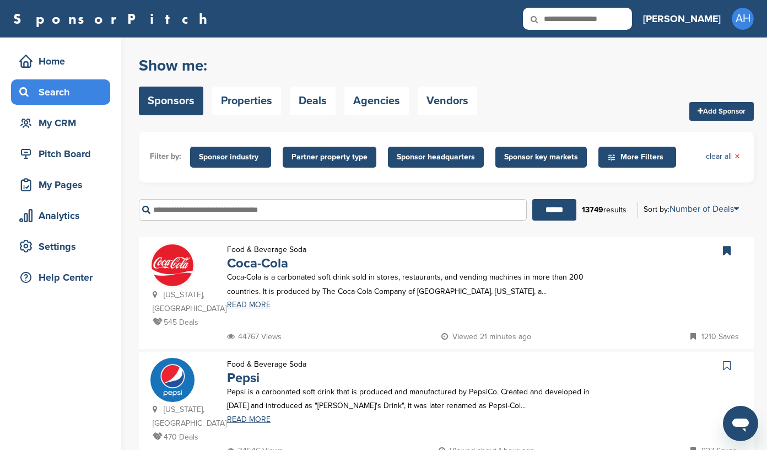
click at [617, 23] on input "text" at bounding box center [577, 19] width 109 height 22
type input "*****"
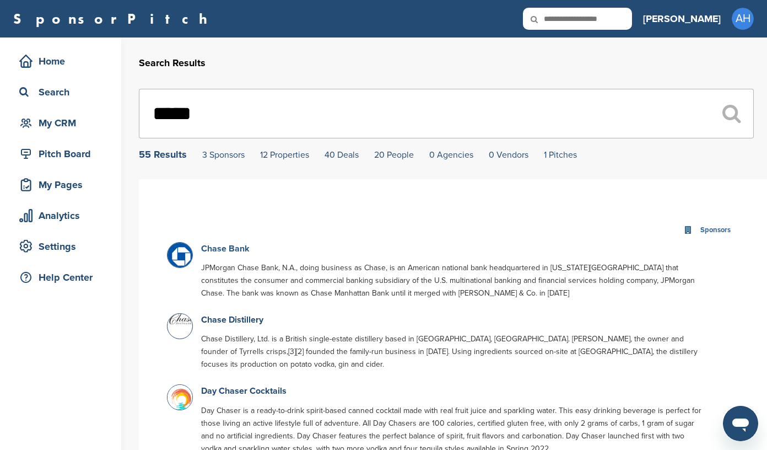
click at [226, 252] on link "Chase Bank" at bounding box center [225, 248] width 48 height 11
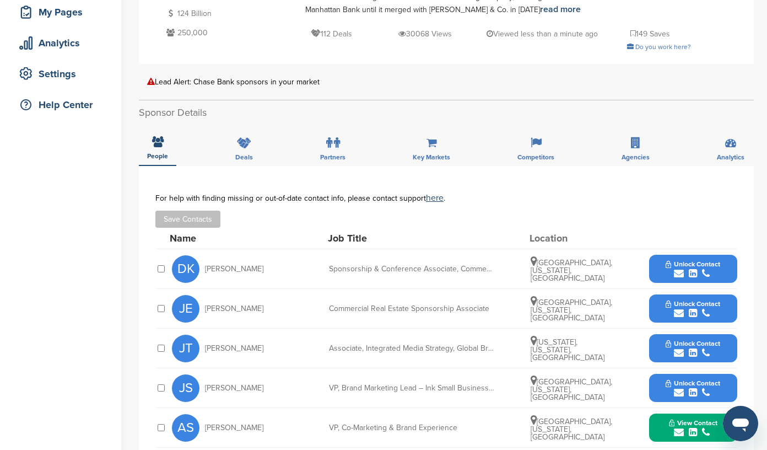
scroll to position [176, 0]
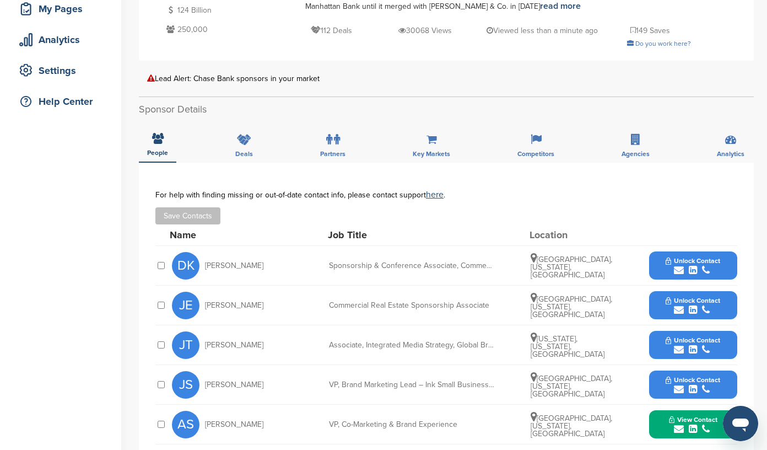
click at [704, 265] on icon "submit" at bounding box center [706, 270] width 8 height 10
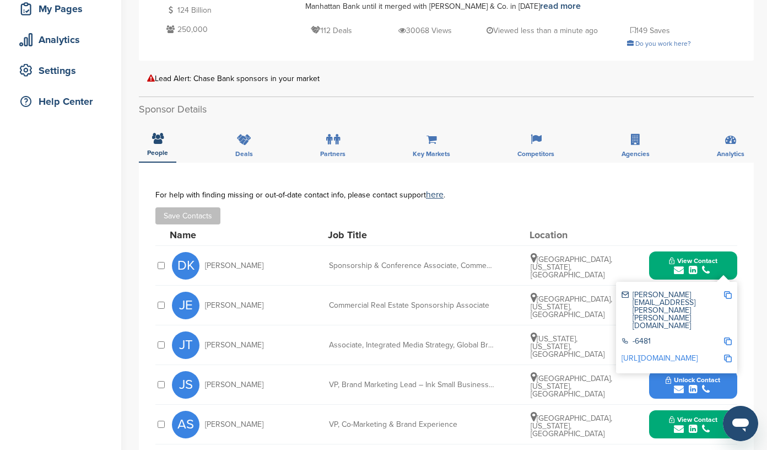
click at [729, 293] on img at bounding box center [728, 295] width 8 height 8
drag, startPoint x: 237, startPoint y: 260, endPoint x: 205, endPoint y: 259, distance: 32.5
click at [205, 259] on div "DK Dina Kass" at bounding box center [232, 266] width 121 height 28
drag, startPoint x: 244, startPoint y: 264, endPoint x: 206, endPoint y: 265, distance: 38.0
click at [206, 265] on div "DK Dina Kass" at bounding box center [232, 266] width 121 height 28
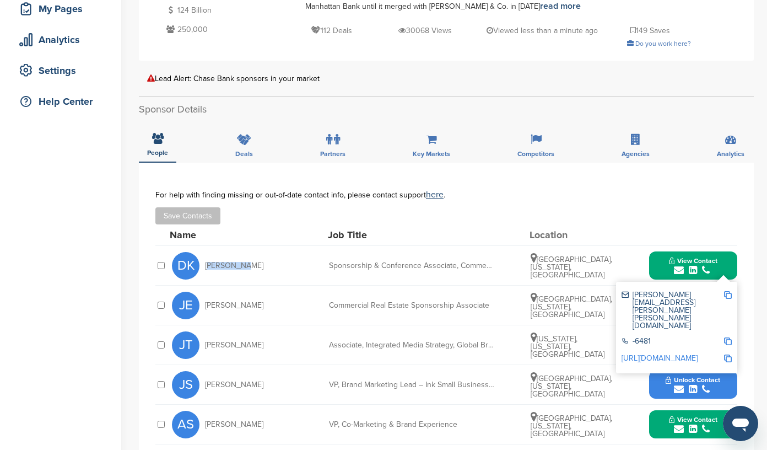
copy span "Dina Kass"
click at [171, 214] on button "Save Contacts" at bounding box center [187, 215] width 65 height 17
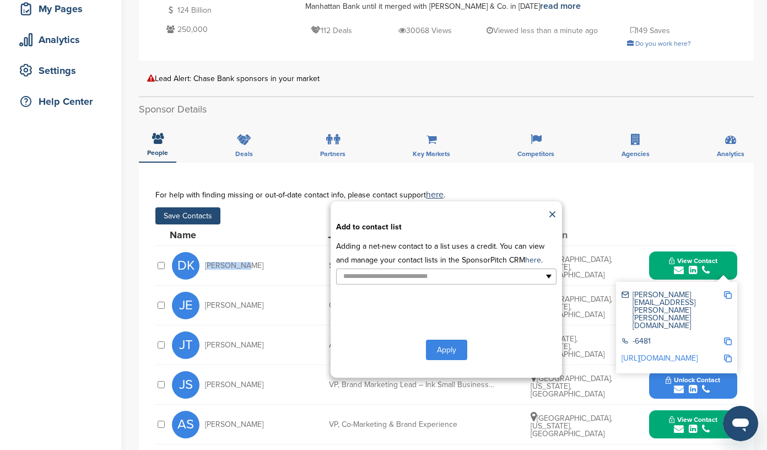
click at [441, 348] on button "Apply" at bounding box center [446, 349] width 41 height 20
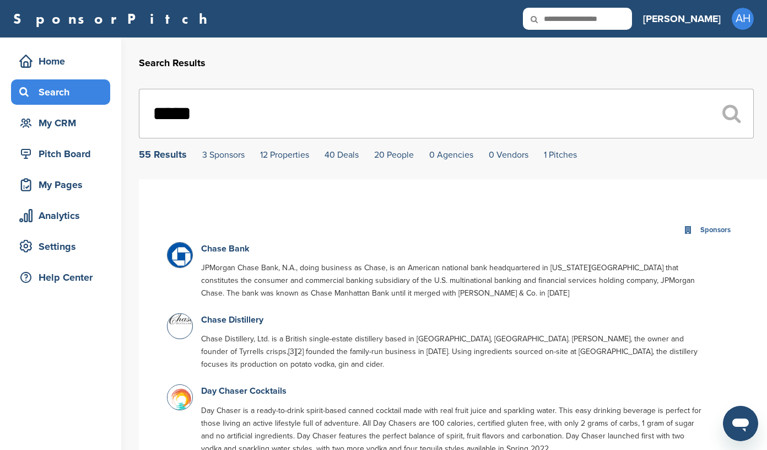
click at [53, 95] on div "Search" at bounding box center [64, 92] width 94 height 20
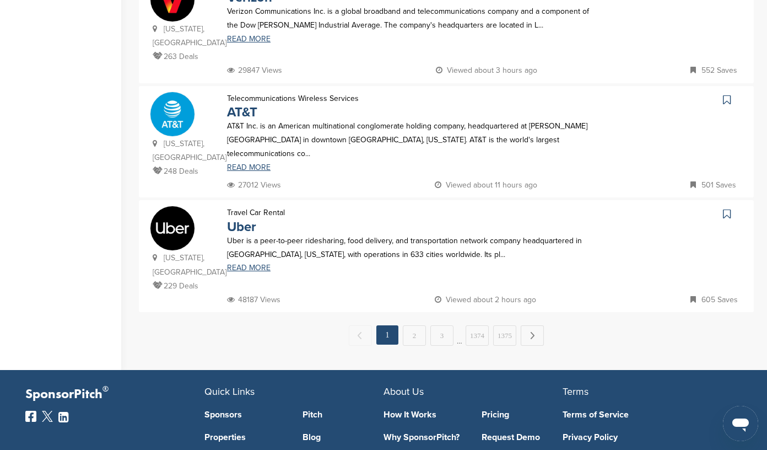
scroll to position [1173, 0]
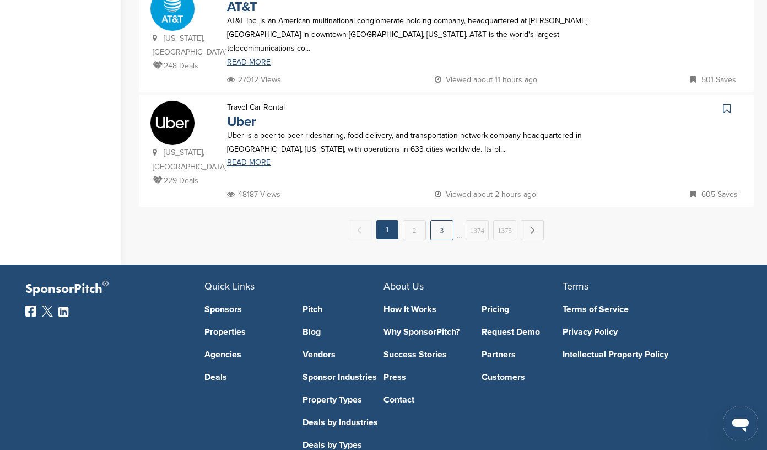
click at [446, 220] on link "3" at bounding box center [441, 230] width 23 height 20
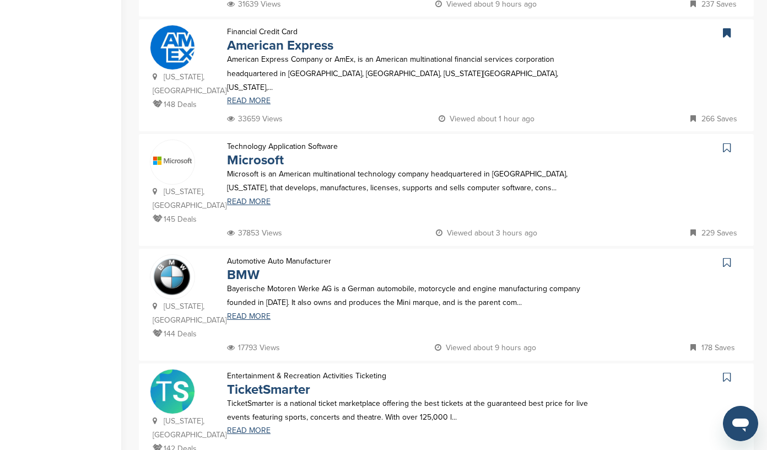
scroll to position [1186, 0]
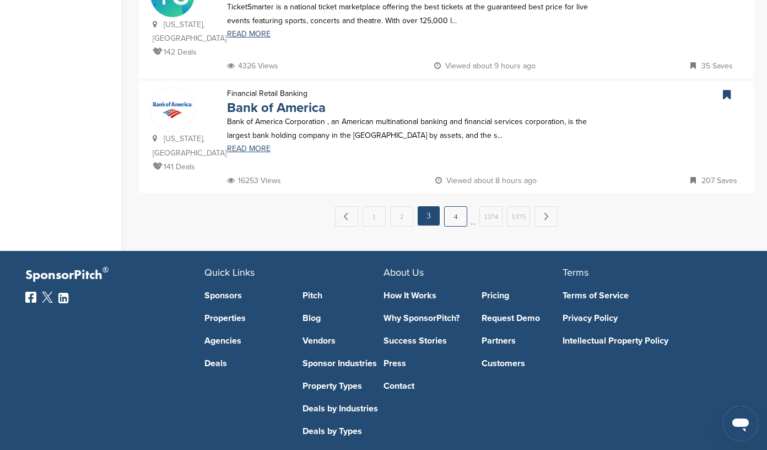
click at [452, 206] on link "4" at bounding box center [455, 216] width 23 height 20
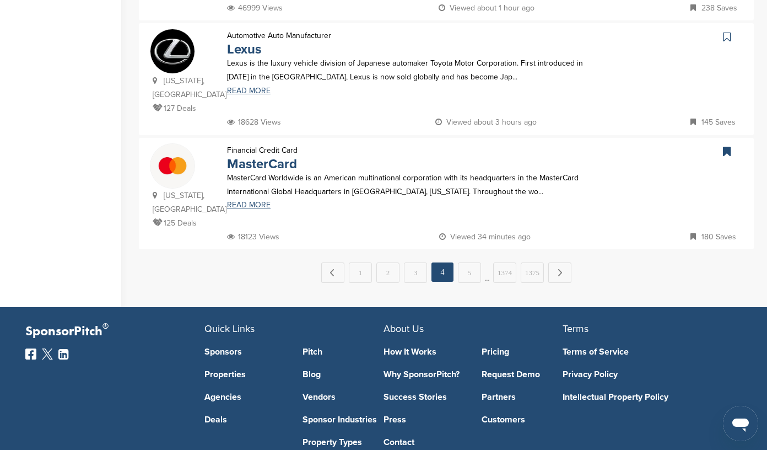
scroll to position [1144, 0]
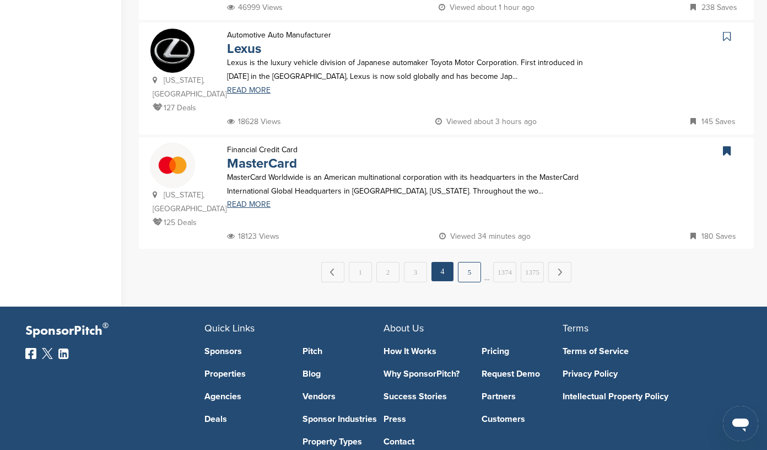
click at [468, 262] on link "5" at bounding box center [469, 272] width 23 height 20
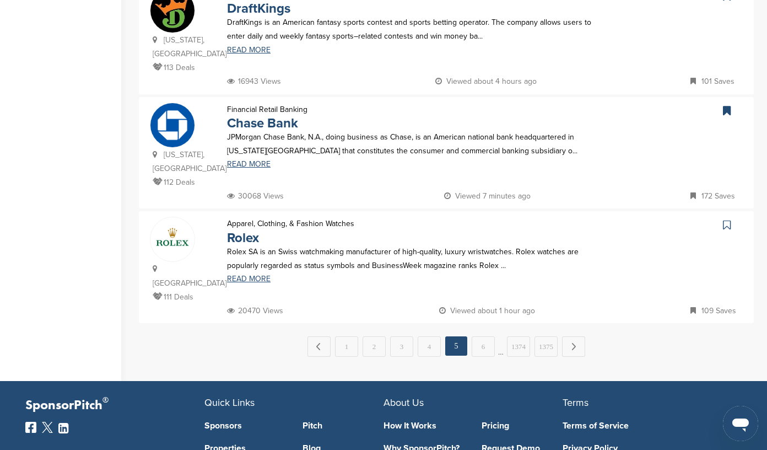
scroll to position [1062, 0]
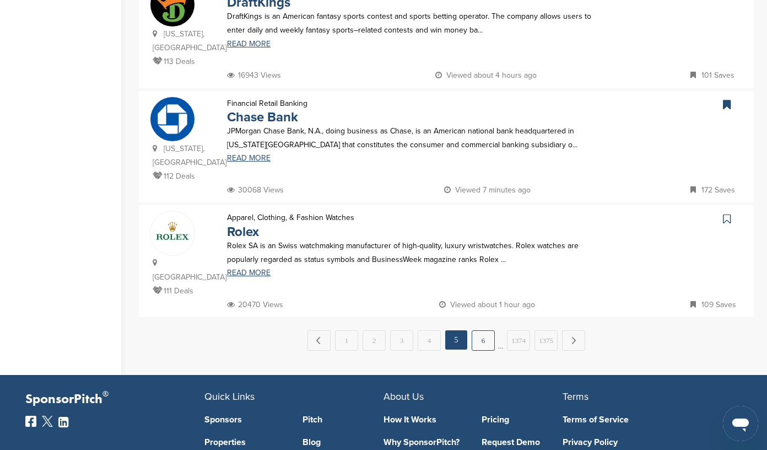
click at [483, 330] on link "6" at bounding box center [483, 340] width 23 height 20
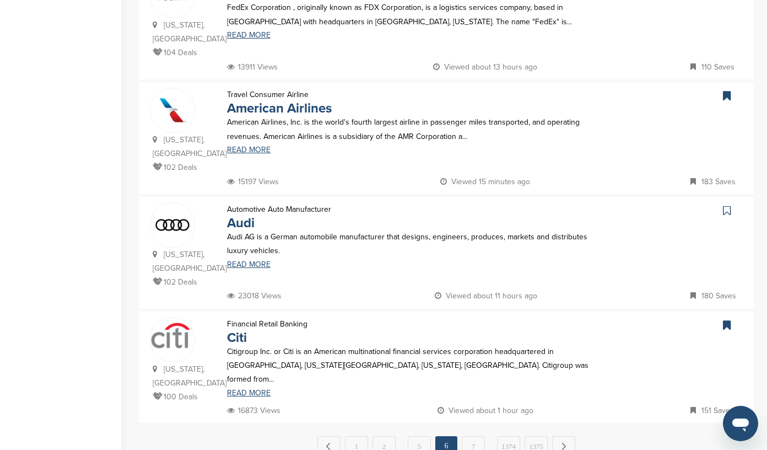
scroll to position [972, 0]
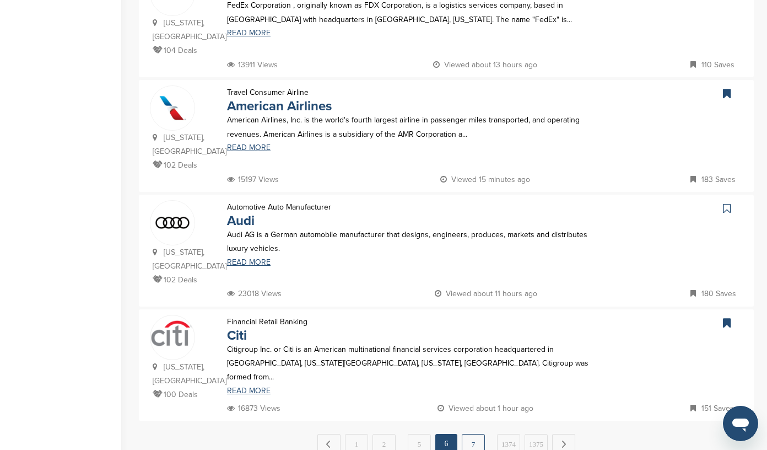
click at [473, 434] on link "7" at bounding box center [473, 444] width 23 height 20
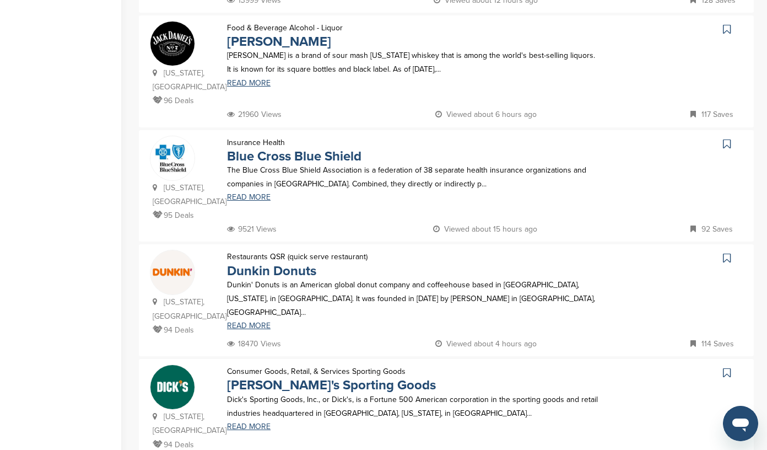
scroll to position [345, 0]
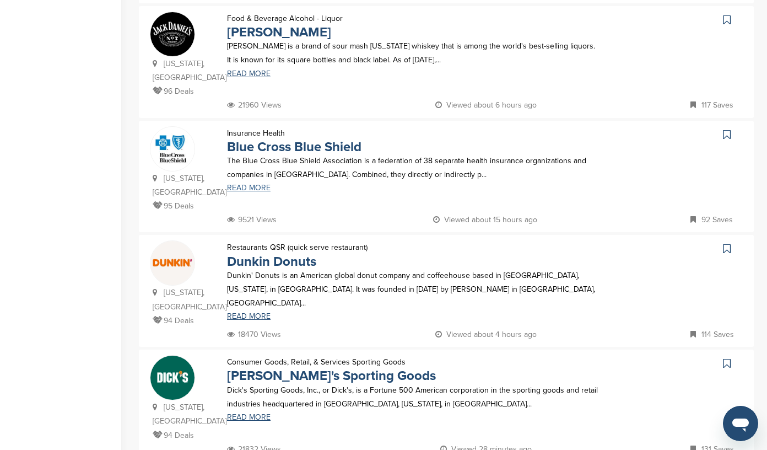
click at [245, 189] on link "READ MORE" at bounding box center [413, 188] width 373 height 8
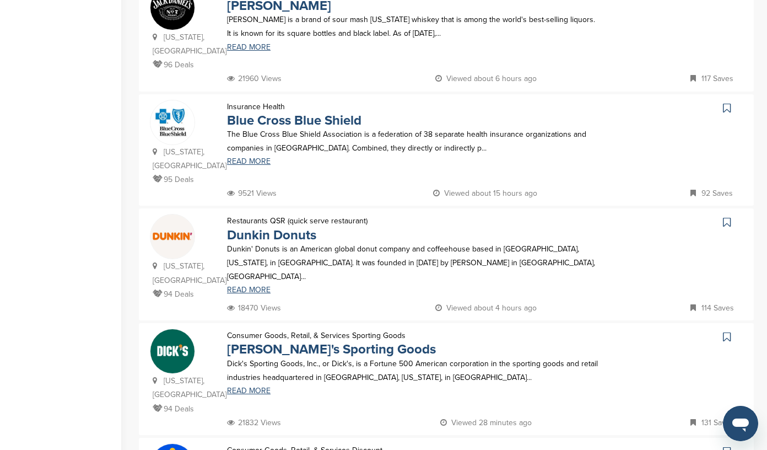
scroll to position [362, 0]
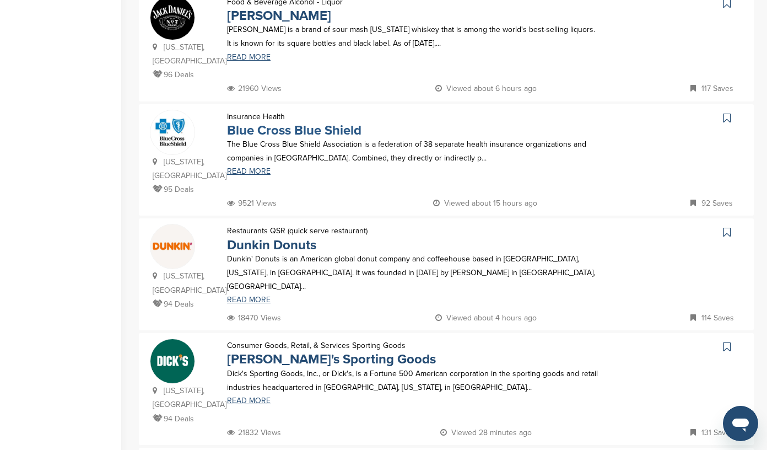
click at [291, 131] on link "Blue Cross Blue Shield" at bounding box center [294, 130] width 134 height 16
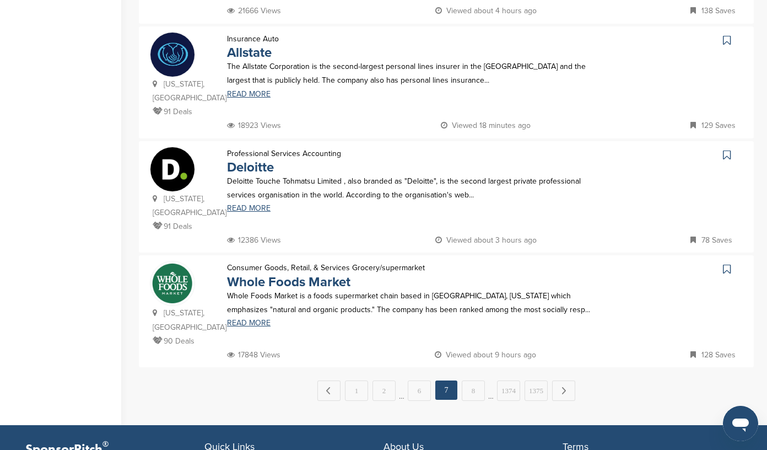
scroll to position [1023, 0]
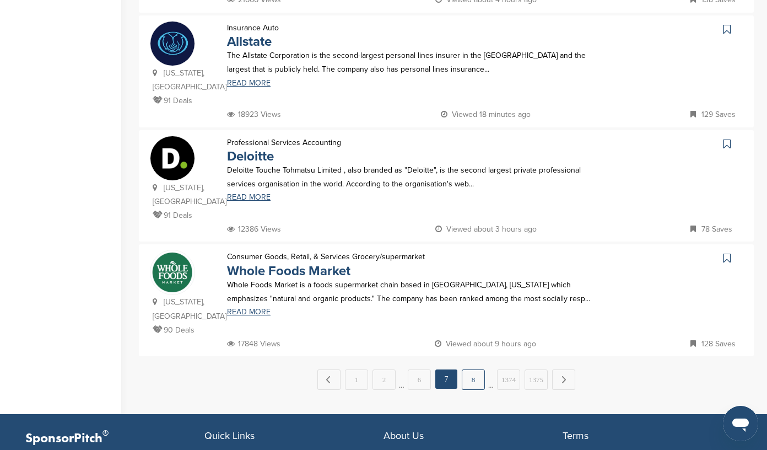
click at [477, 369] on link "8" at bounding box center [473, 379] width 23 height 20
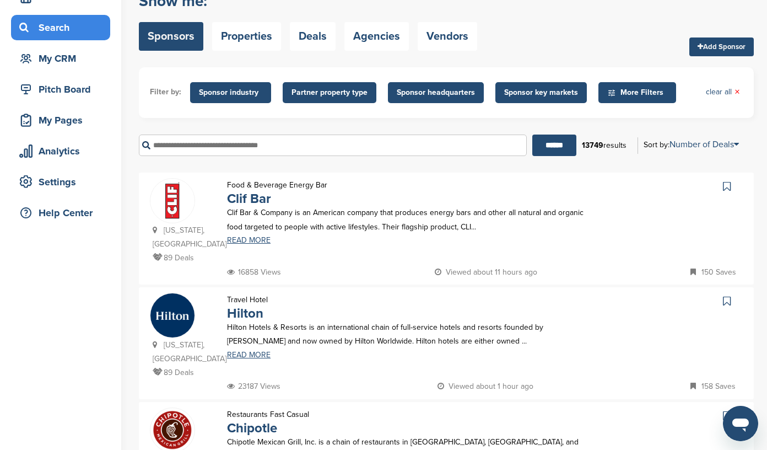
scroll to position [72, 0]
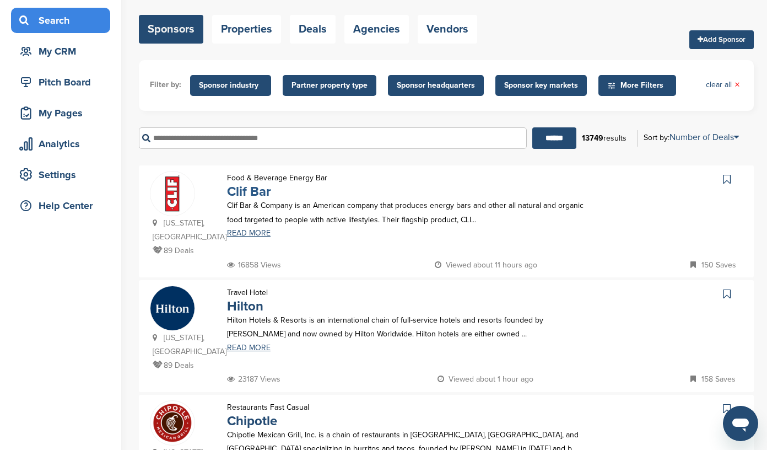
click at [241, 191] on link "Clif Bar" at bounding box center [249, 191] width 44 height 16
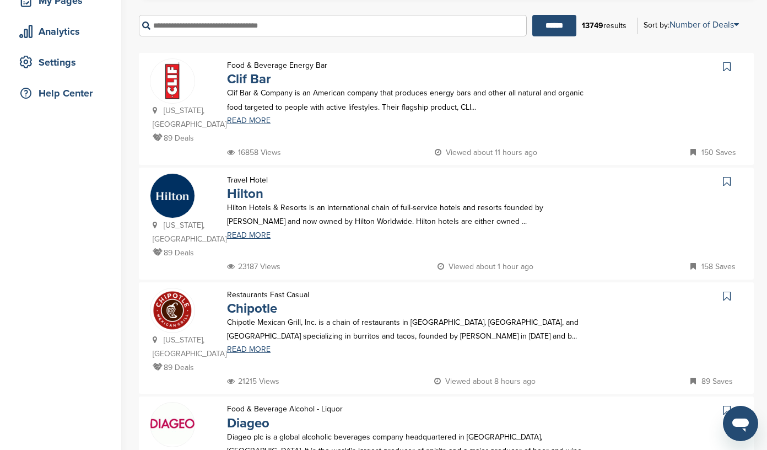
scroll to position [186, 0]
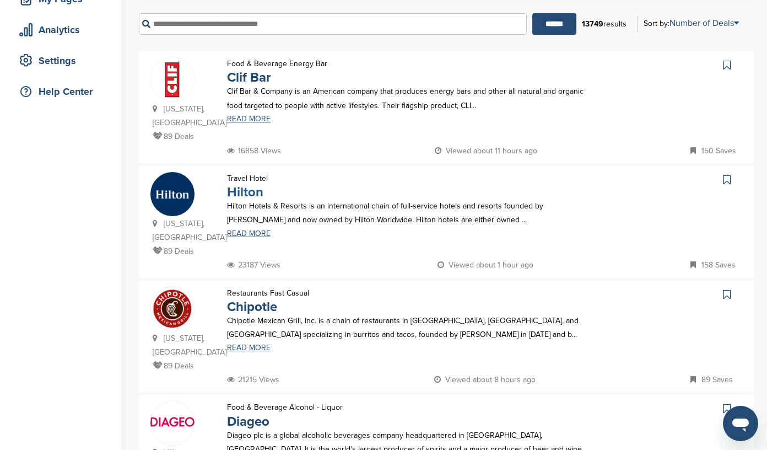
click at [239, 184] on link "Hilton" at bounding box center [245, 192] width 36 height 16
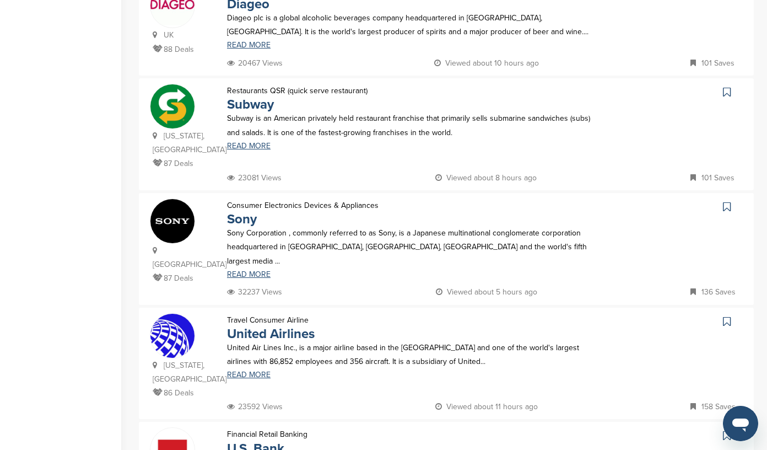
scroll to position [606, 0]
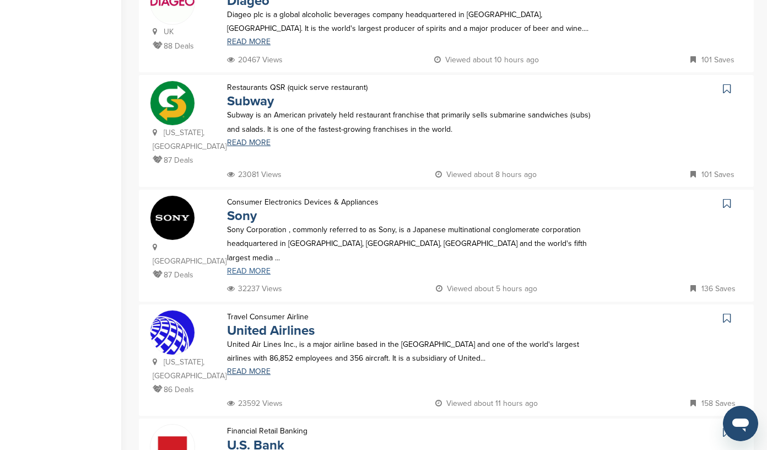
click at [253, 267] on link "READ MORE" at bounding box center [413, 271] width 373 height 8
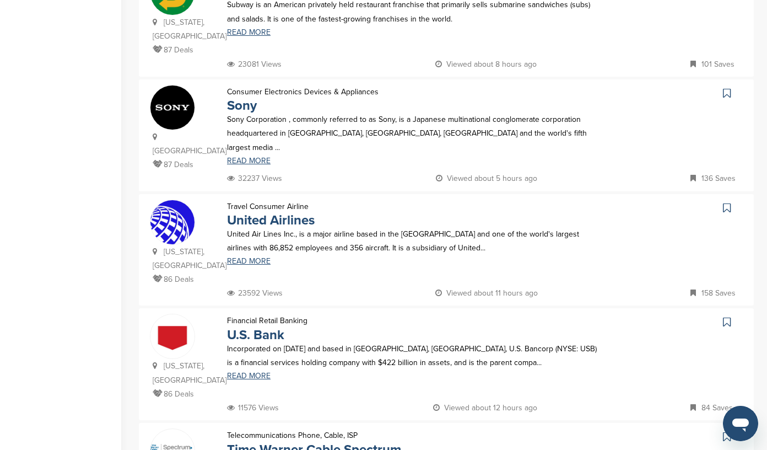
scroll to position [710, 0]
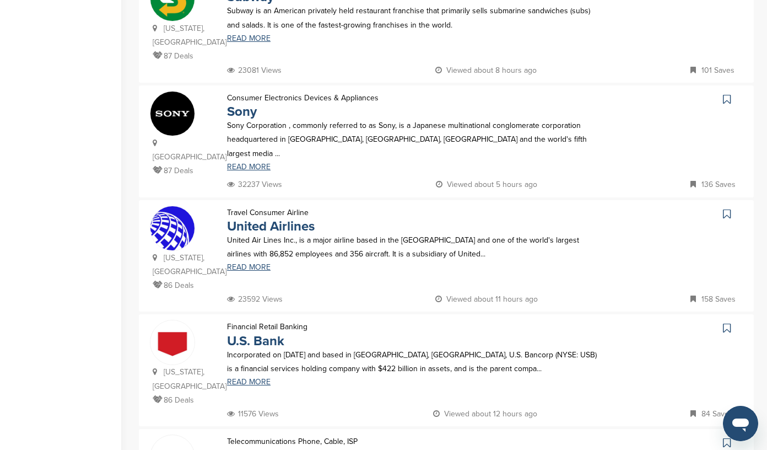
click at [726, 94] on icon at bounding box center [727, 99] width 8 height 11
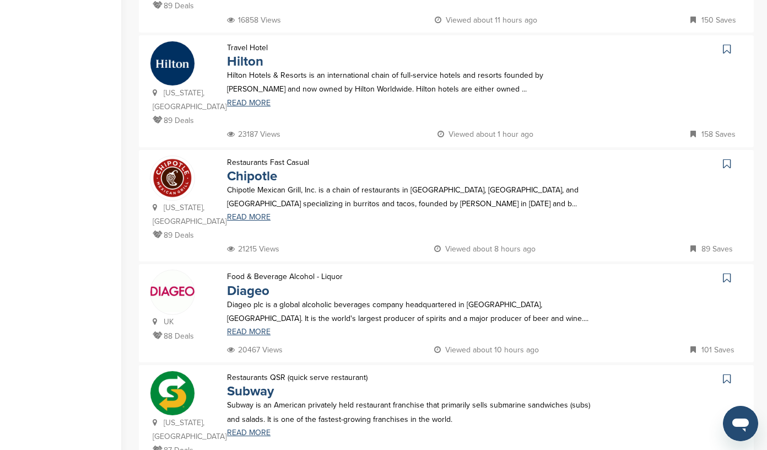
scroll to position [310, 0]
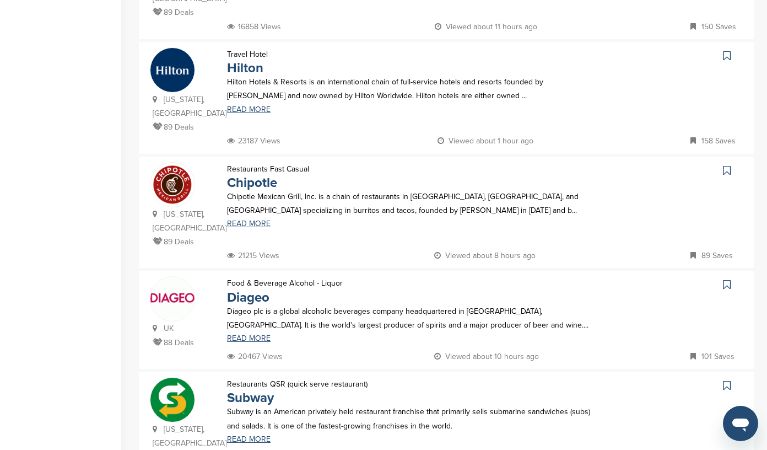
click at [726, 50] on icon at bounding box center [727, 55] width 8 height 11
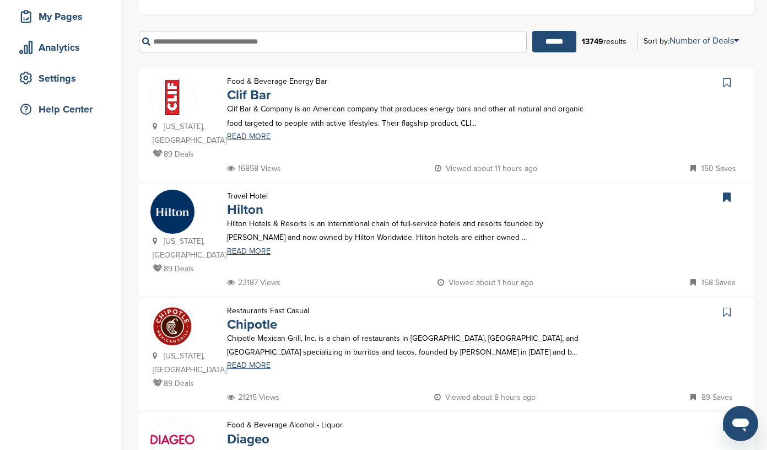
scroll to position [167, 0]
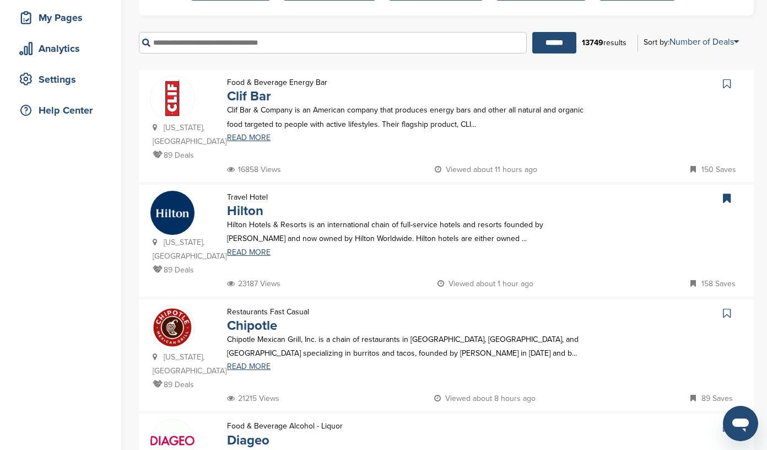
click at [725, 84] on icon at bounding box center [727, 83] width 8 height 11
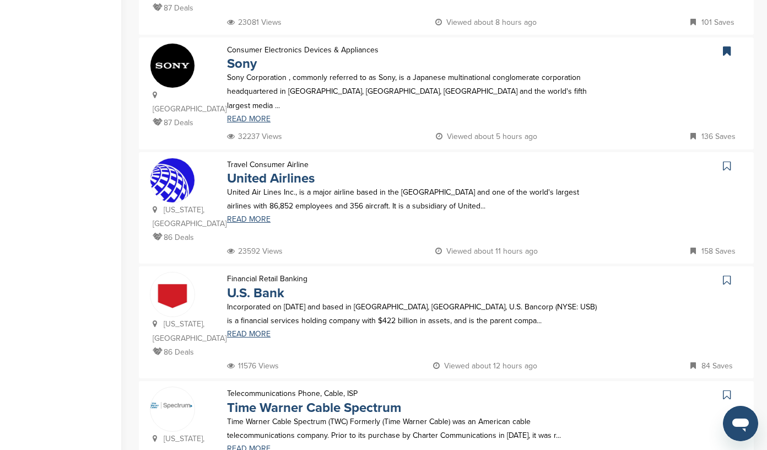
scroll to position [764, 0]
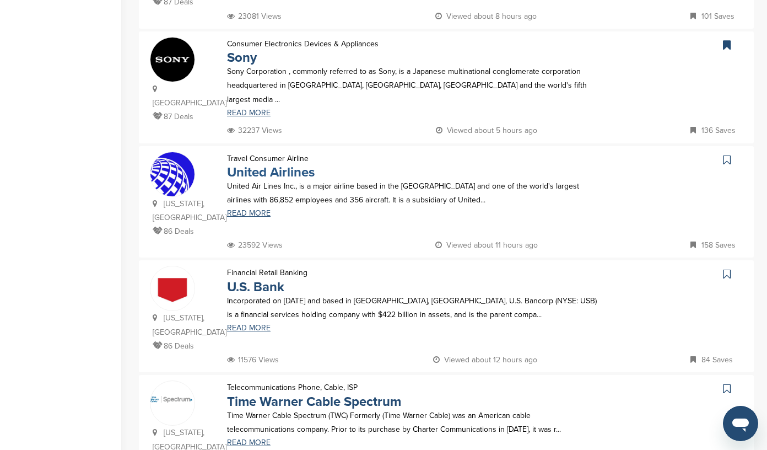
click at [245, 164] on link "United Airlines" at bounding box center [271, 172] width 88 height 16
click at [726, 154] on icon at bounding box center [727, 159] width 8 height 11
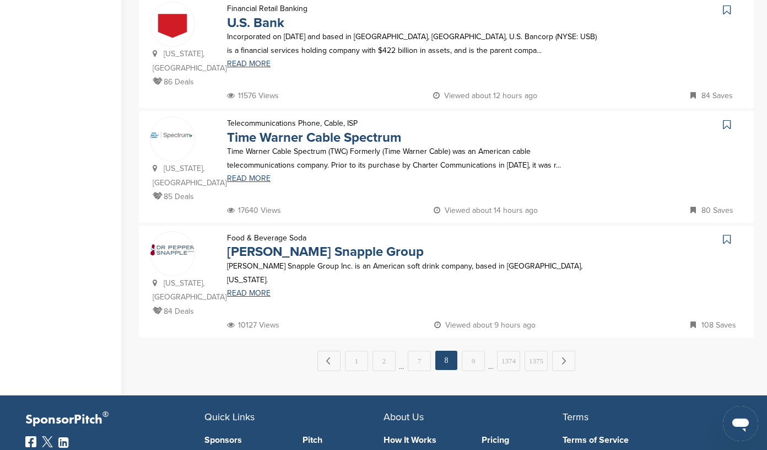
scroll to position [1030, 0]
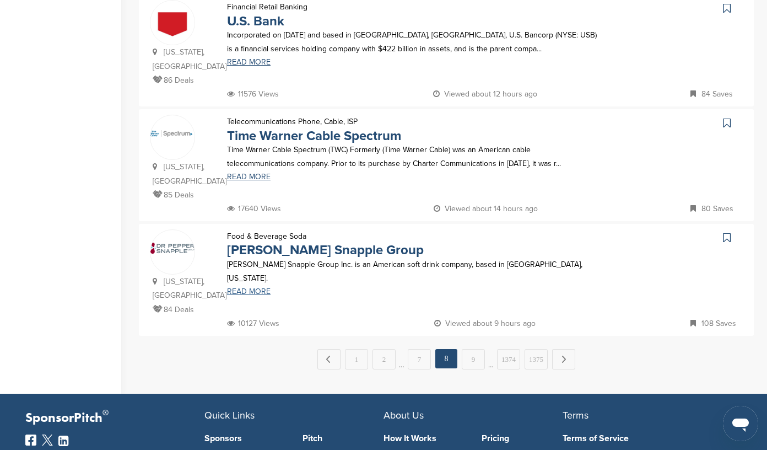
click at [239, 288] on link "READ MORE" at bounding box center [413, 292] width 373 height 8
click at [472, 349] on link "9" at bounding box center [473, 359] width 23 height 20
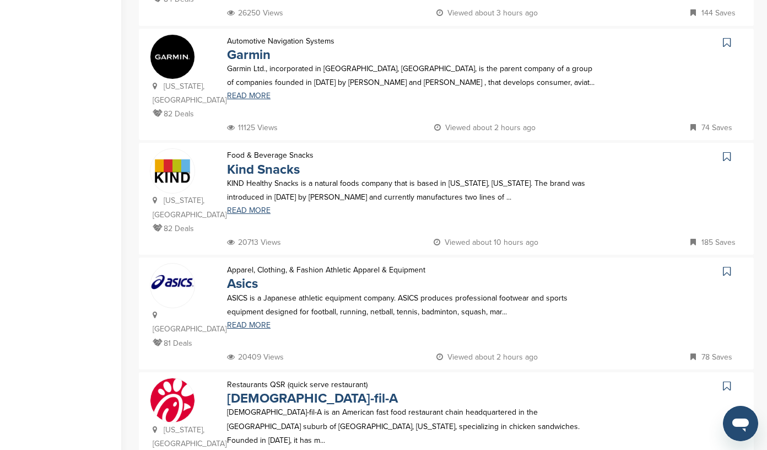
scroll to position [435, 0]
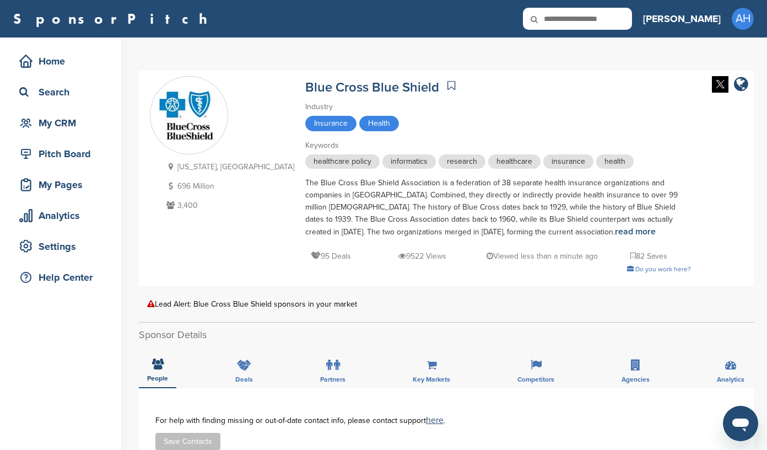
click at [447, 84] on icon at bounding box center [451, 85] width 8 height 11
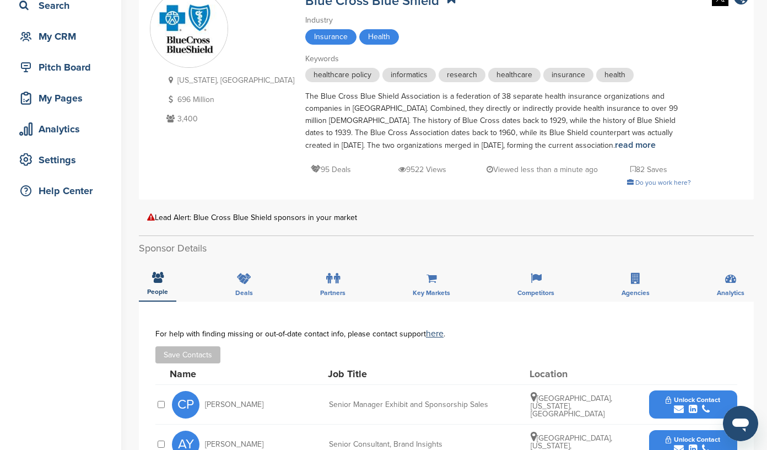
scroll to position [90, 0]
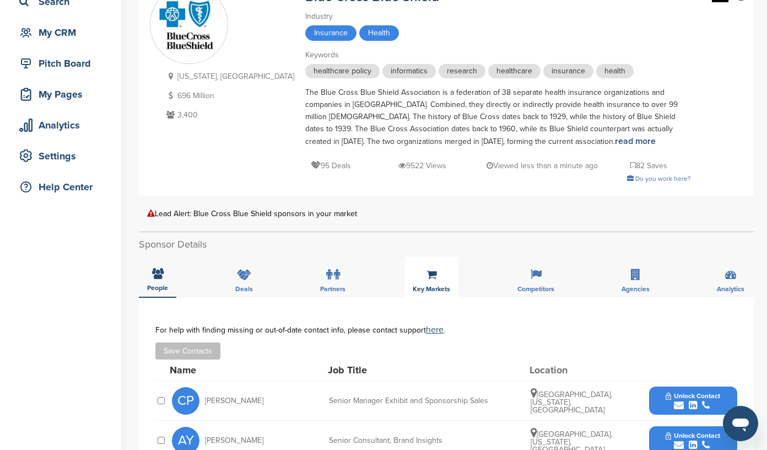
click at [430, 274] on icon at bounding box center [431, 274] width 10 height 11
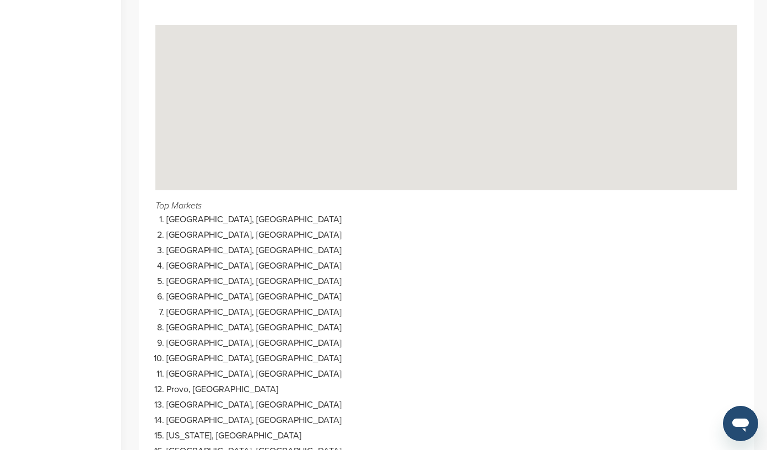
scroll to position [393, 0]
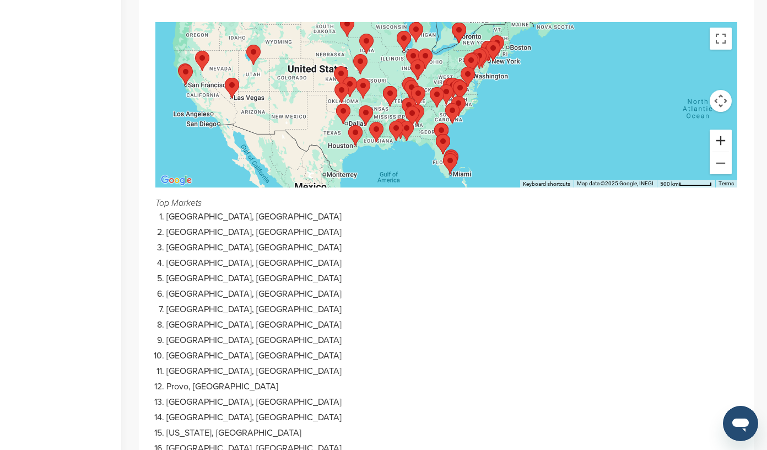
click at [722, 139] on button "Zoom in" at bounding box center [721, 140] width 22 height 22
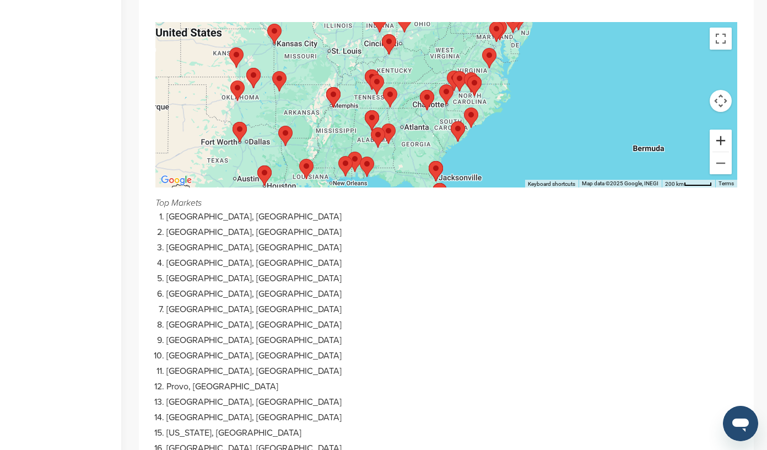
click at [722, 139] on button "Zoom in" at bounding box center [721, 140] width 22 height 22
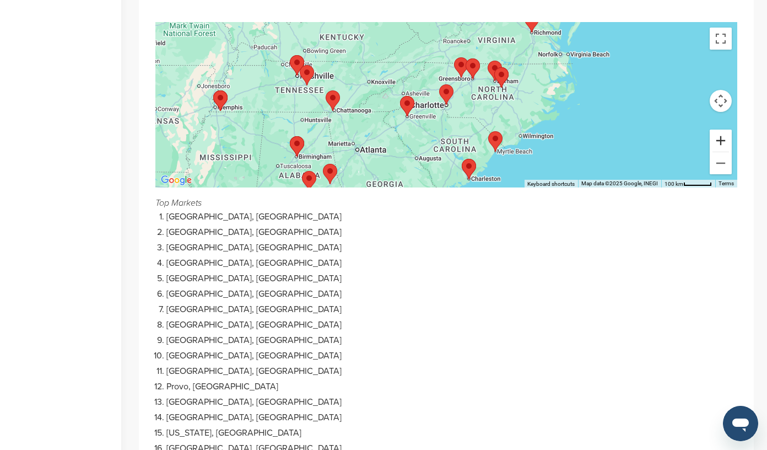
click at [722, 139] on button "Zoom in" at bounding box center [721, 140] width 22 height 22
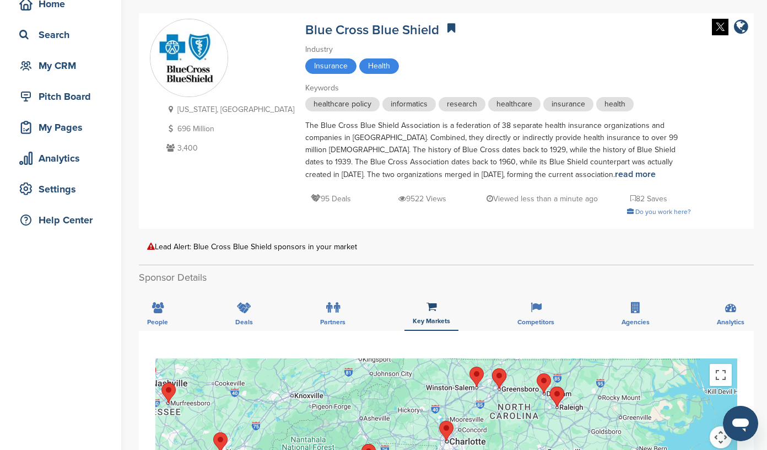
scroll to position [64, 0]
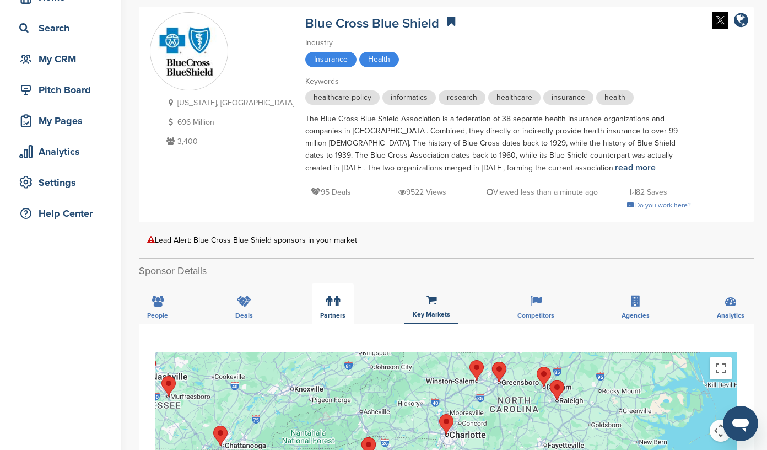
click at [326, 297] on icon at bounding box center [329, 300] width 6 height 11
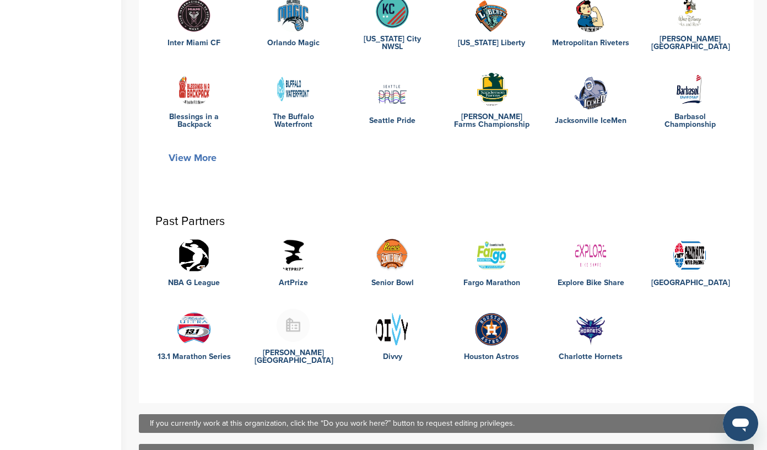
scroll to position [444, 0]
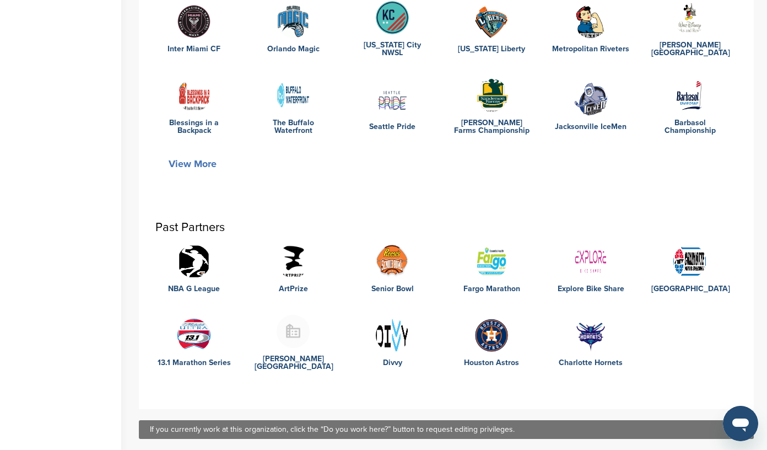
click at [200, 161] on button "View More" at bounding box center [192, 163] width 74 height 25
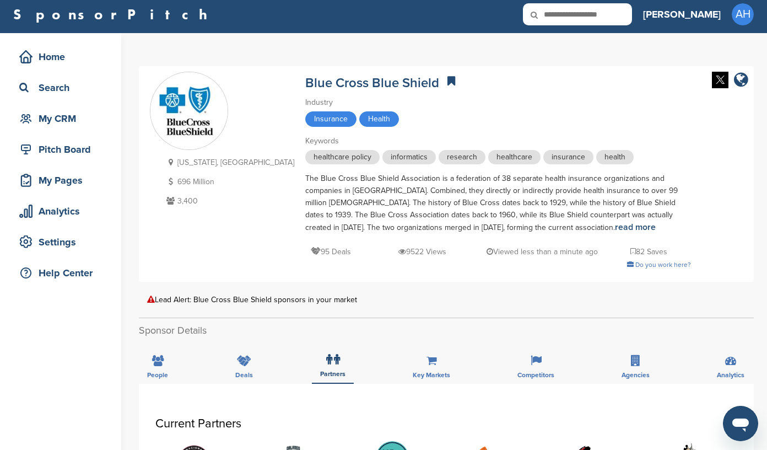
scroll to position [0, 0]
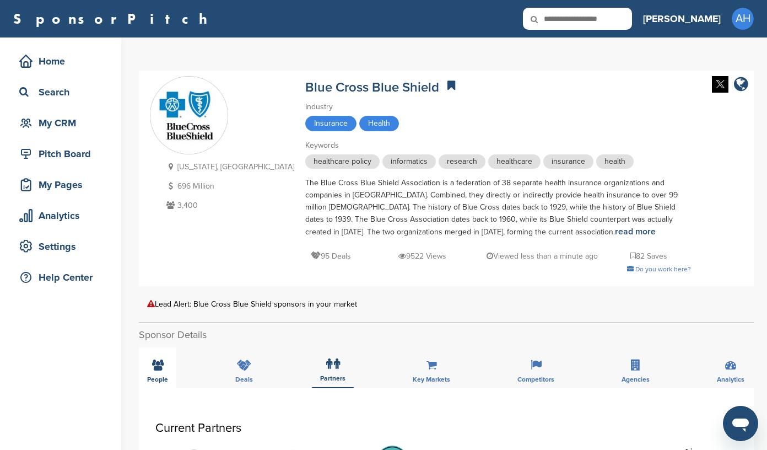
click at [152, 363] on icon at bounding box center [158, 364] width 12 height 11
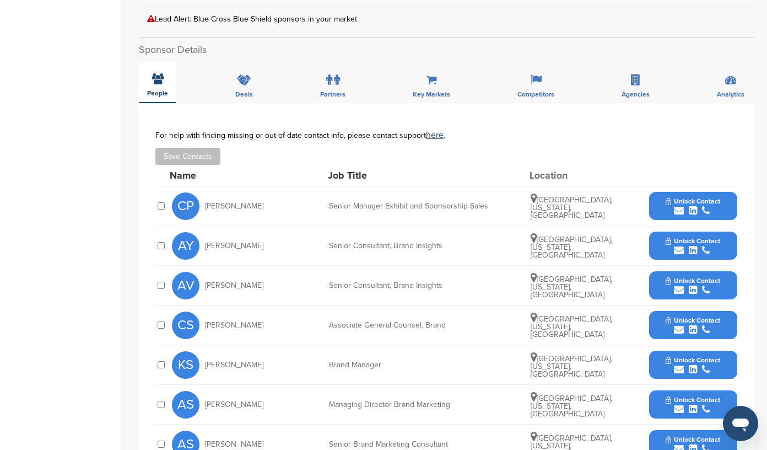
scroll to position [287, 0]
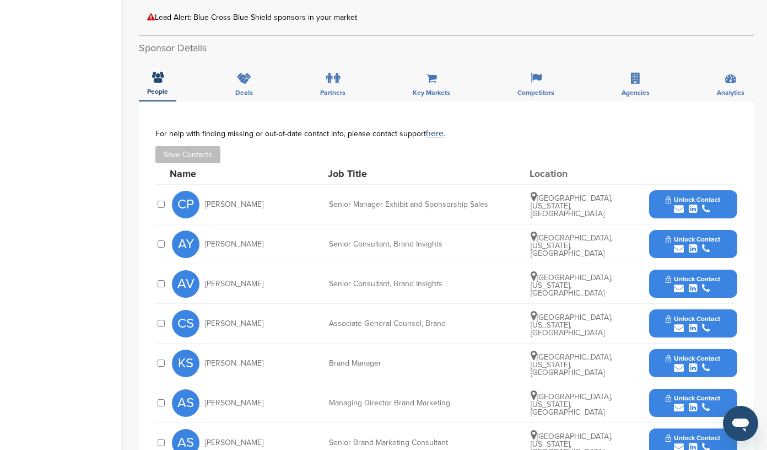
click at [682, 204] on icon "submit" at bounding box center [679, 209] width 10 height 10
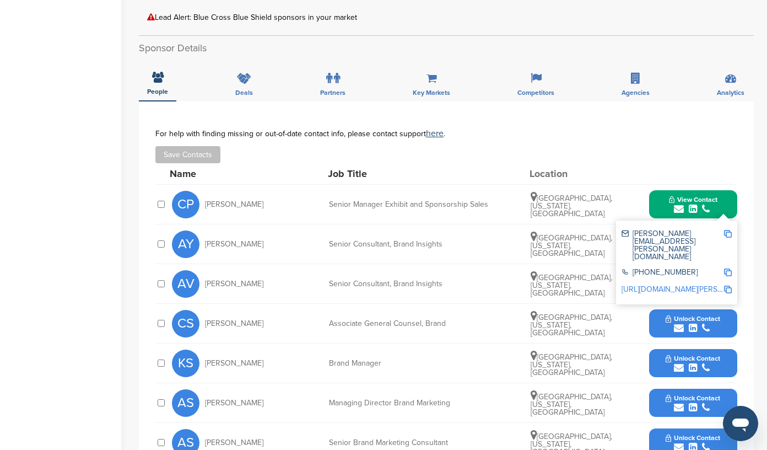
click at [726, 232] on img at bounding box center [728, 234] width 8 height 8
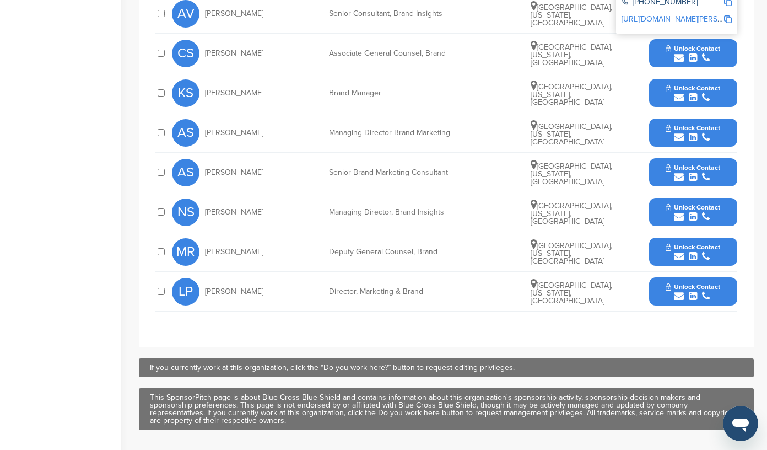
scroll to position [568, 0]
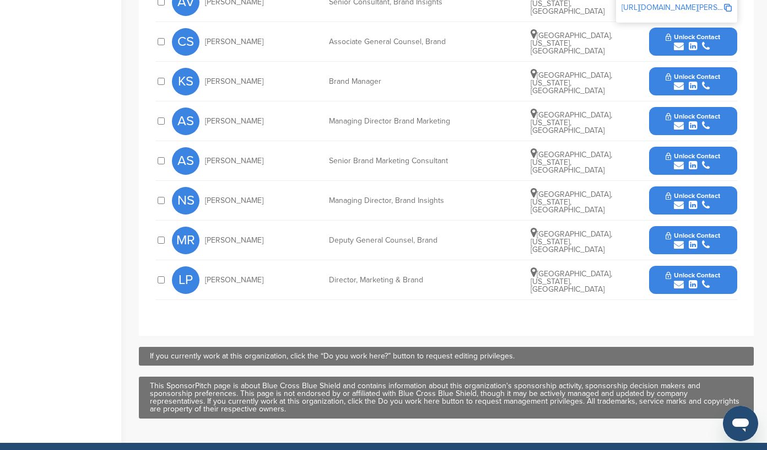
click at [687, 284] on div "submit" at bounding box center [693, 284] width 55 height 10
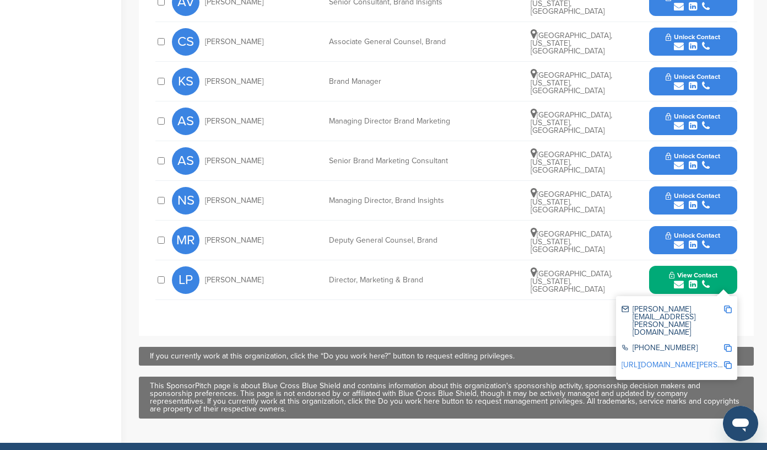
click at [728, 308] on img at bounding box center [728, 309] width 8 height 8
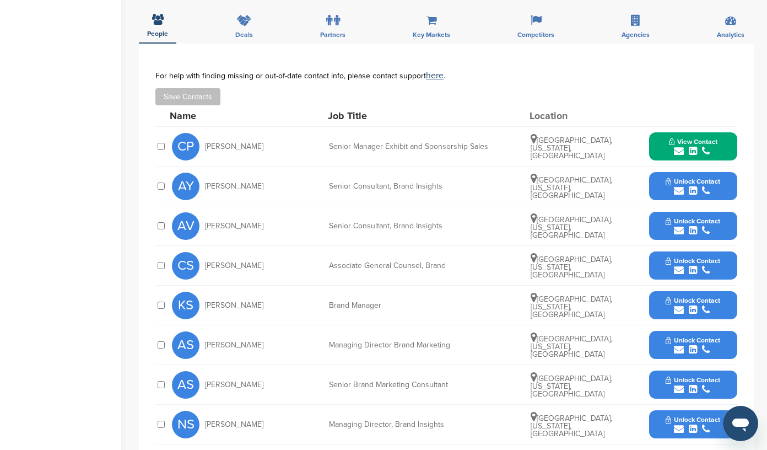
scroll to position [320, 0]
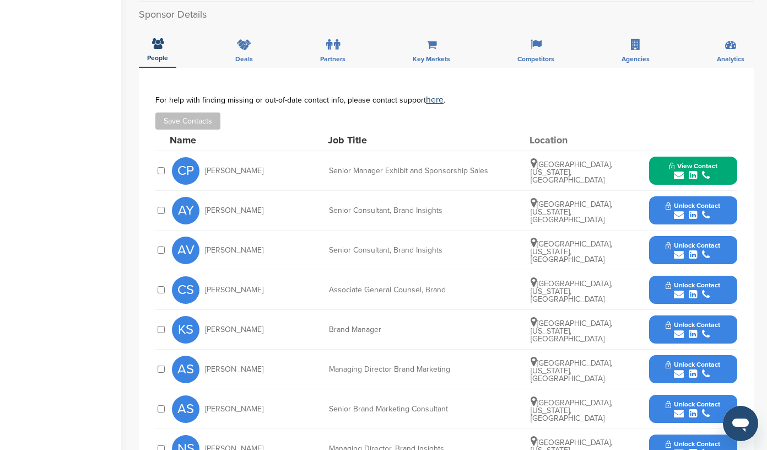
click at [705, 172] on icon "submit" at bounding box center [706, 175] width 8 height 10
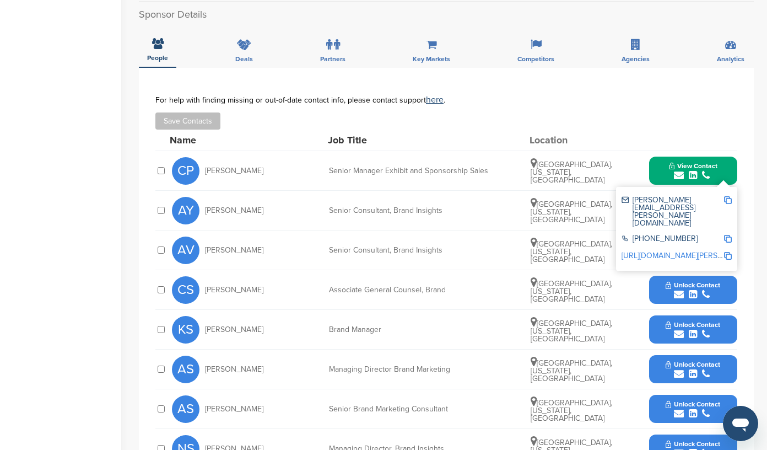
click at [727, 201] on img at bounding box center [728, 200] width 8 height 8
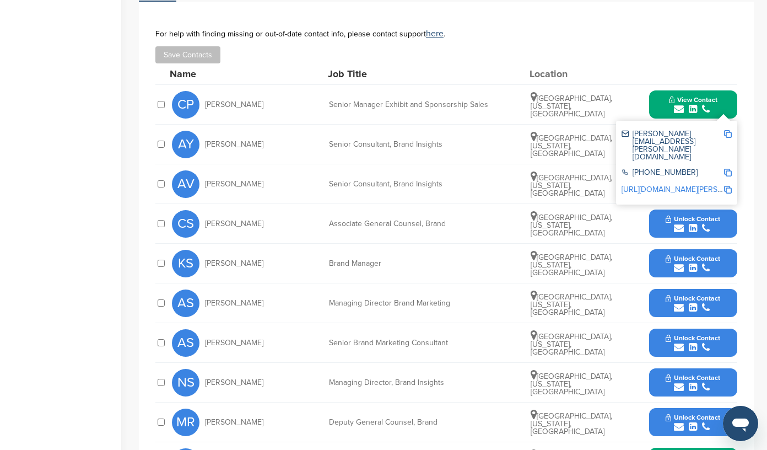
scroll to position [388, 0]
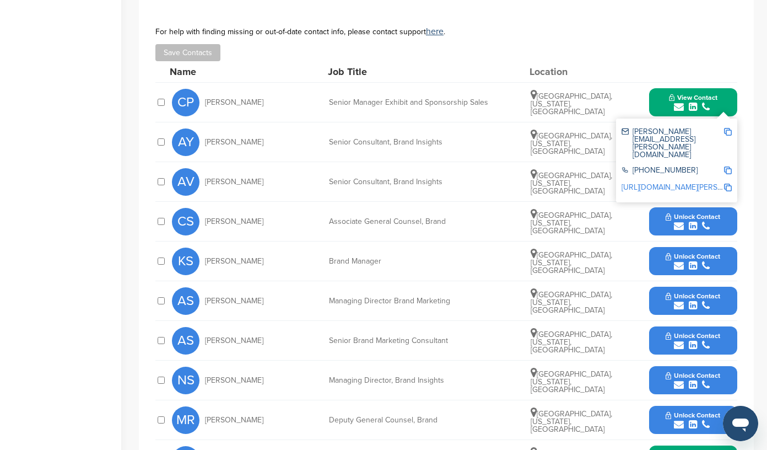
click at [707, 262] on icon "submit" at bounding box center [706, 266] width 8 height 10
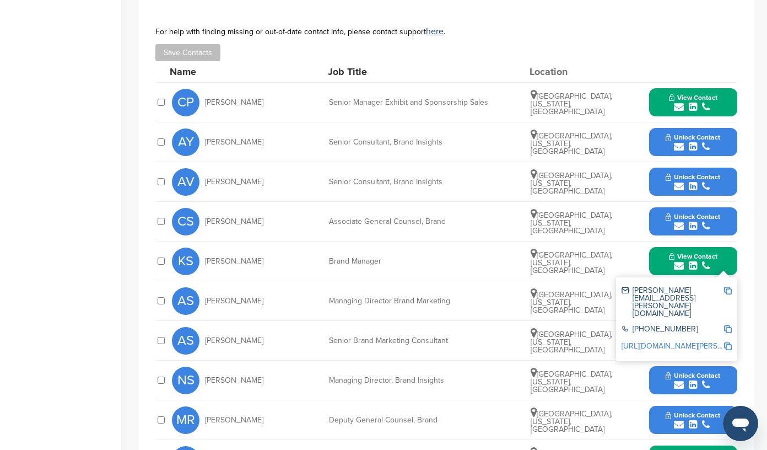
click at [728, 288] on img at bounding box center [728, 291] width 8 height 8
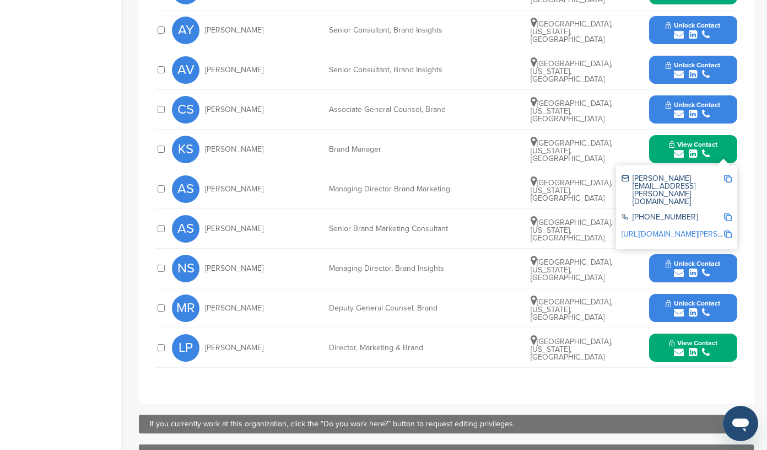
scroll to position [503, 0]
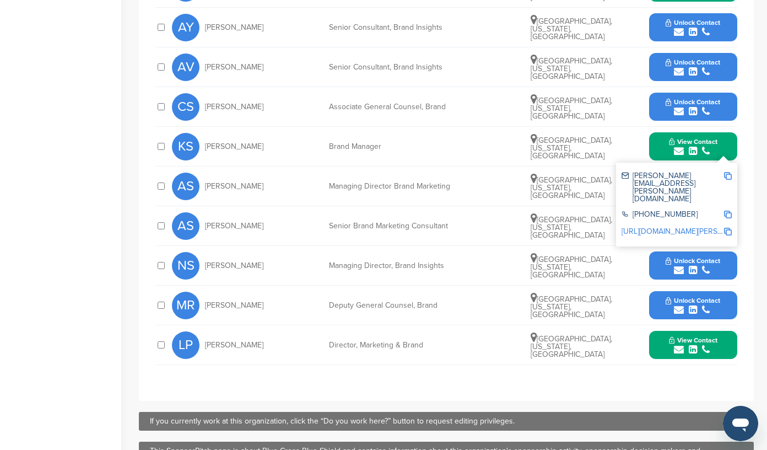
click at [706, 345] on icon "submit" at bounding box center [706, 349] width 8 height 10
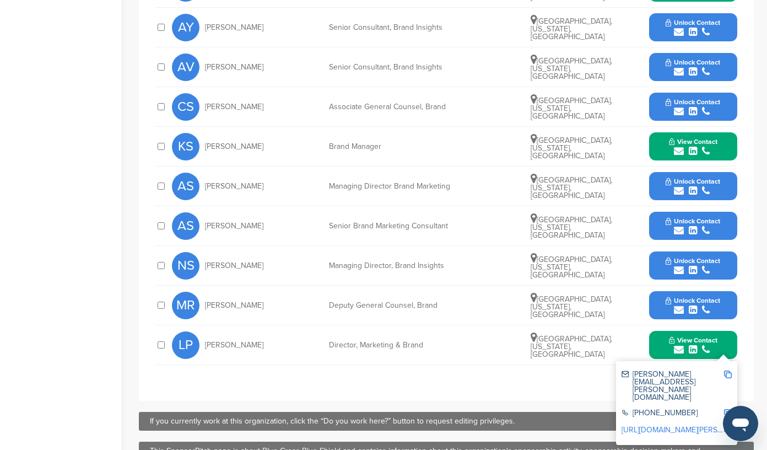
click at [728, 374] on img at bounding box center [728, 374] width 8 height 8
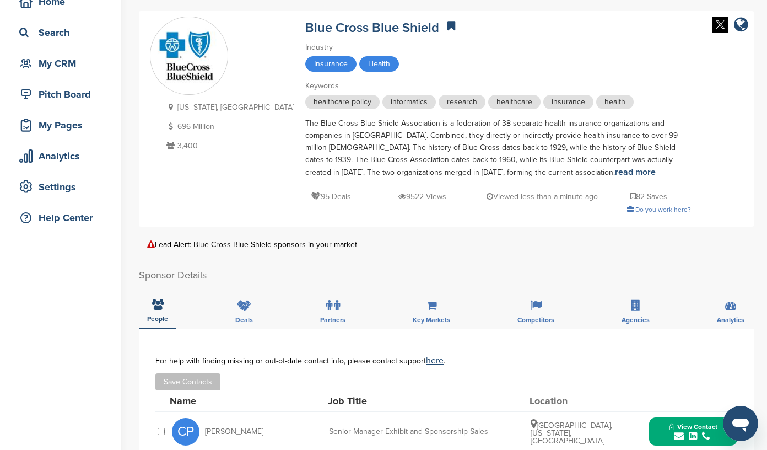
scroll to position [0, 0]
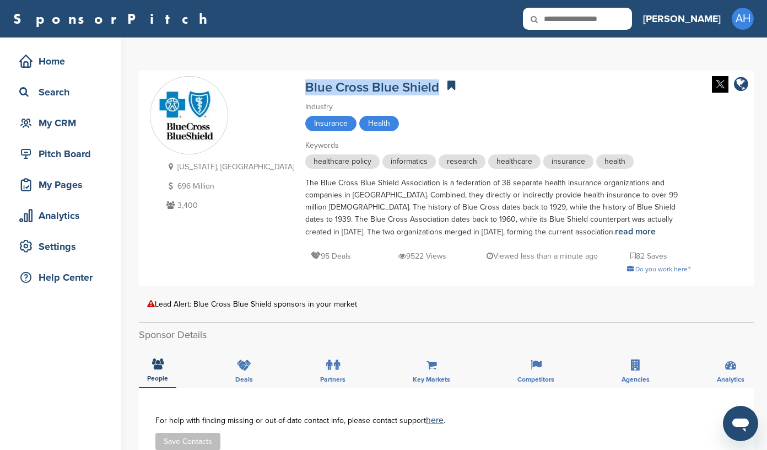
drag, startPoint x: 235, startPoint y: 83, endPoint x: 374, endPoint y: 83, distance: 138.3
click at [374, 83] on div "Illinois, USA 696 Million 3,400 Blue Cross Blue Shield Industry Insurance Healt…" at bounding box center [446, 178] width 593 height 204
copy link "Blue Cross Blue Shield"
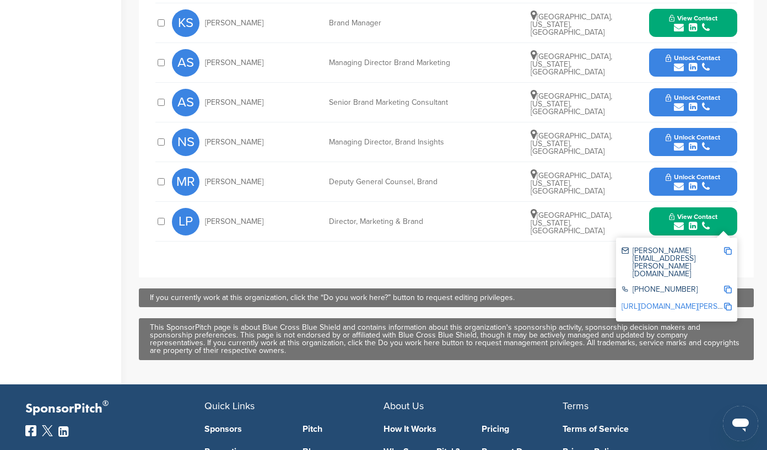
scroll to position [624, 0]
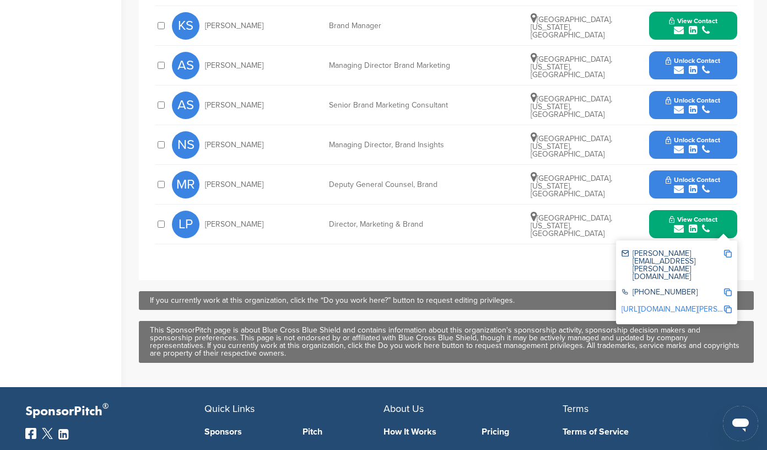
click at [728, 253] on img at bounding box center [728, 254] width 8 height 8
copy link "Blue Cross Blue Shield"
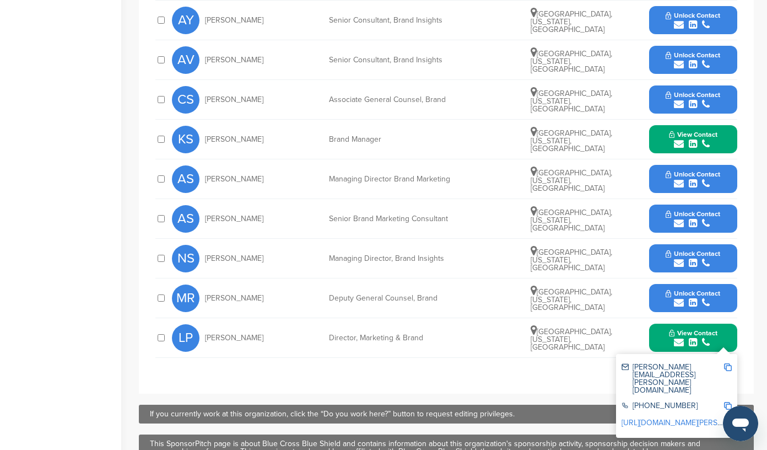
scroll to position [509, 0]
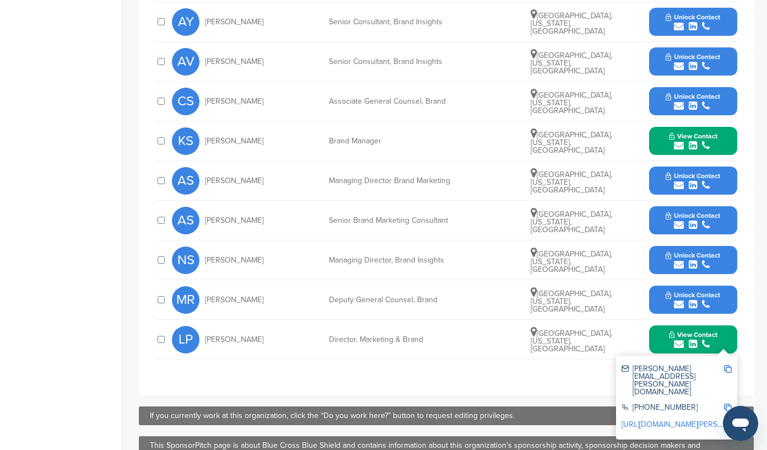
click at [707, 144] on icon "submit" at bounding box center [706, 146] width 8 height 10
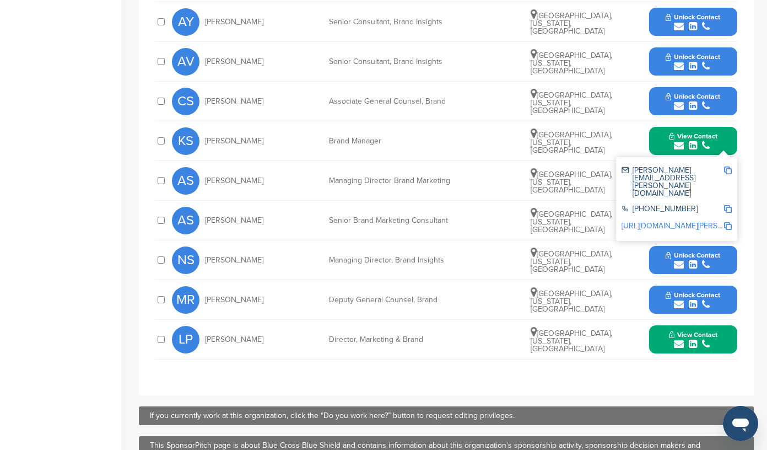
click at [730, 172] on img at bounding box center [728, 170] width 8 height 8
copy link "Blue Cross Blue Shield"
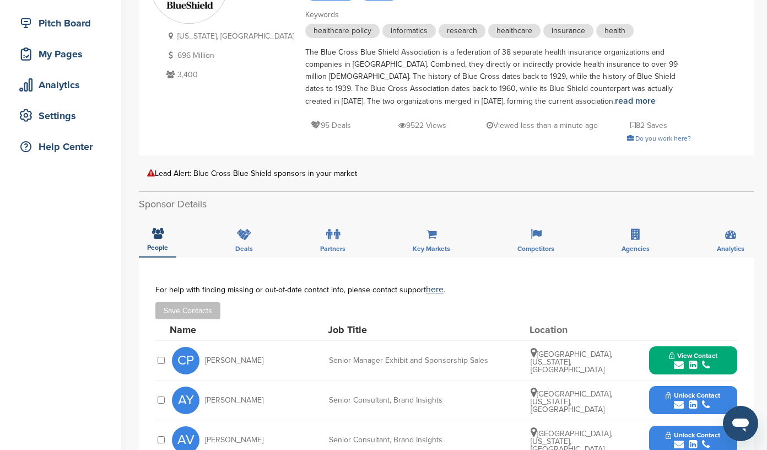
scroll to position [0, 0]
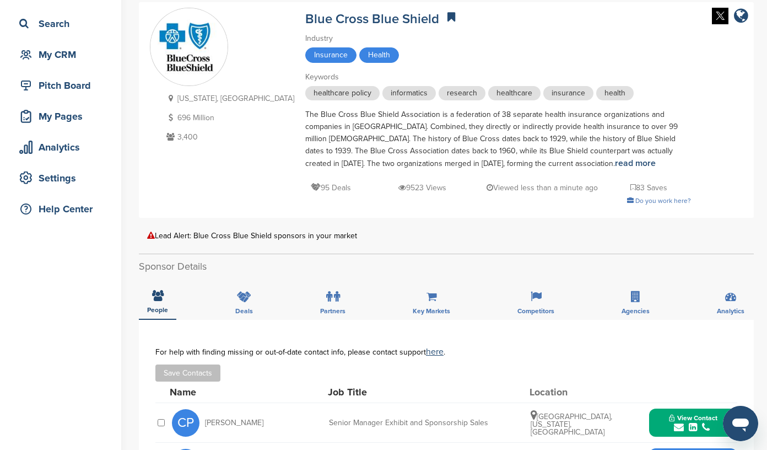
scroll to position [63, 0]
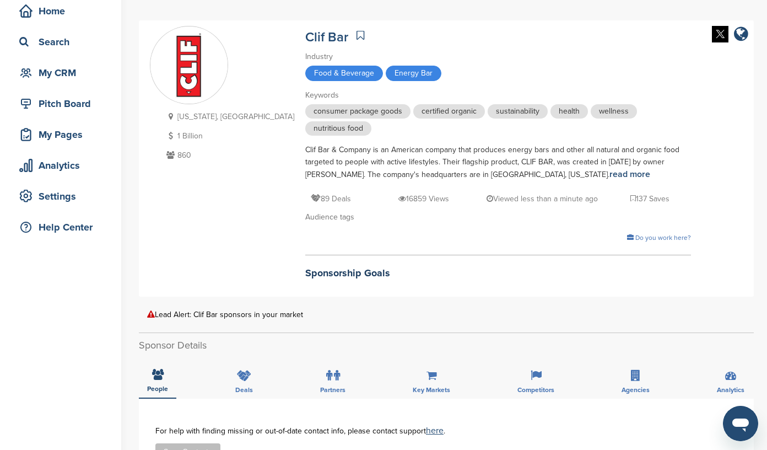
scroll to position [92, 0]
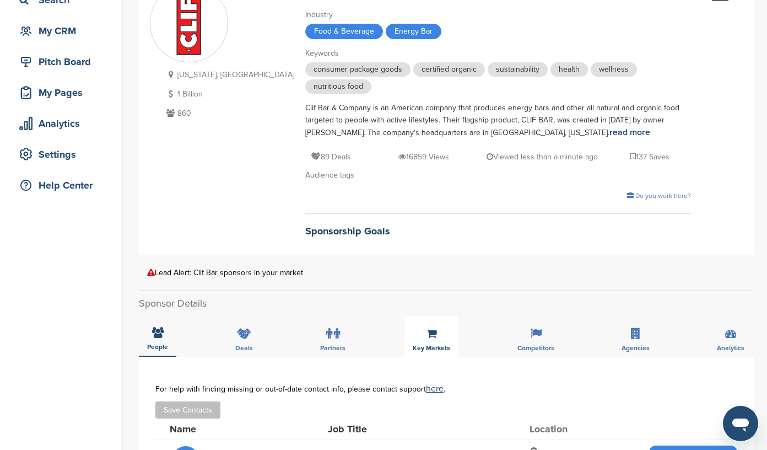
click at [429, 329] on icon at bounding box center [431, 333] width 10 height 11
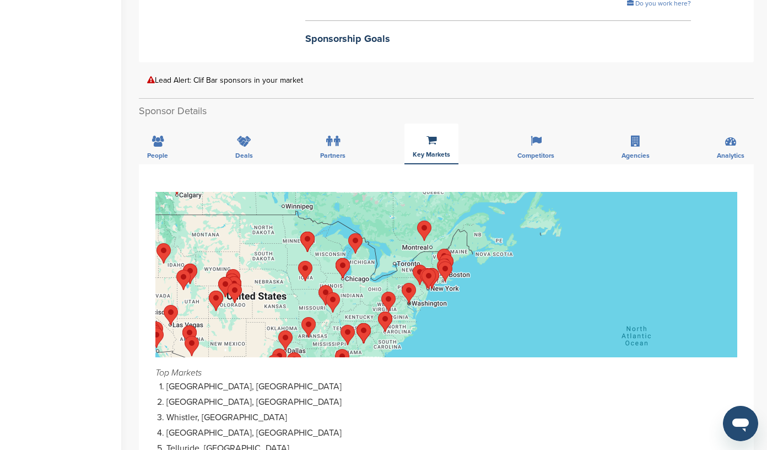
scroll to position [287, 0]
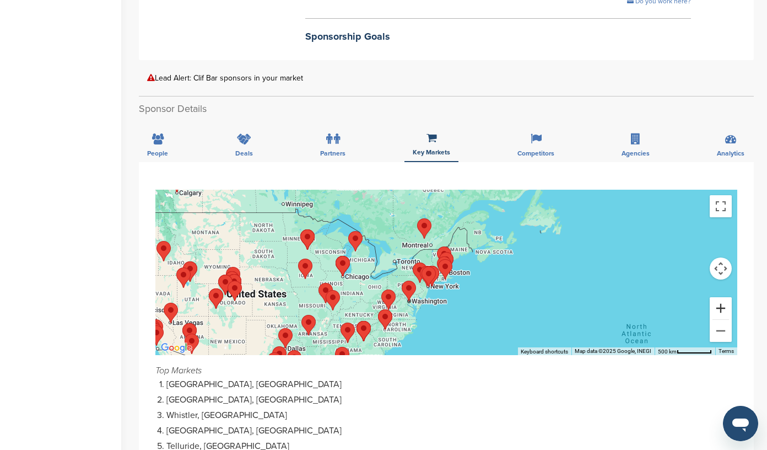
click at [724, 310] on button "Zoom in" at bounding box center [721, 308] width 22 height 22
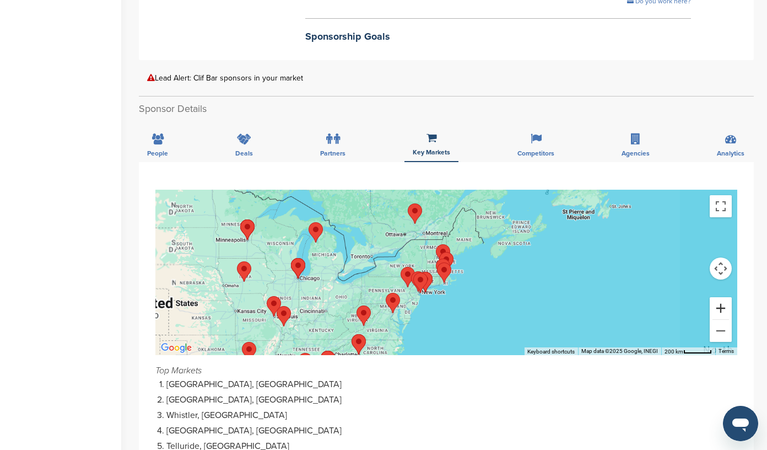
click at [724, 310] on button "Zoom in" at bounding box center [721, 308] width 22 height 22
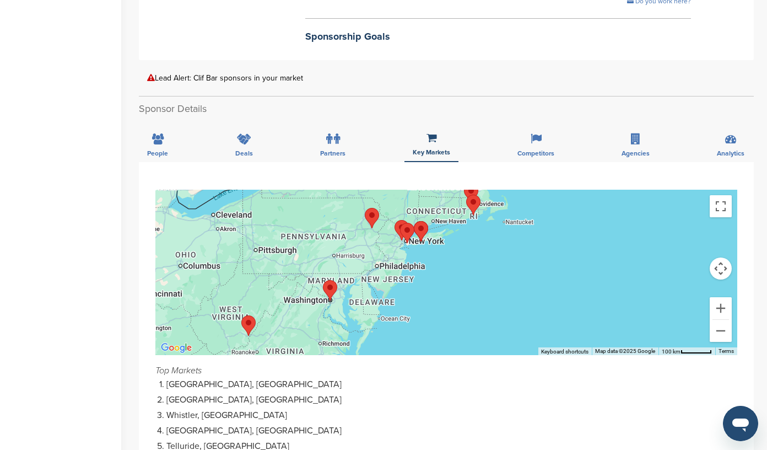
drag, startPoint x: 328, startPoint y: 296, endPoint x: 362, endPoint y: 208, distance: 94.9
click at [362, 208] on div at bounding box center [446, 272] width 582 height 165
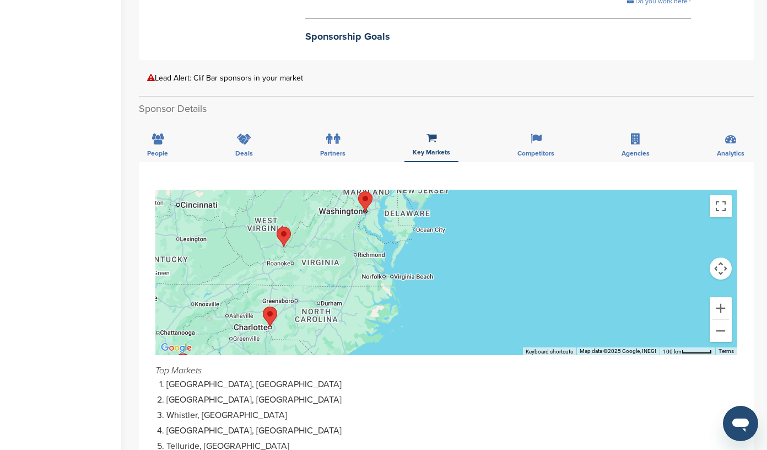
drag, startPoint x: 283, startPoint y: 288, endPoint x: 320, endPoint y: 198, distance: 97.4
click at [320, 198] on div at bounding box center [446, 272] width 582 height 165
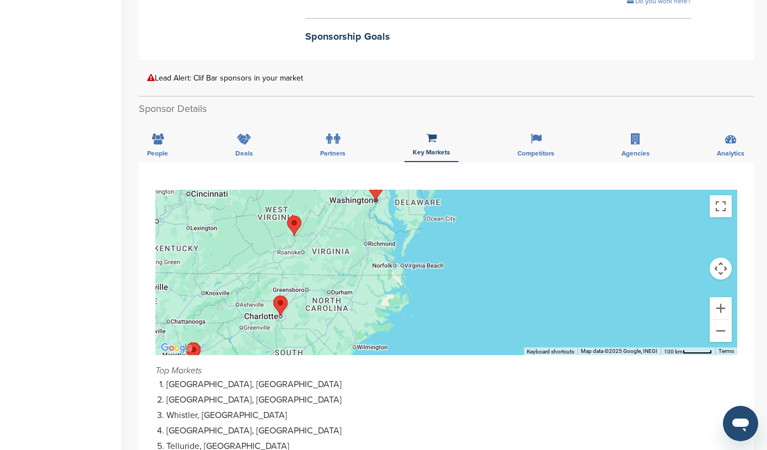
drag, startPoint x: 298, startPoint y: 268, endPoint x: 309, endPoint y: 257, distance: 15.6
click at [309, 257] on div at bounding box center [446, 272] width 582 height 165
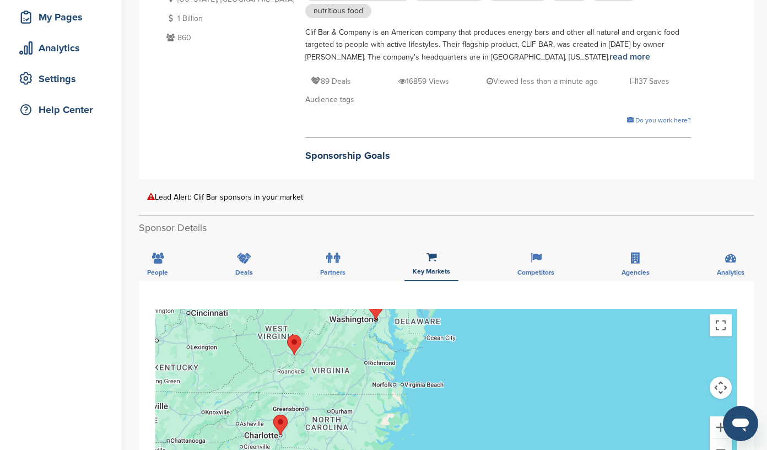
scroll to position [144, 0]
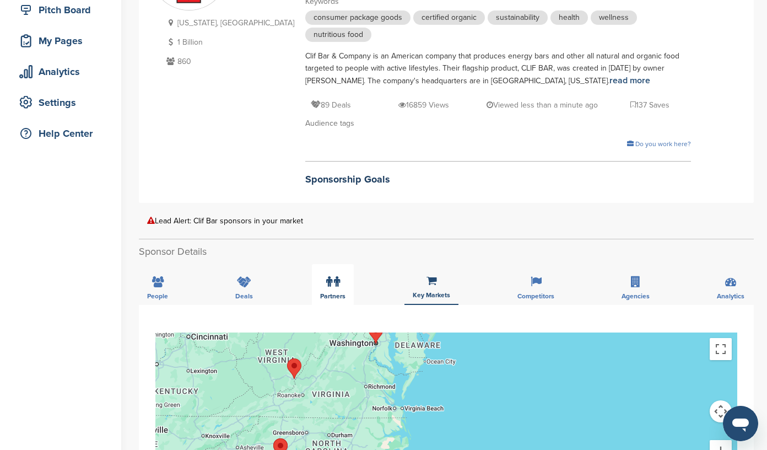
click at [331, 279] on icon at bounding box center [329, 281] width 6 height 11
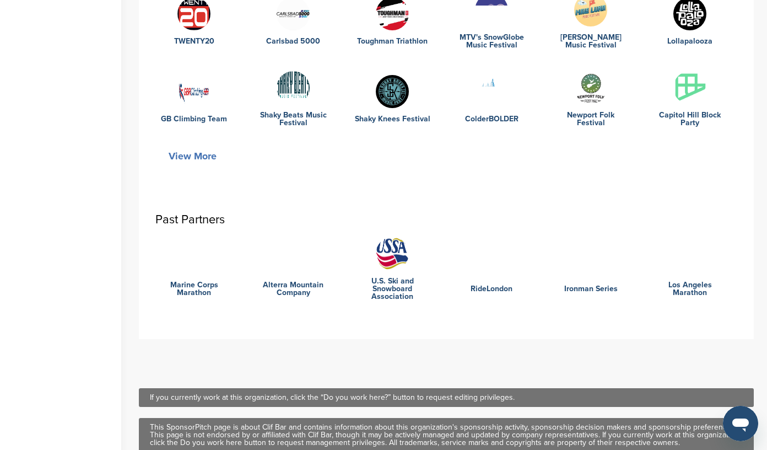
scroll to position [515, 0]
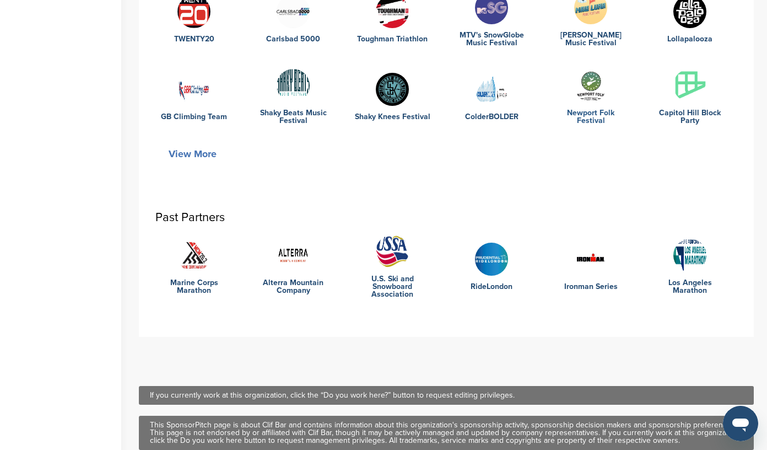
click at [579, 117] on link "Newport Folk Festival" at bounding box center [590, 116] width 77 height 15
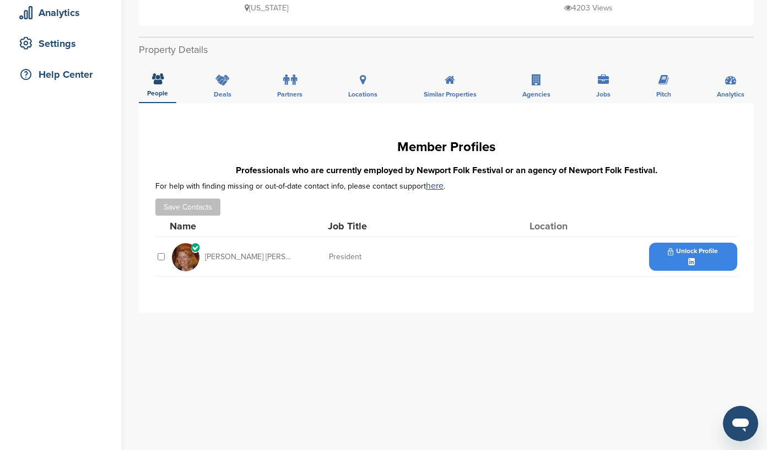
scroll to position [204, 0]
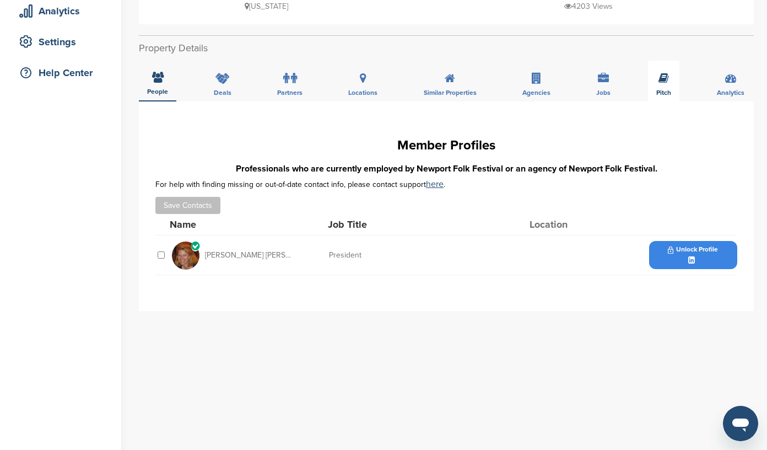
click at [664, 73] on icon at bounding box center [663, 78] width 10 height 11
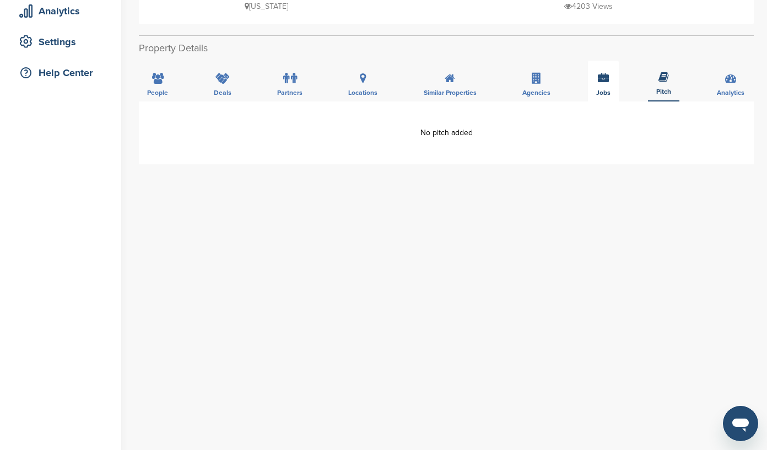
click at [604, 72] on div "Jobs" at bounding box center [603, 81] width 31 height 41
click at [532, 73] on icon at bounding box center [536, 78] width 9 height 11
click at [447, 75] on div "Similar Properties" at bounding box center [449, 81] width 69 height 41
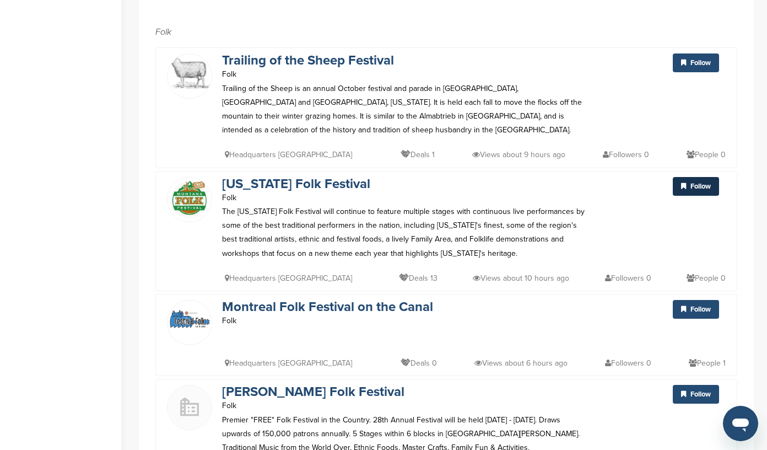
scroll to position [308, 0]
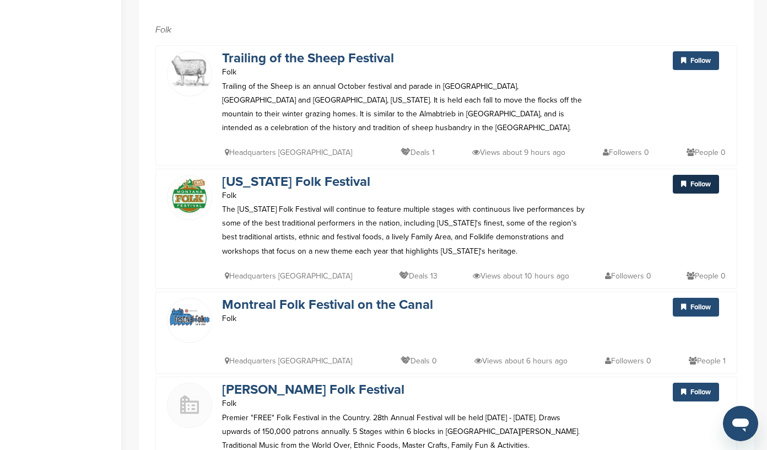
click at [694, 180] on span "Follow" at bounding box center [700, 184] width 20 height 9
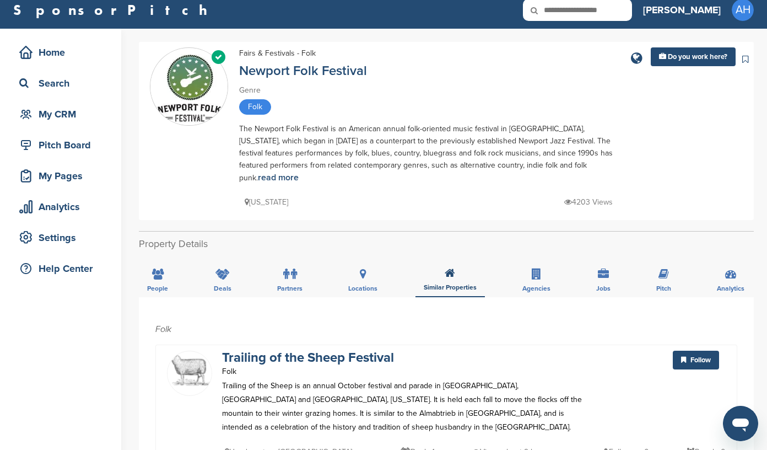
scroll to position [0, 0]
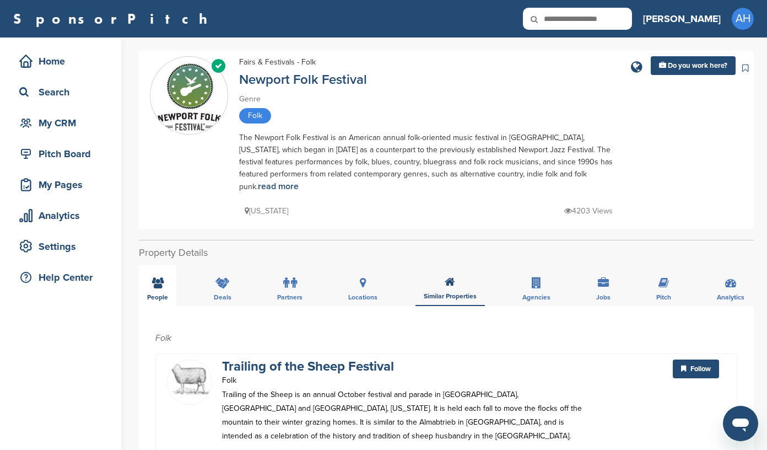
click at [158, 277] on icon at bounding box center [158, 282] width 12 height 11
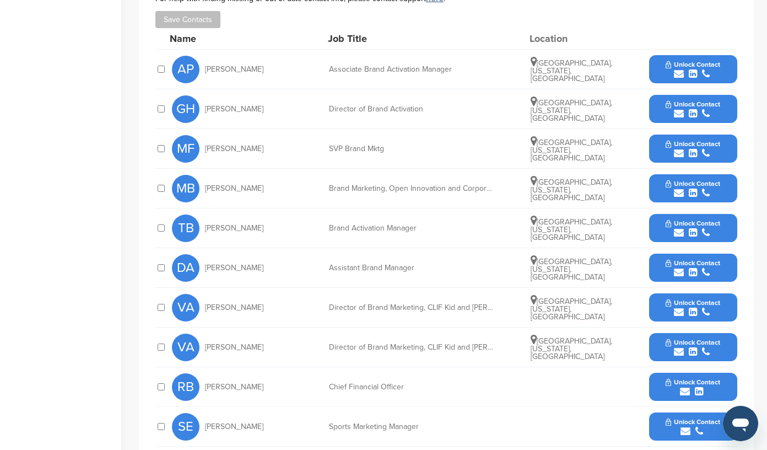
scroll to position [478, 0]
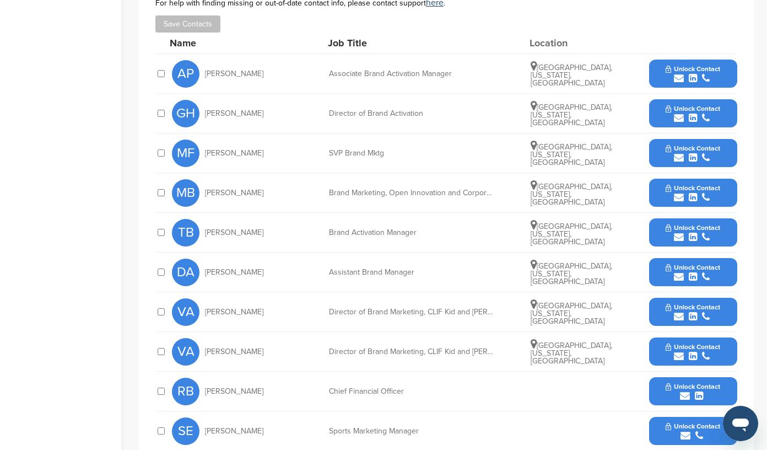
click at [685, 154] on div "submit" at bounding box center [693, 158] width 55 height 10
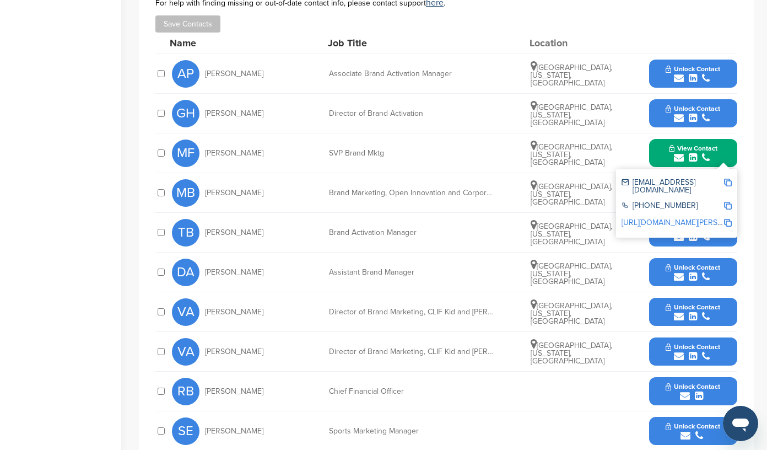
click at [727, 181] on img at bounding box center [728, 183] width 8 height 8
click at [680, 153] on icon "submit" at bounding box center [679, 158] width 10 height 10
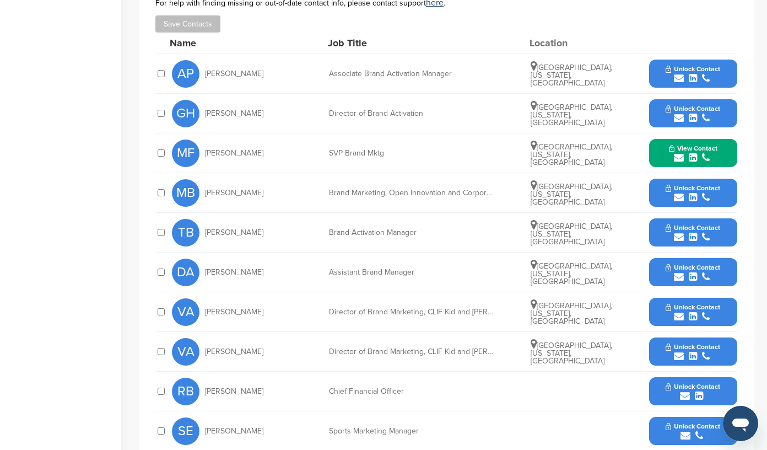
click at [704, 194] on icon "submit" at bounding box center [706, 197] width 8 height 10
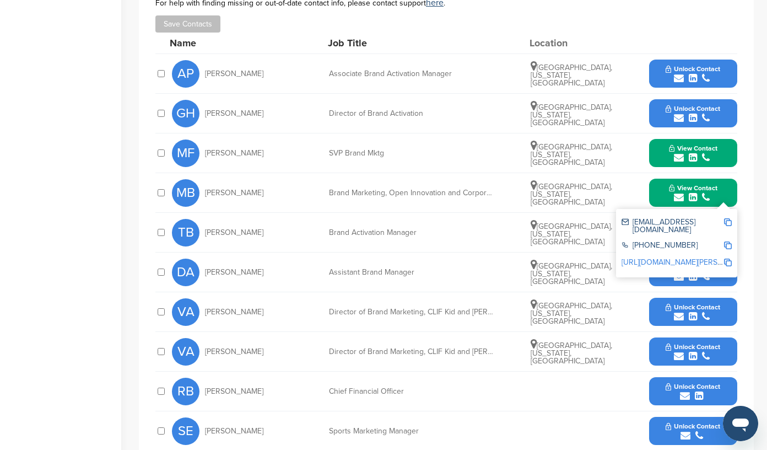
click at [729, 223] on img at bounding box center [728, 222] width 8 height 8
click at [728, 222] on img at bounding box center [728, 222] width 8 height 8
click at [159, 156] on div at bounding box center [160, 153] width 11 height 10
click at [191, 30] on button "Save Contacts" at bounding box center [187, 23] width 65 height 17
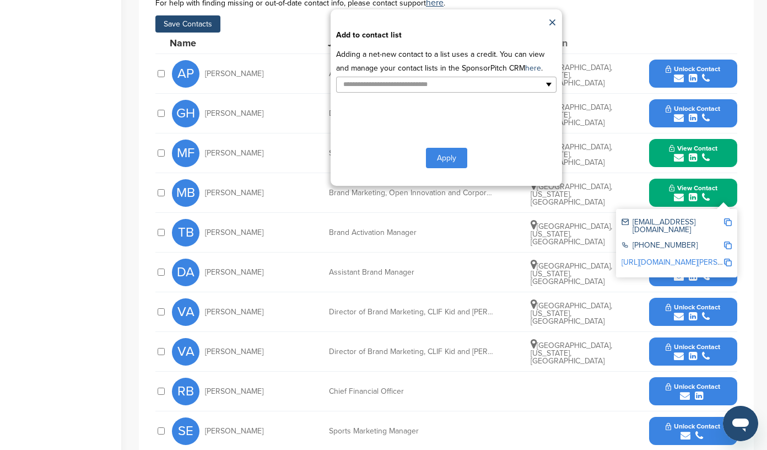
click at [437, 154] on button "Apply" at bounding box center [446, 158] width 41 height 20
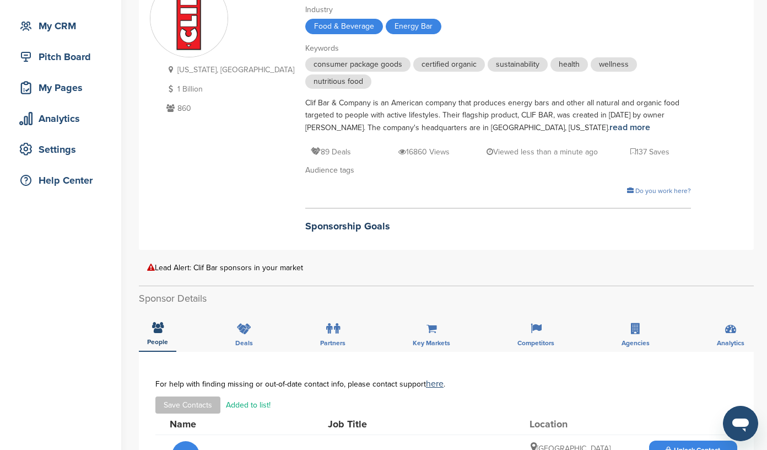
scroll to position [0, 0]
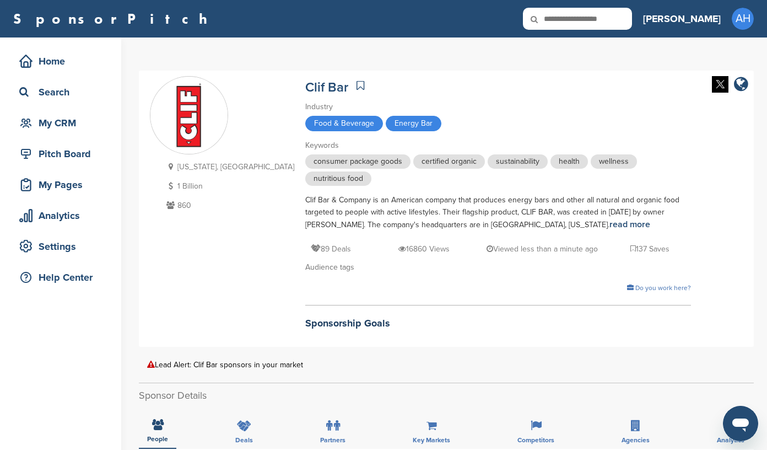
click at [356, 84] on icon at bounding box center [360, 85] width 8 height 11
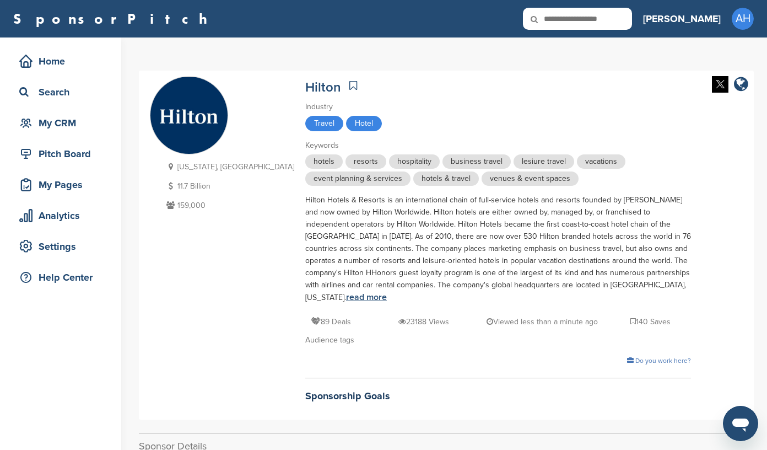
click at [387, 291] on link "read more" at bounding box center [366, 296] width 41 height 11
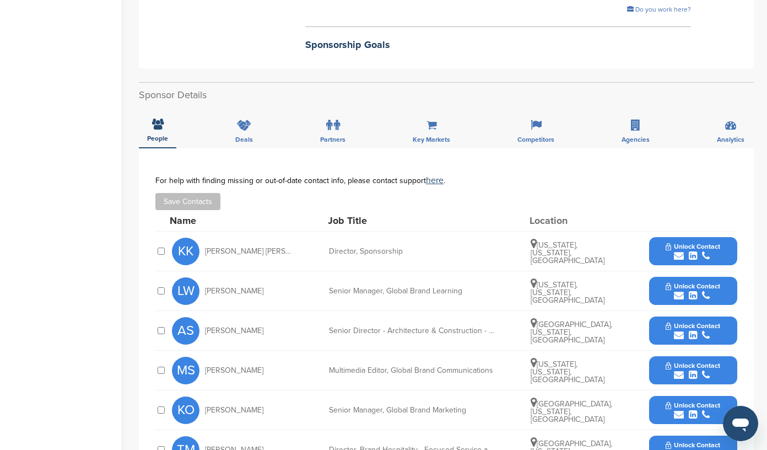
scroll to position [346, 0]
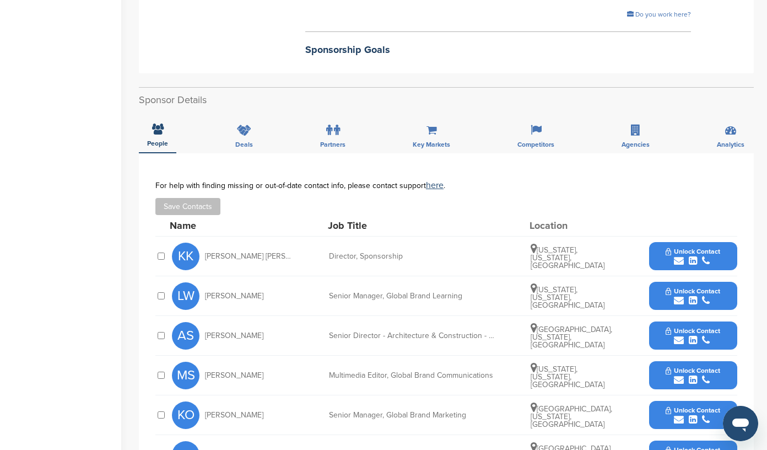
click at [706, 256] on icon "submit" at bounding box center [706, 261] width 8 height 10
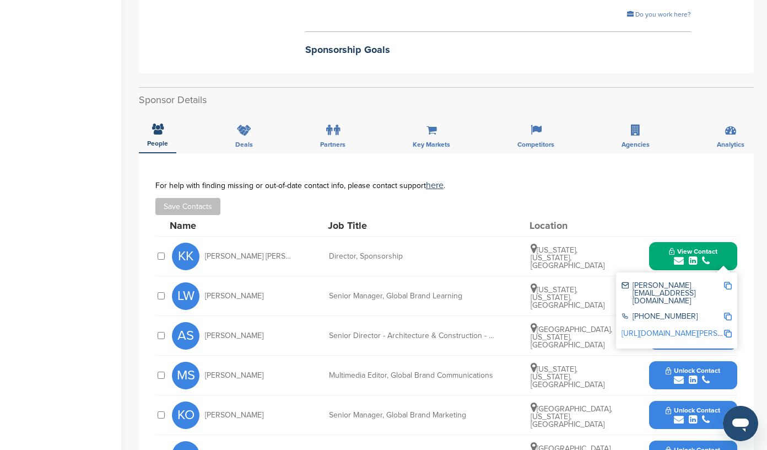
click at [727, 282] on img at bounding box center [728, 286] width 8 height 8
drag, startPoint x: 287, startPoint y: 243, endPoint x: 207, endPoint y: 244, distance: 80.5
click at [207, 244] on div "KK [PERSON_NAME] [PERSON_NAME]" at bounding box center [232, 256] width 121 height 28
copy span "[PERSON_NAME] [PERSON_NAME]"
click at [434, 141] on span "Key Markets" at bounding box center [431, 144] width 37 height 7
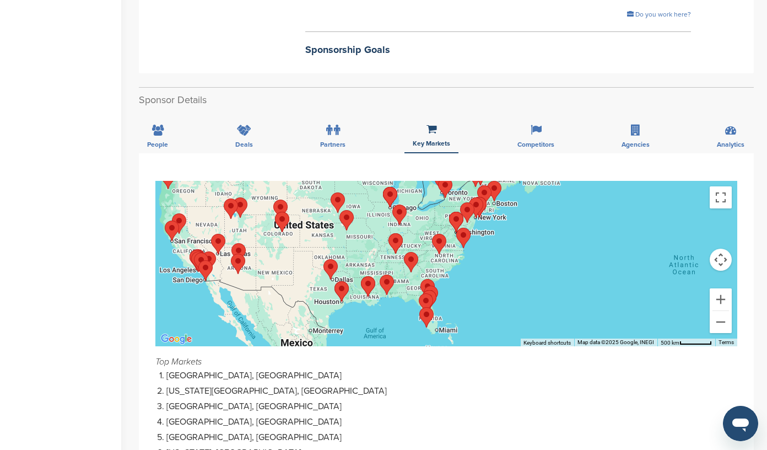
drag, startPoint x: 664, startPoint y: 244, endPoint x: 412, endPoint y: 248, distance: 251.9
click at [412, 252] on img "Atlanta" at bounding box center [411, 262] width 14 height 20
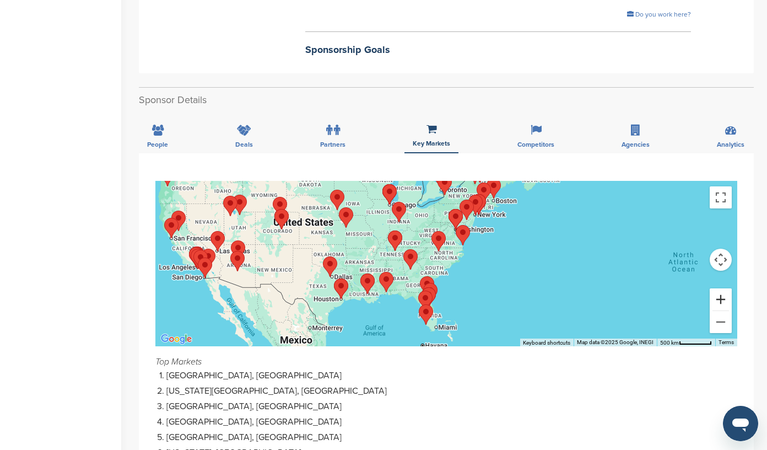
click at [721, 288] on button "Zoom in" at bounding box center [721, 299] width 22 height 22
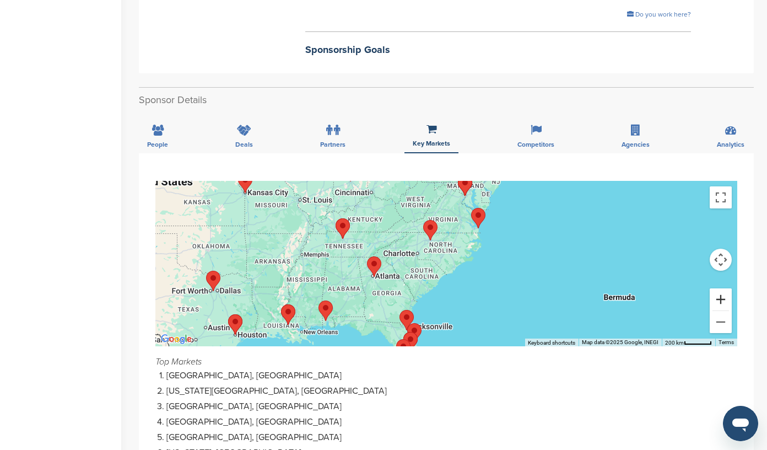
click at [721, 288] on button "Zoom in" at bounding box center [721, 299] width 22 height 22
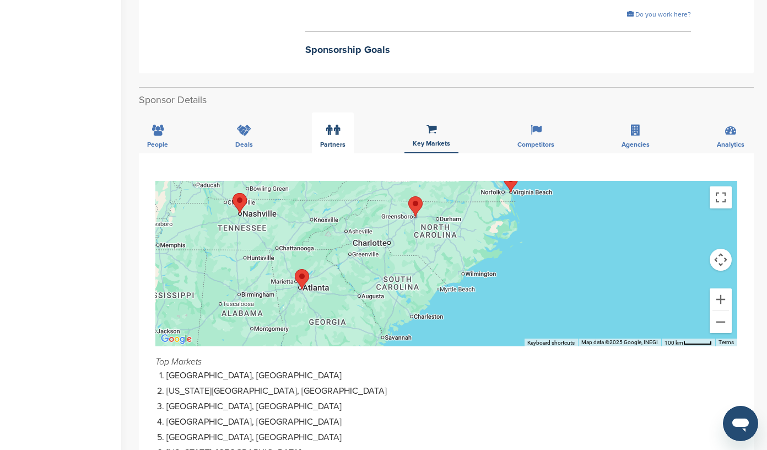
click at [328, 125] on icon at bounding box center [329, 130] width 6 height 11
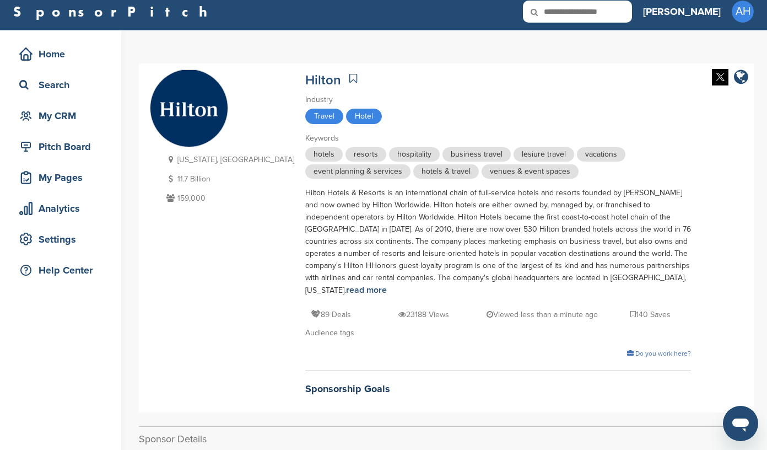
scroll to position [0, 0]
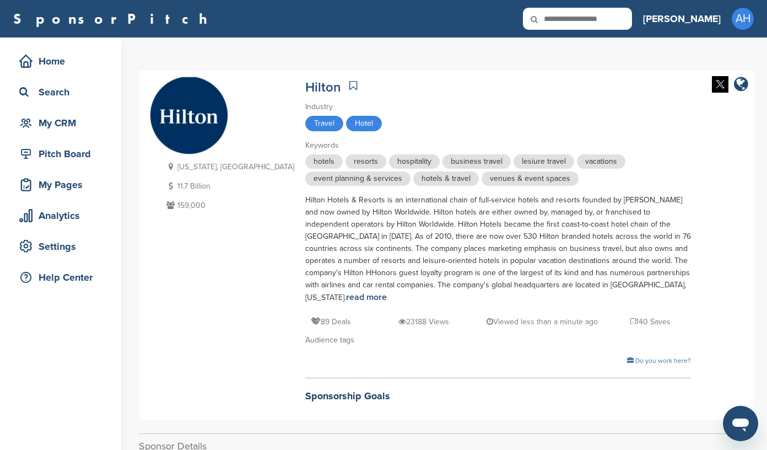
click at [349, 89] on icon at bounding box center [353, 85] width 8 height 11
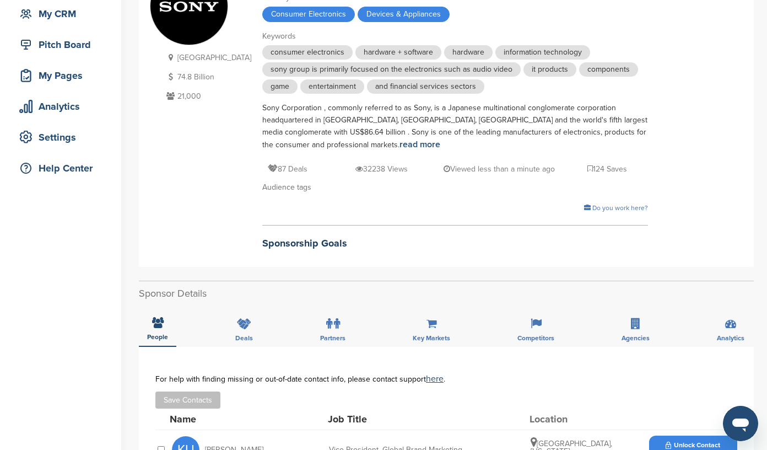
scroll to position [131, 0]
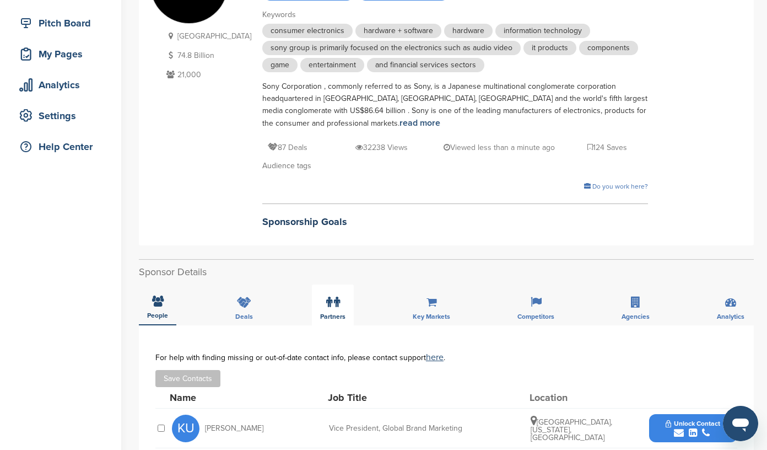
click at [328, 306] on icon at bounding box center [329, 301] width 6 height 11
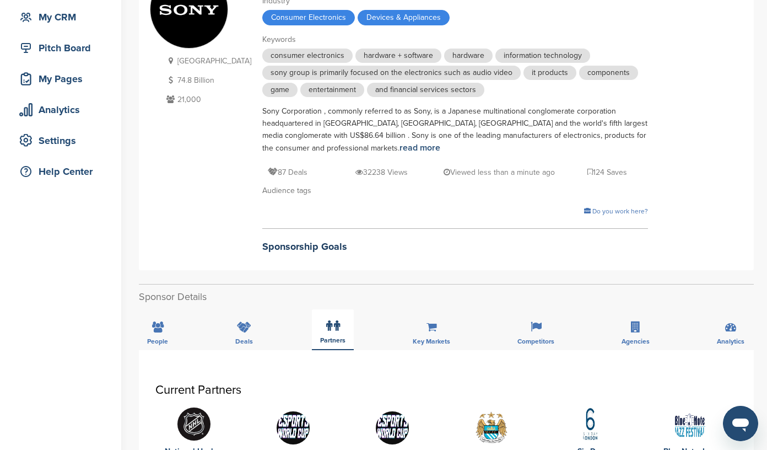
scroll to position [105, 0]
click at [432, 327] on icon at bounding box center [431, 327] width 10 height 11
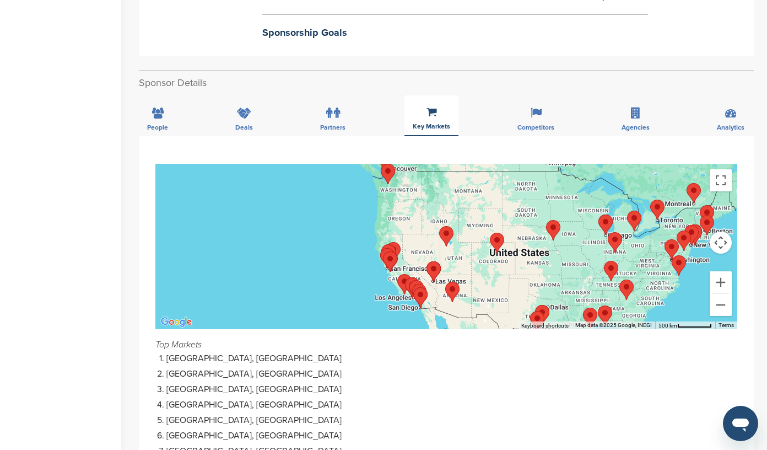
scroll to position [327, 0]
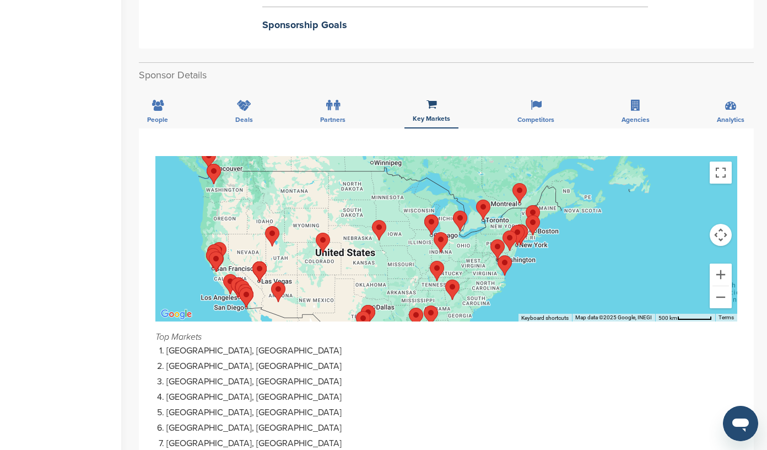
drag, startPoint x: 534, startPoint y: 253, endPoint x: 358, endPoint y: 260, distance: 176.4
click at [358, 260] on div at bounding box center [446, 238] width 582 height 165
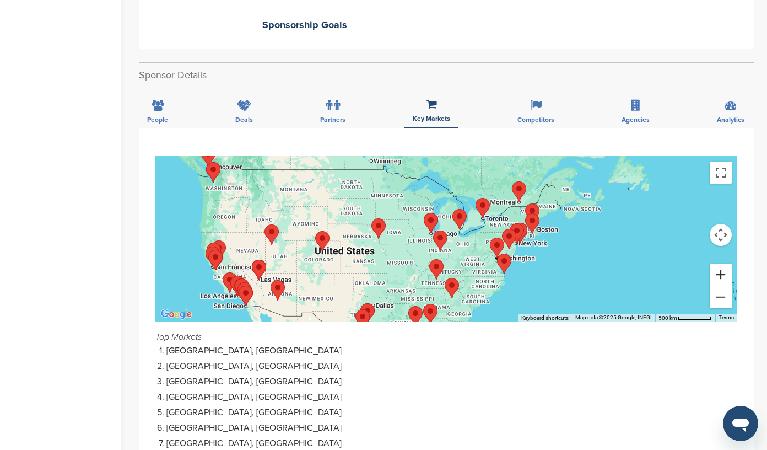
click at [723, 274] on button "Zoom in" at bounding box center [721, 274] width 22 height 22
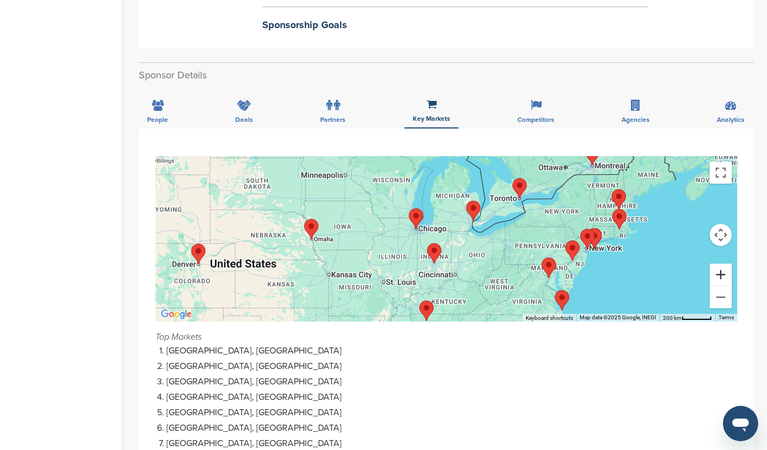
click at [723, 274] on button "Zoom in" at bounding box center [721, 274] width 22 height 22
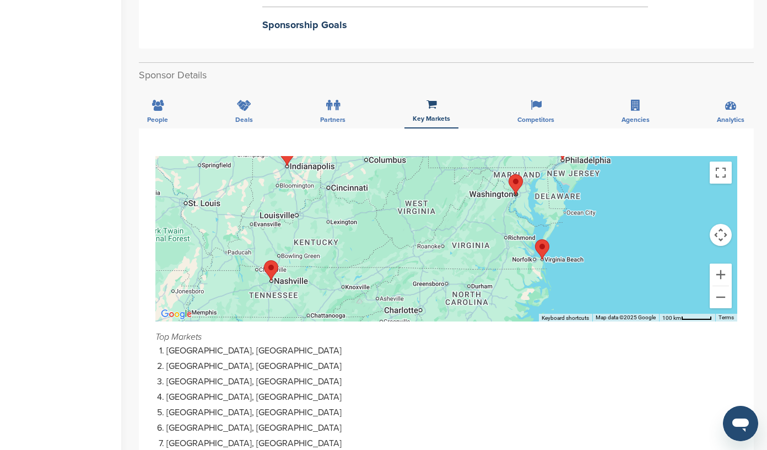
drag, startPoint x: 625, startPoint y: 246, endPoint x: 488, endPoint y: 121, distance: 185.3
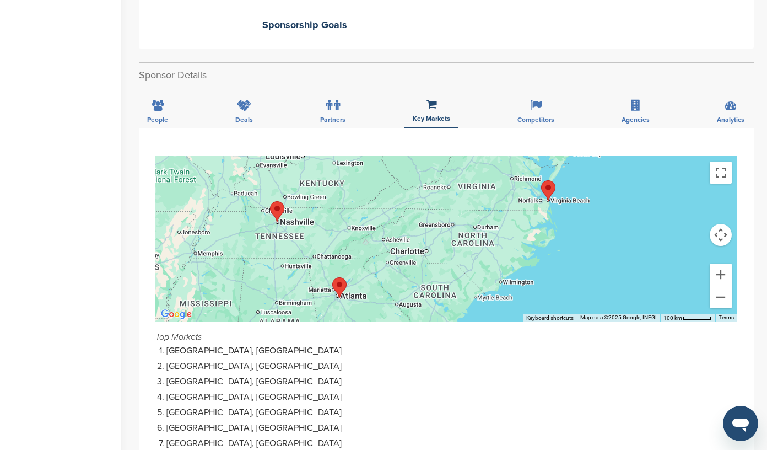
drag, startPoint x: 460, startPoint y: 205, endPoint x: 467, endPoint y: 148, distance: 57.7
click at [158, 111] on icon at bounding box center [158, 105] width 12 height 11
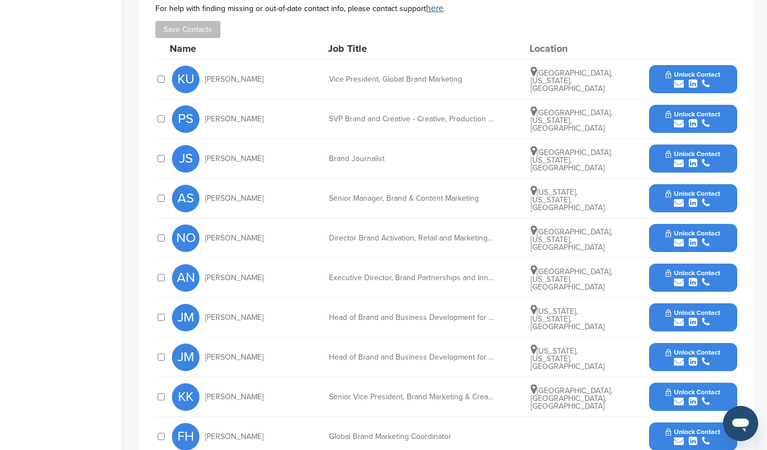
scroll to position [484, 0]
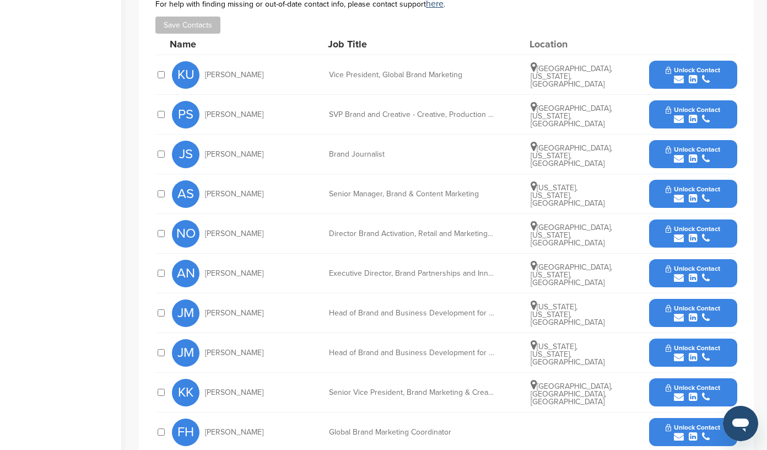
click at [705, 278] on icon "submit" at bounding box center [706, 278] width 8 height 10
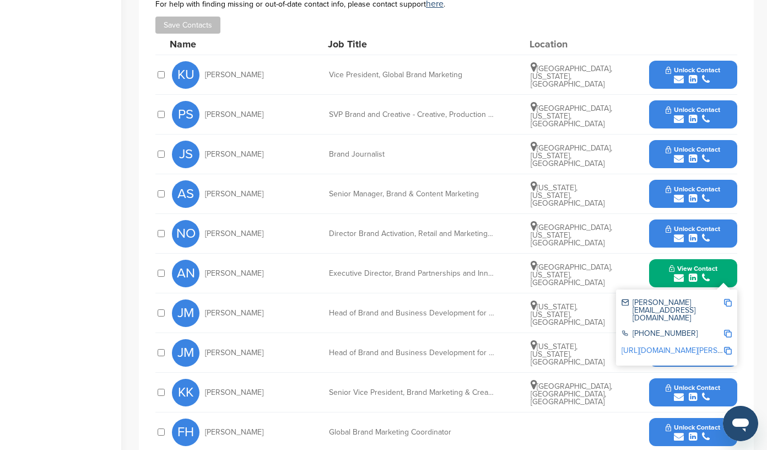
click at [727, 305] on img at bounding box center [728, 303] width 8 height 8
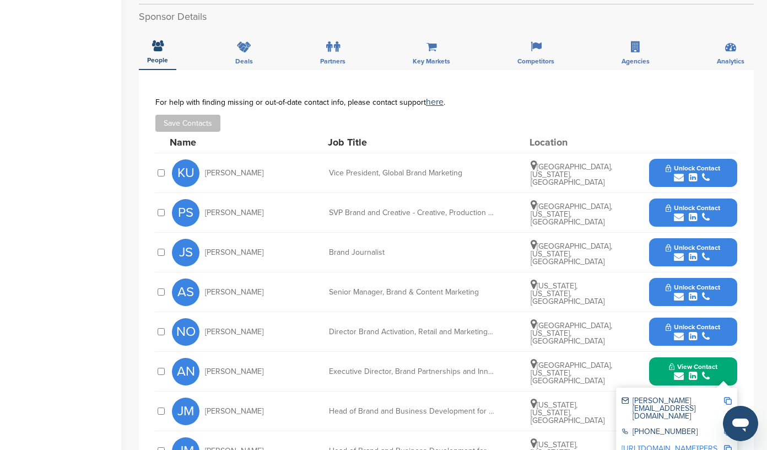
scroll to position [356, 0]
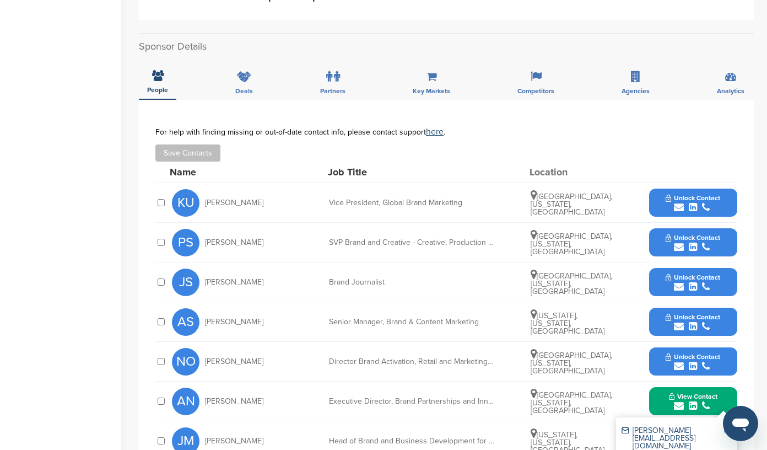
click at [707, 205] on icon "submit" at bounding box center [706, 207] width 8 height 10
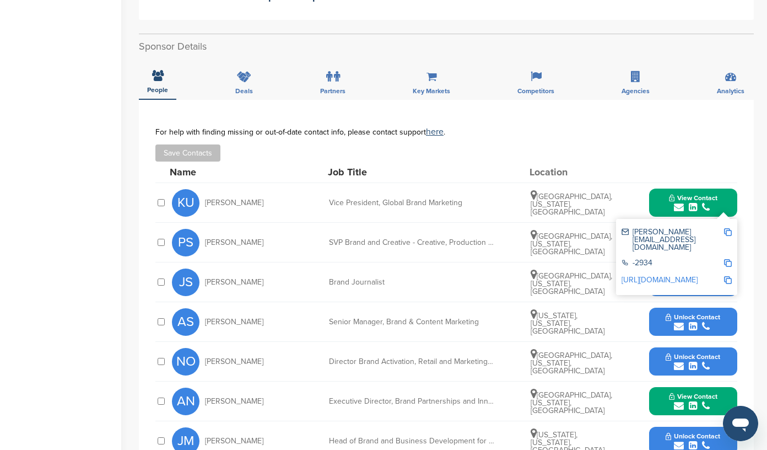
click at [729, 233] on img at bounding box center [728, 232] width 8 height 8
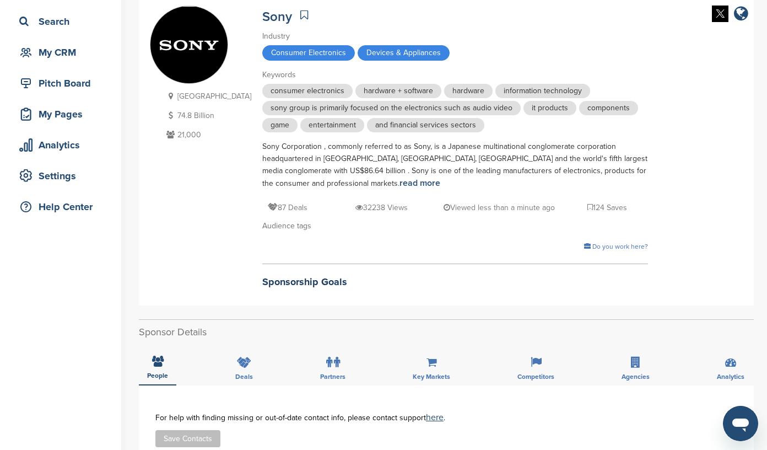
scroll to position [0, 0]
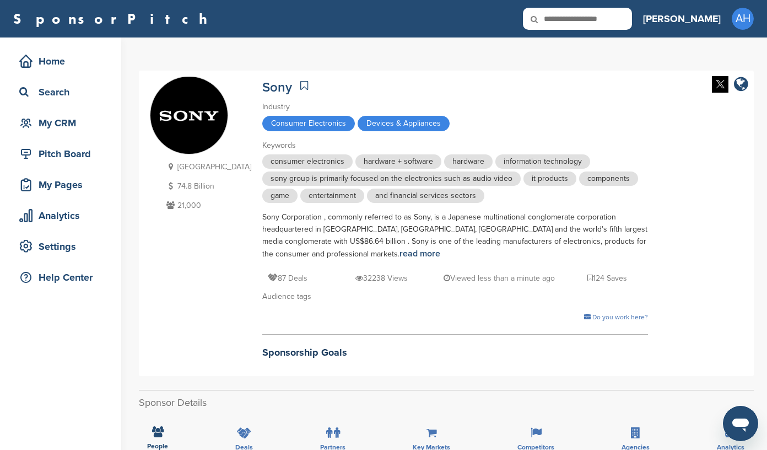
click at [300, 85] on icon at bounding box center [304, 85] width 8 height 11
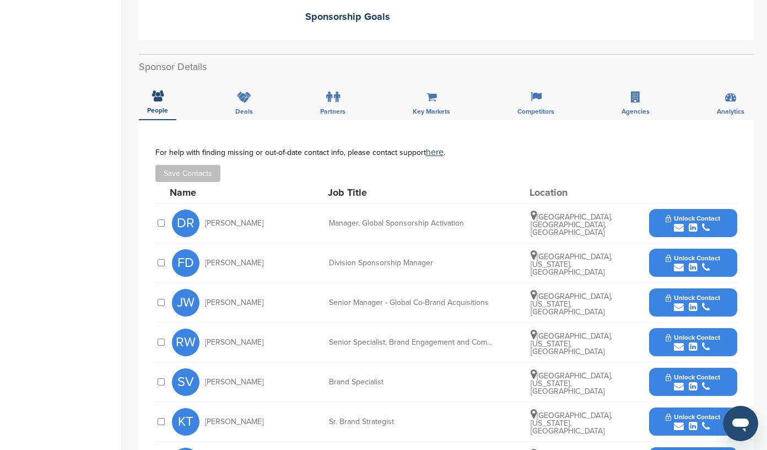
scroll to position [360, 0]
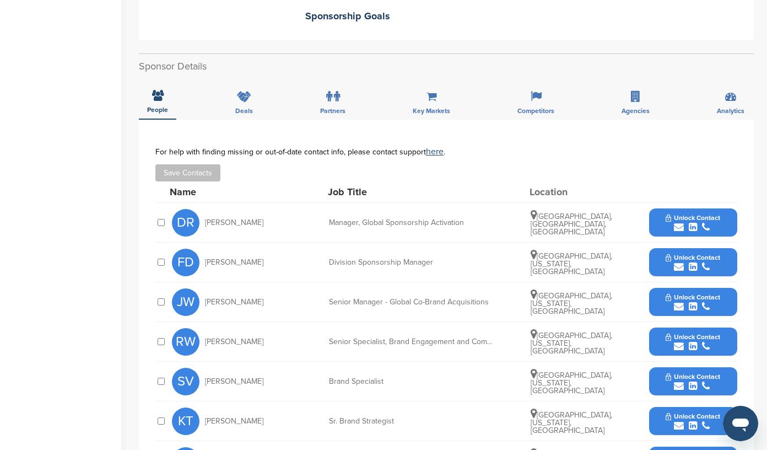
click at [705, 224] on icon "submit" at bounding box center [706, 227] width 8 height 10
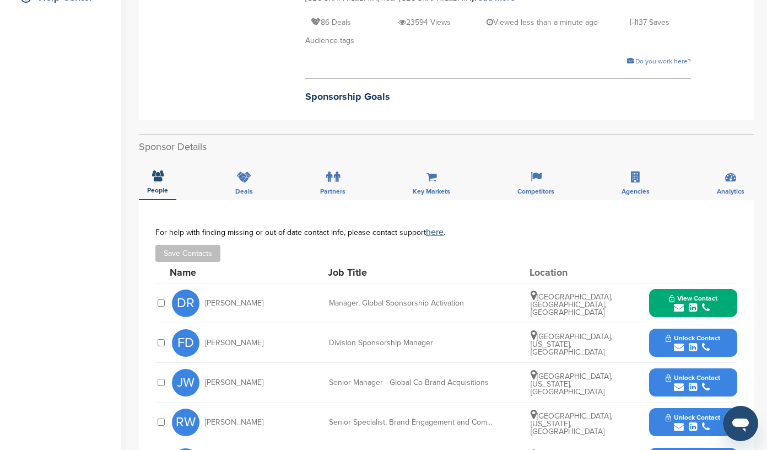
scroll to position [293, 0]
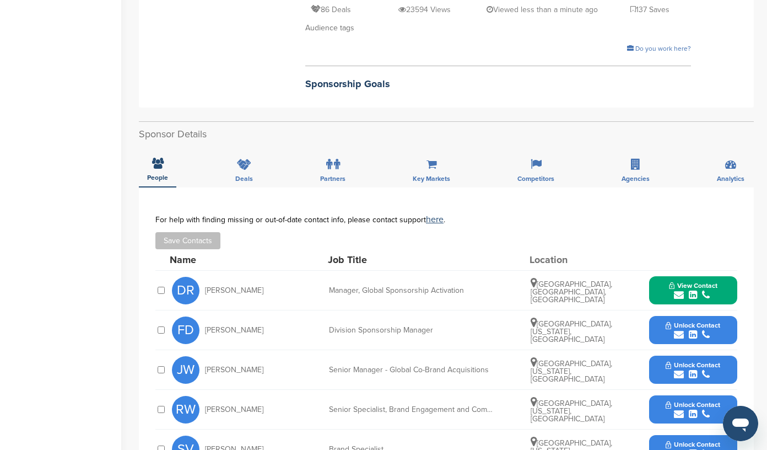
click at [703, 294] on icon "submit" at bounding box center [706, 295] width 8 height 10
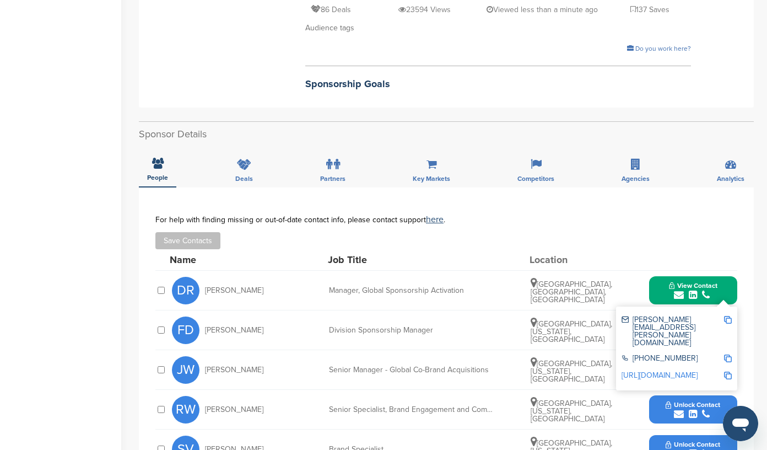
click at [726, 320] on img at bounding box center [728, 320] width 8 height 8
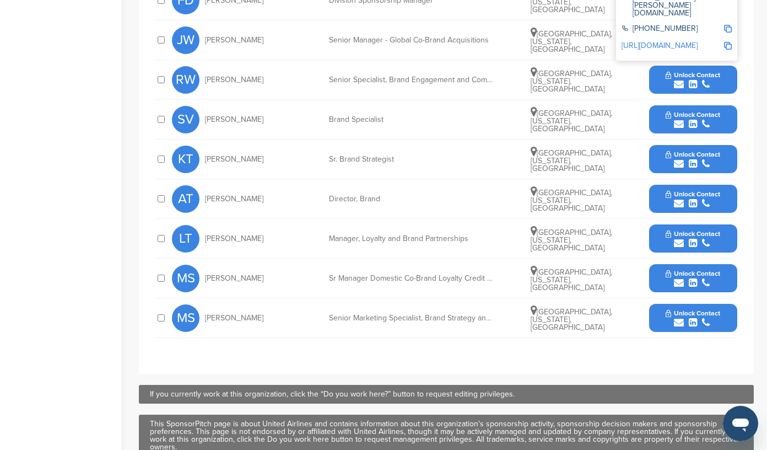
scroll to position [624, 0]
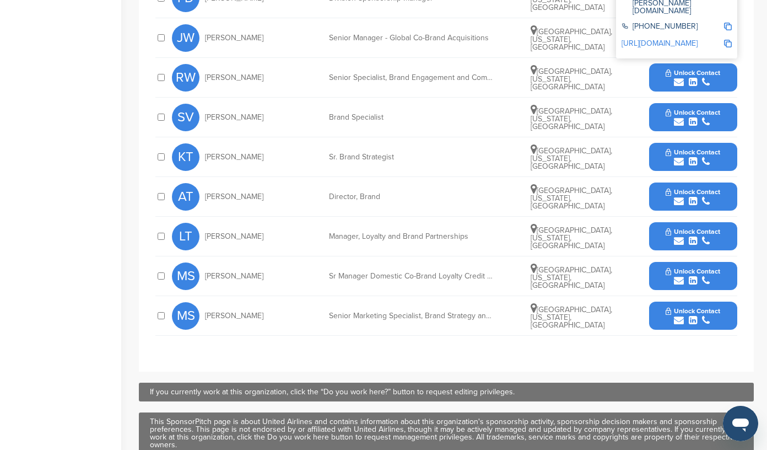
click at [706, 241] on icon "submit" at bounding box center [706, 241] width 8 height 10
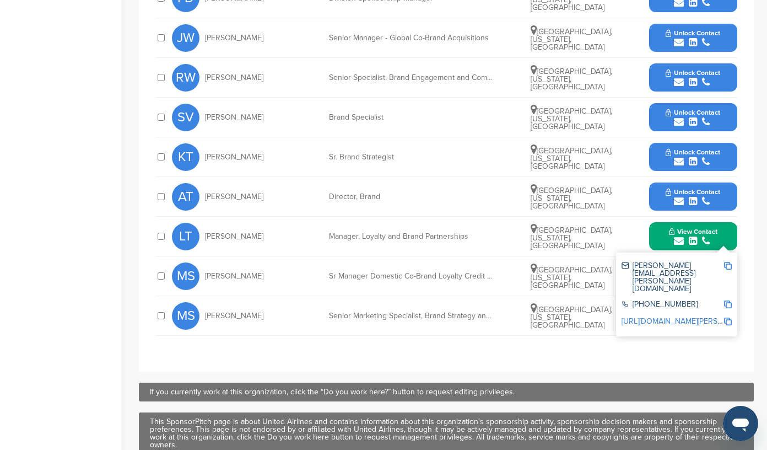
click at [727, 266] on img at bounding box center [728, 266] width 8 height 8
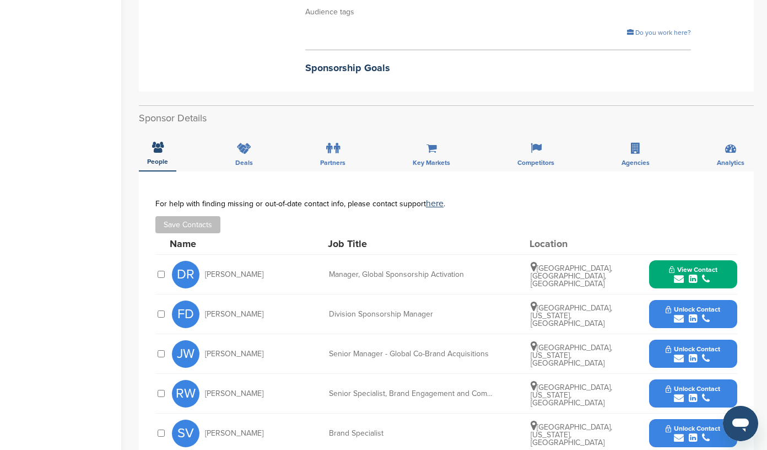
scroll to position [312, 0]
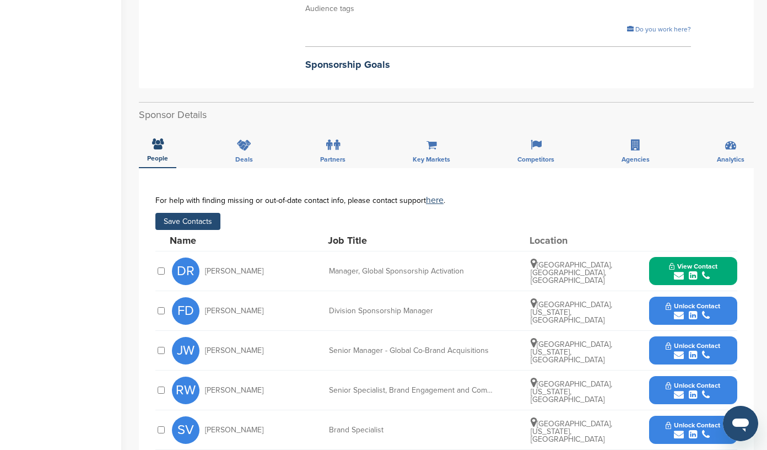
click at [172, 222] on button "Save Contacts" at bounding box center [187, 221] width 65 height 17
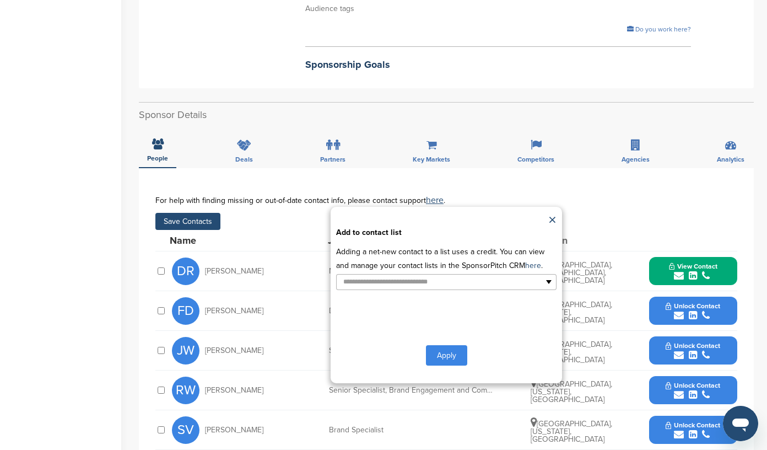
click at [439, 354] on button "Apply" at bounding box center [446, 355] width 41 height 20
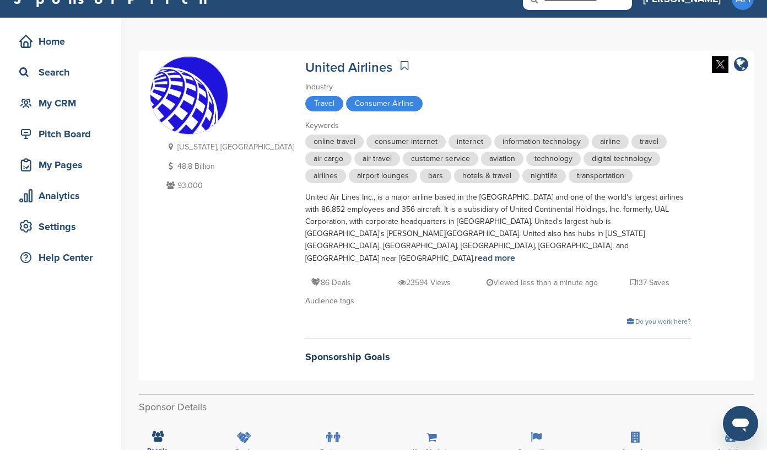
scroll to position [0, 0]
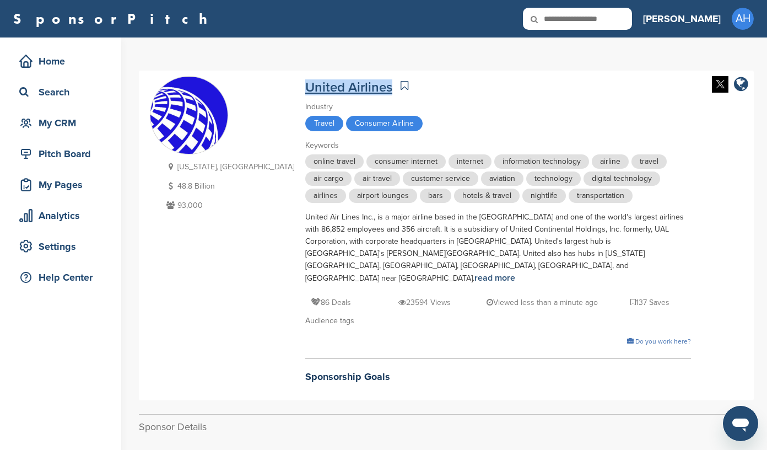
drag, startPoint x: 234, startPoint y: 82, endPoint x: 325, endPoint y: 88, distance: 91.1
click at [325, 88] on div "[US_STATE], [GEOGRAPHIC_DATA] 48.8 Billion 93,000 United Airlines Industry Trav…" at bounding box center [446, 235] width 593 height 318
copy link "United Airlines"
click at [401, 82] on icon at bounding box center [405, 85] width 8 height 11
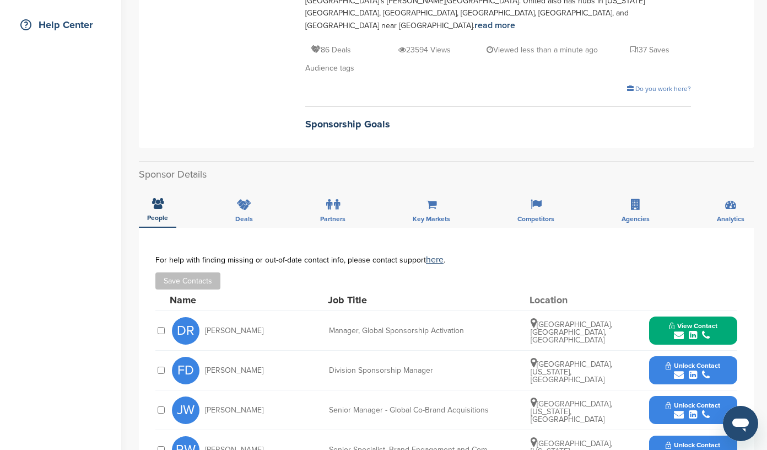
scroll to position [260, 0]
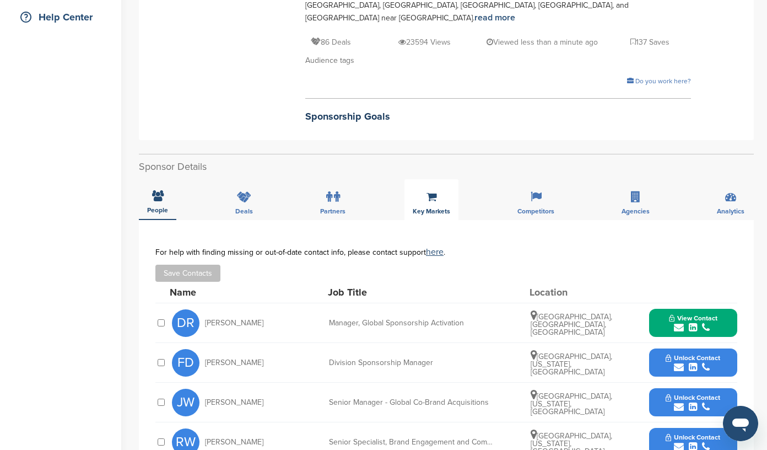
click at [435, 201] on icon at bounding box center [431, 196] width 10 height 11
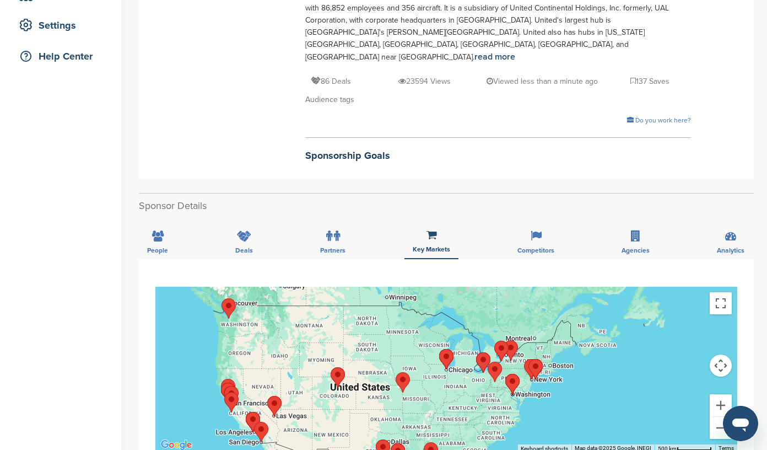
scroll to position [214, 0]
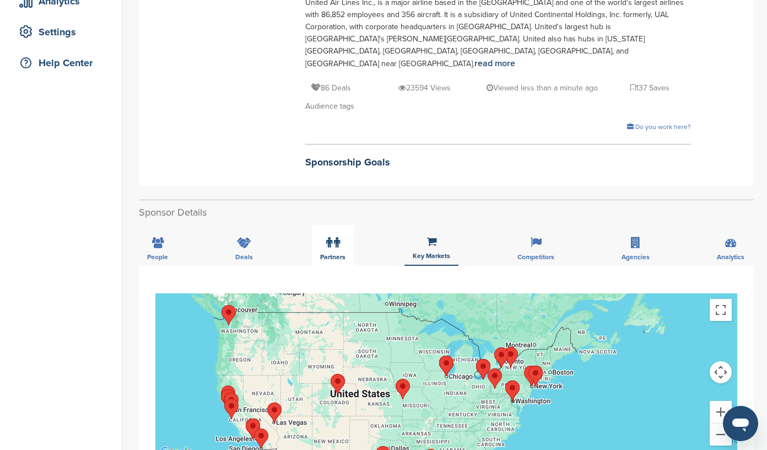
click at [327, 250] on label at bounding box center [333, 242] width 14 height 22
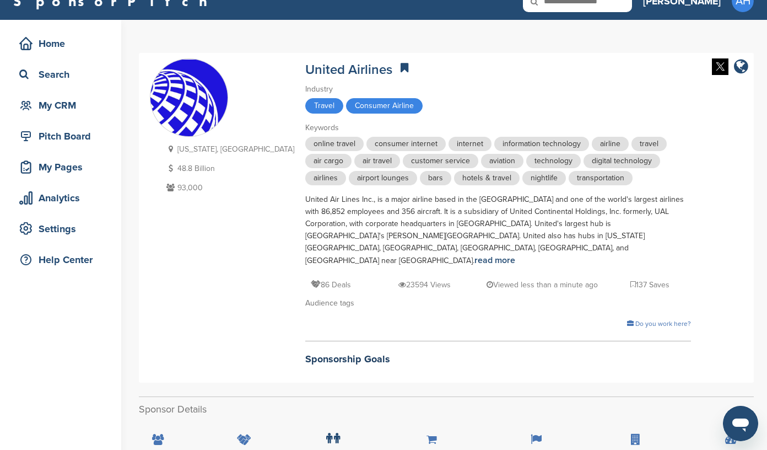
scroll to position [0, 0]
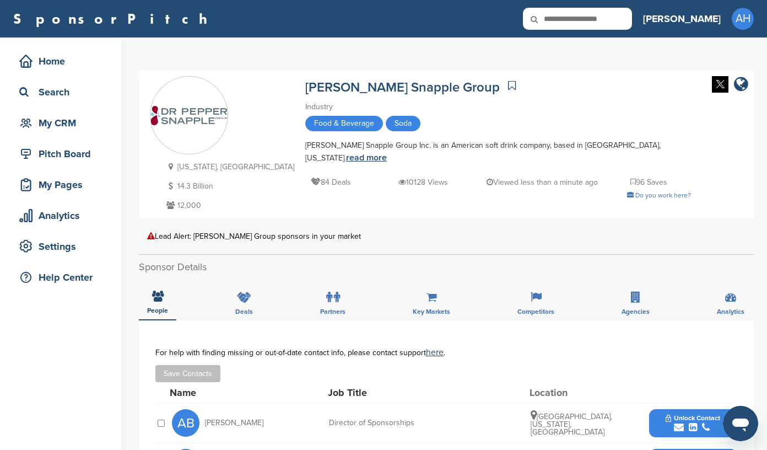
click at [387, 152] on link "read more" at bounding box center [366, 157] width 41 height 11
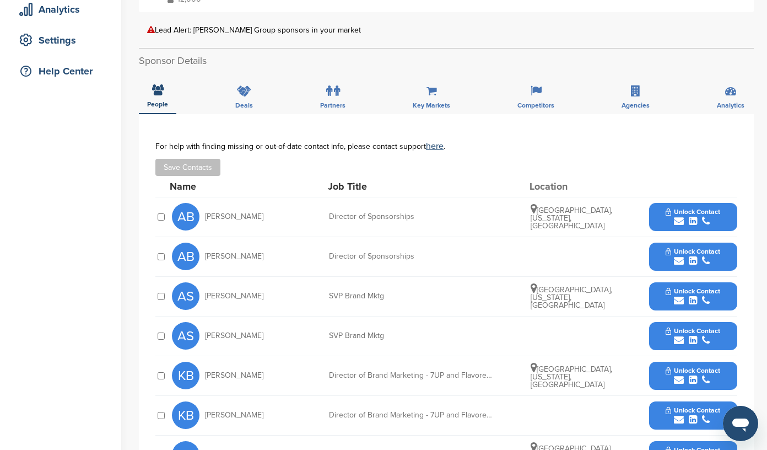
scroll to position [196, 0]
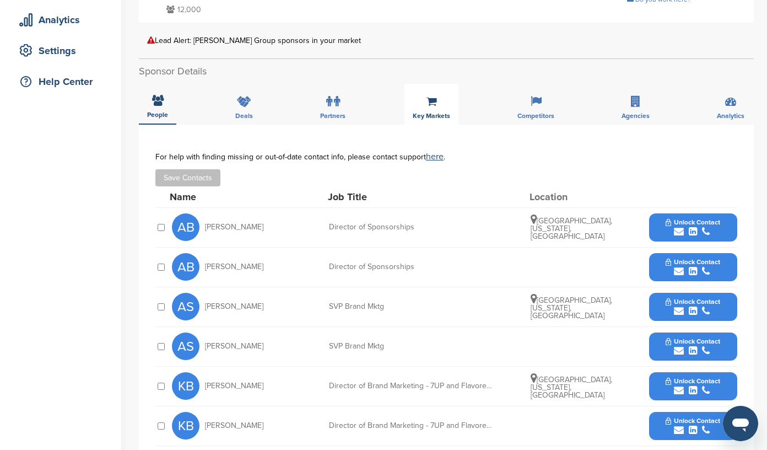
click at [441, 104] on div "Key Markets" at bounding box center [431, 104] width 54 height 41
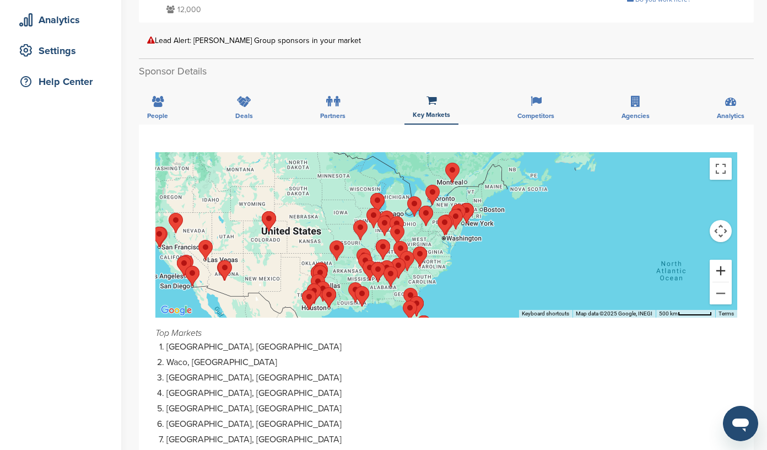
click at [720, 267] on button "Zoom in" at bounding box center [721, 271] width 22 height 22
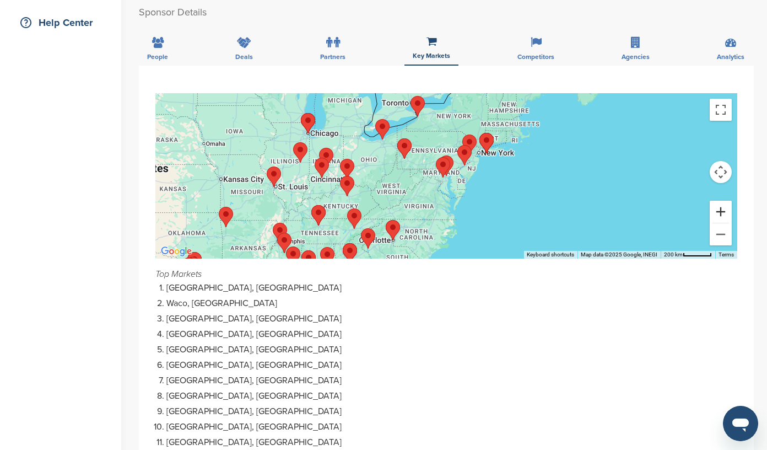
scroll to position [269, 0]
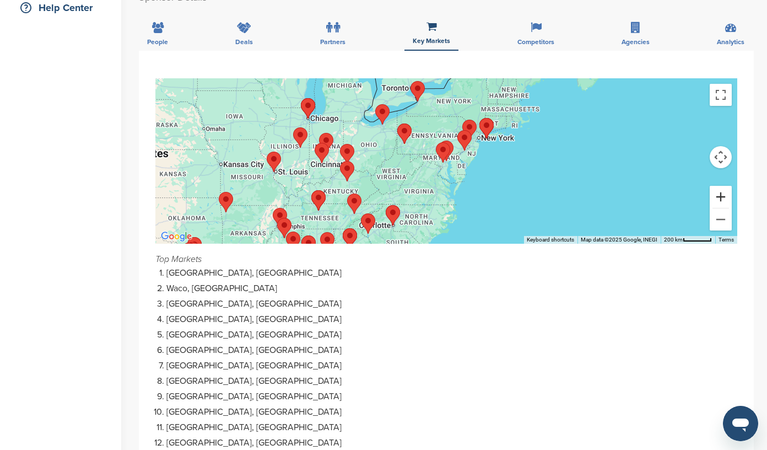
click at [723, 196] on button "Zoom in" at bounding box center [721, 197] width 22 height 22
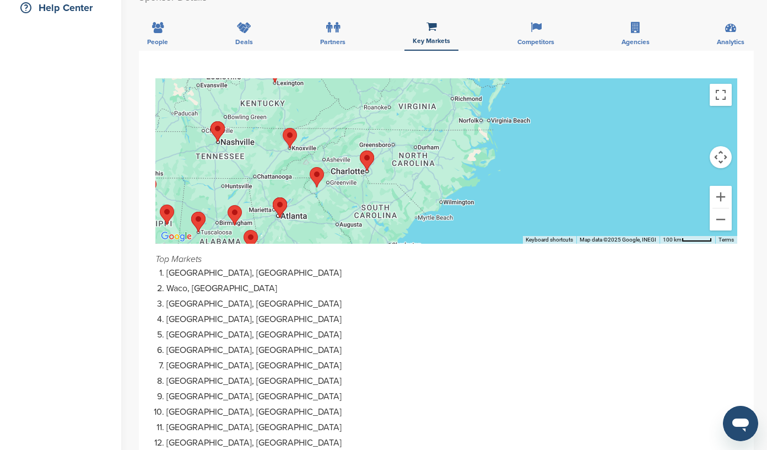
drag, startPoint x: 523, startPoint y: 175, endPoint x: 549, endPoint y: 56, distance: 121.9
click at [331, 32] on label at bounding box center [333, 28] width 14 height 22
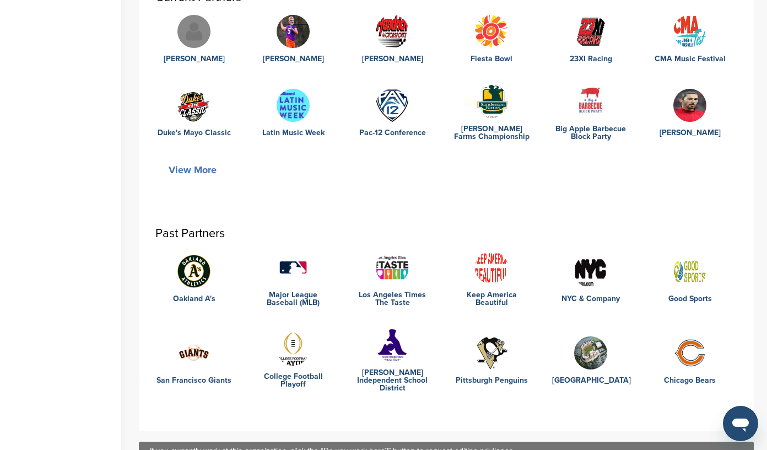
scroll to position [363, 0]
click at [197, 169] on button "View More" at bounding box center [192, 168] width 74 height 25
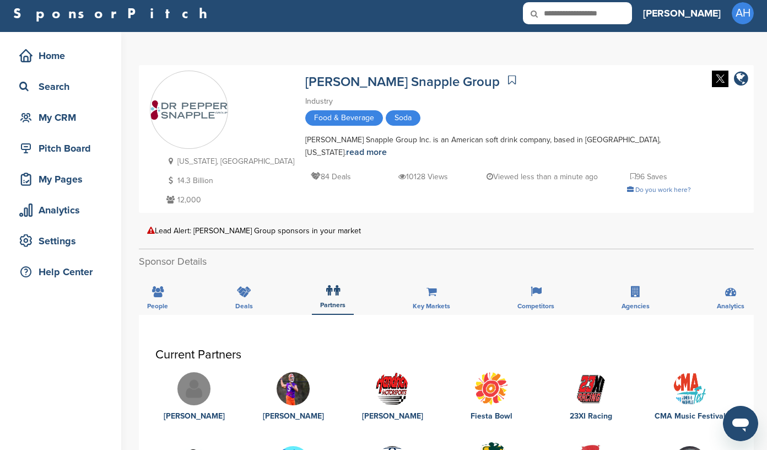
scroll to position [0, 0]
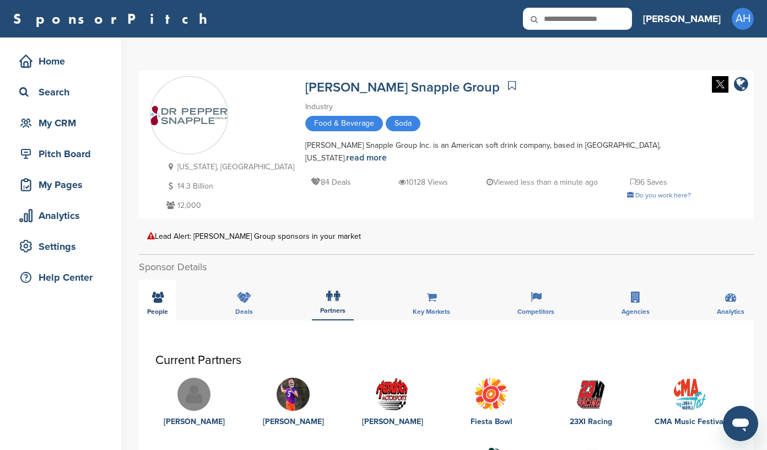
click at [154, 297] on icon at bounding box center [158, 296] width 12 height 11
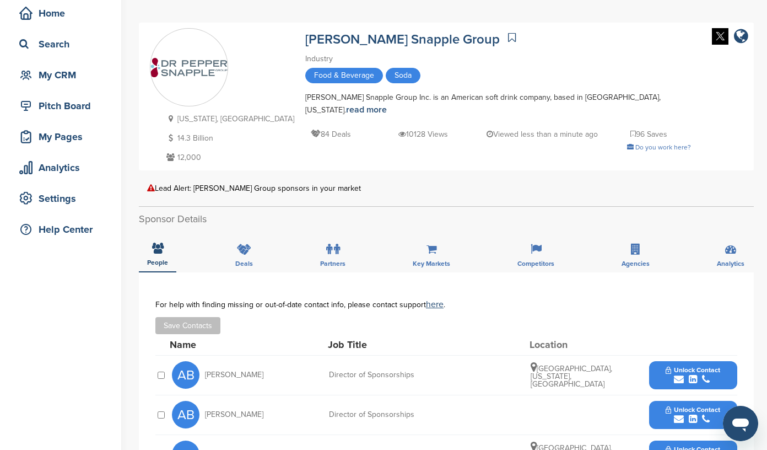
scroll to position [79, 0]
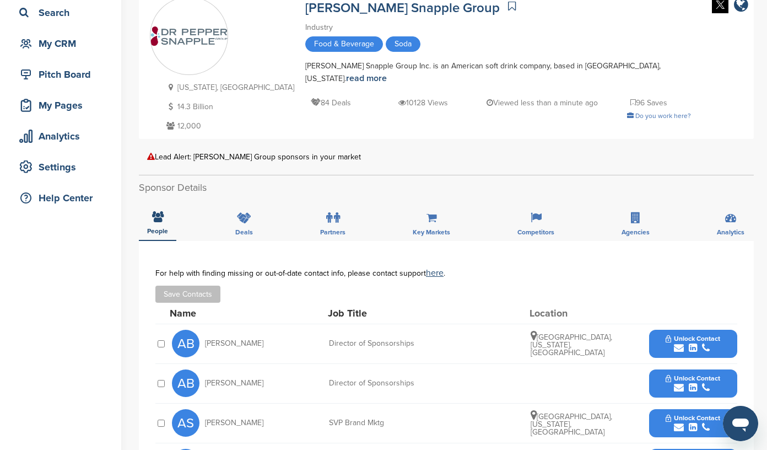
click at [701, 345] on div "submit" at bounding box center [693, 348] width 55 height 10
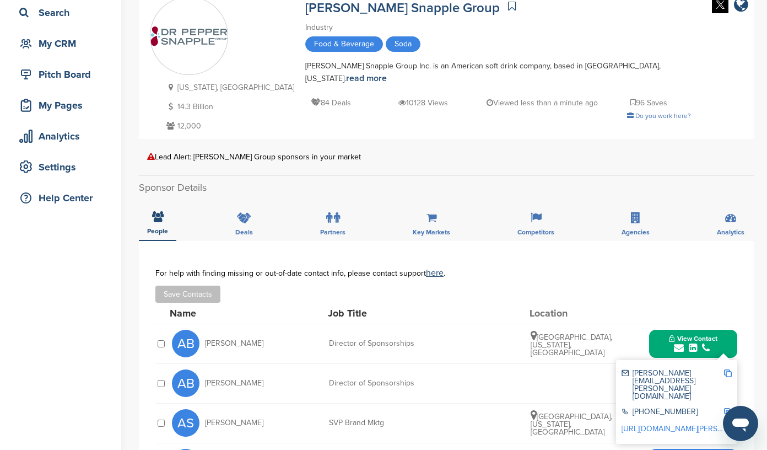
click at [728, 371] on img at bounding box center [728, 373] width 8 height 8
drag, startPoint x: 239, startPoint y: 6, endPoint x: 390, endPoint y: 13, distance: 151.7
click at [390, 13] on div "[US_STATE], [GEOGRAPHIC_DATA] 14.3 Billion 12,000 [PERSON_NAME] Snapple Group I…" at bounding box center [446, 65] width 593 height 137
copy link "[PERSON_NAME] Snapple Group"
click at [508, 7] on icon at bounding box center [512, 6] width 8 height 11
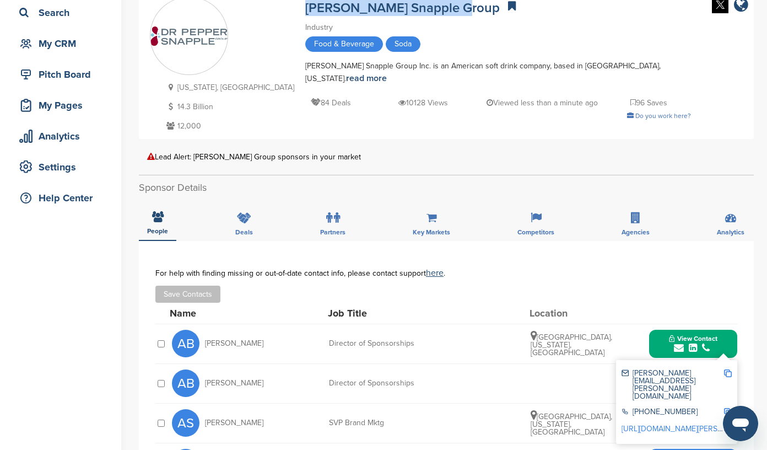
click at [658, 341] on button "View Contact" at bounding box center [693, 343] width 75 height 33
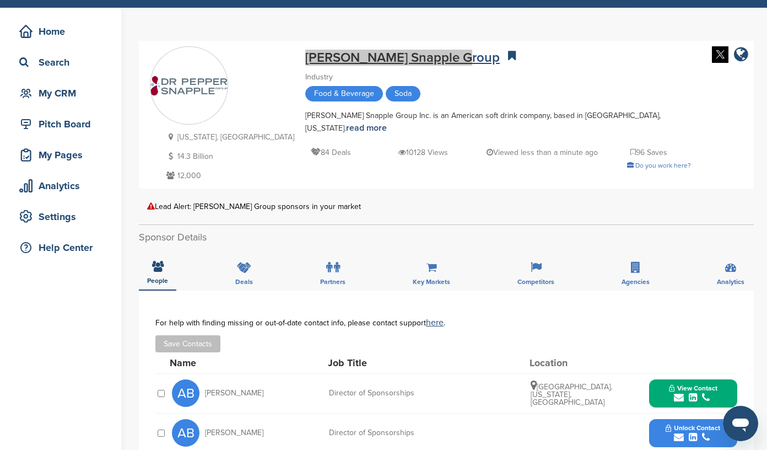
scroll to position [0, 0]
